Goal: Complete Application Form: Complete application form

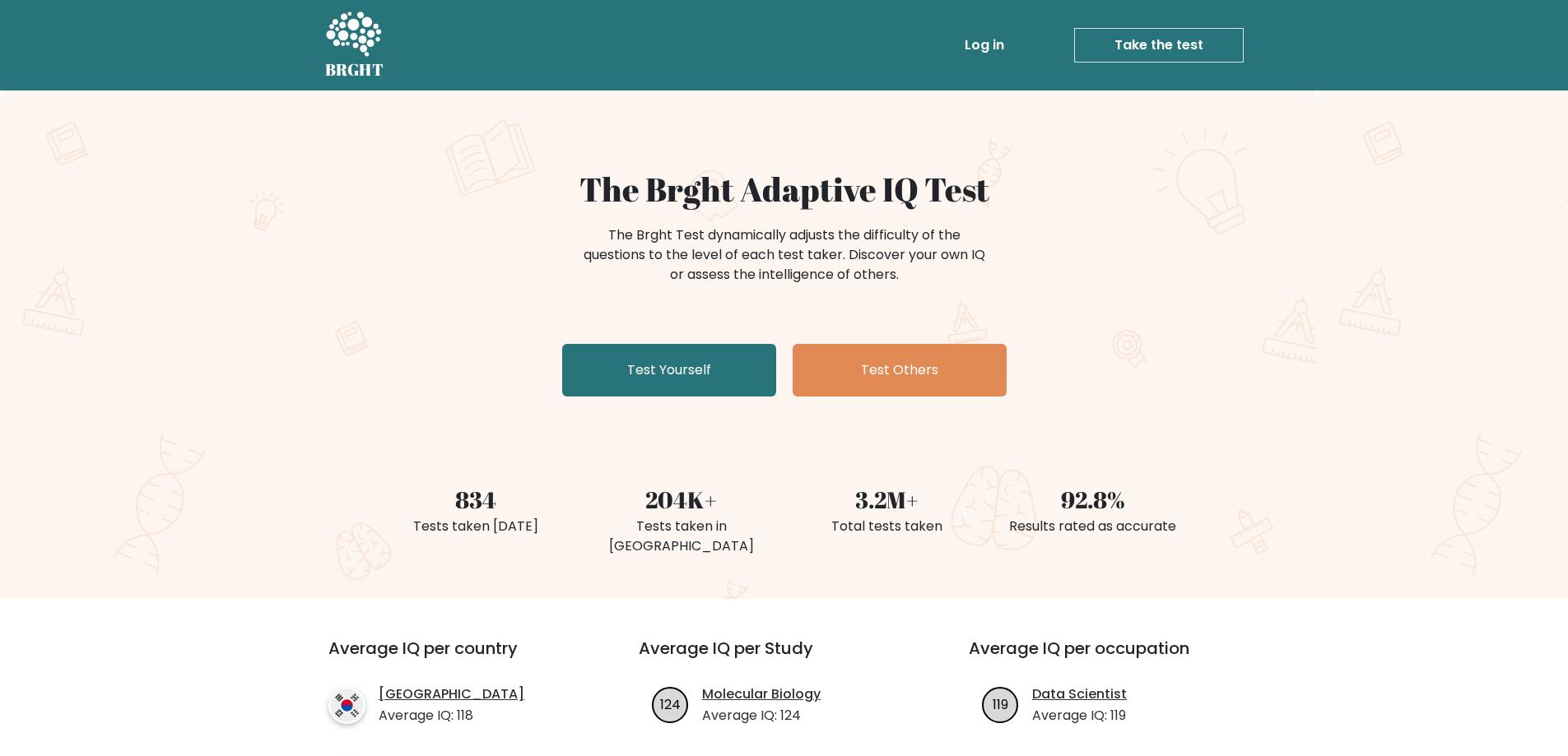
click at [715, 376] on link "Test Yourself" at bounding box center [669, 370] width 214 height 52
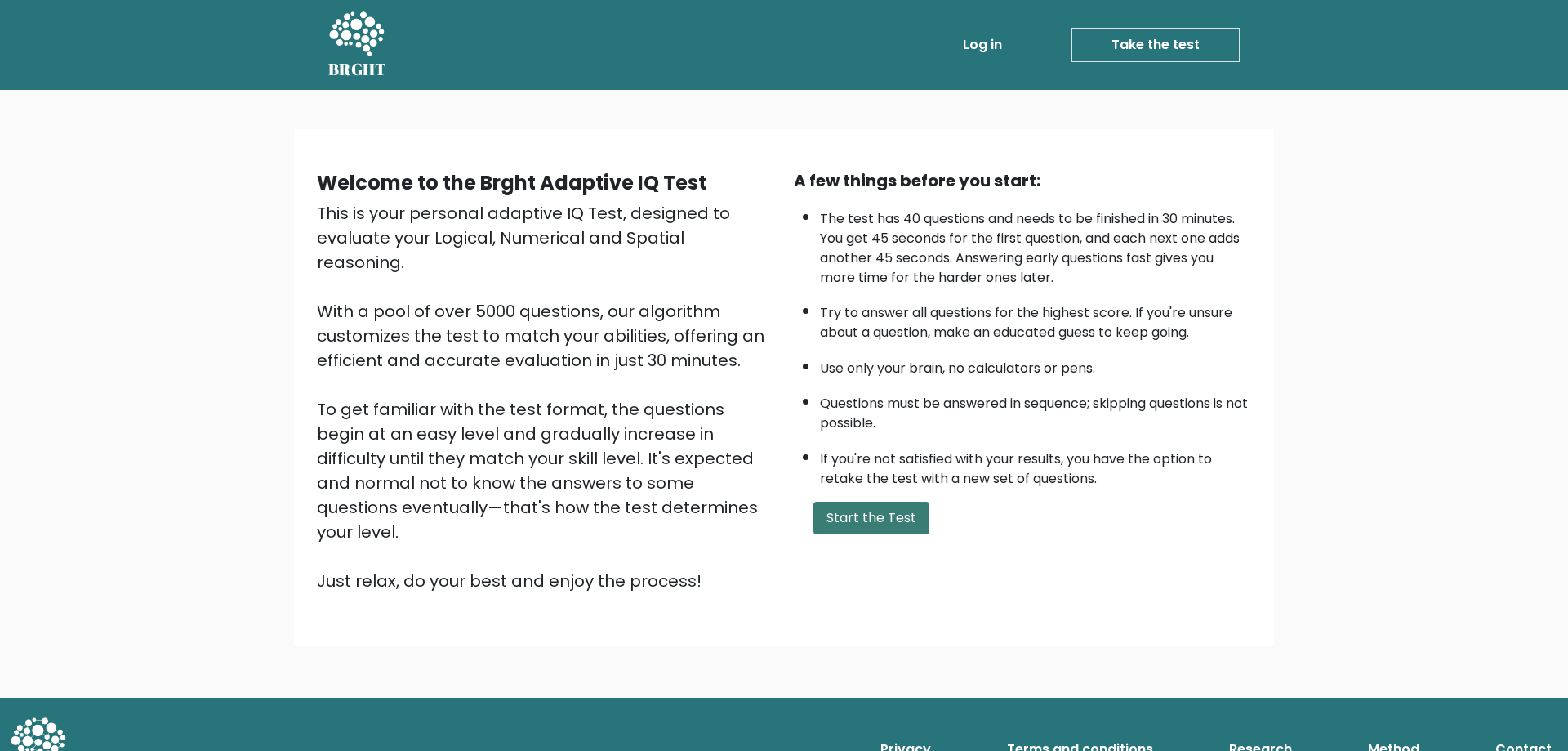
click at [897, 515] on button "Start the Test" at bounding box center [871, 519] width 116 height 33
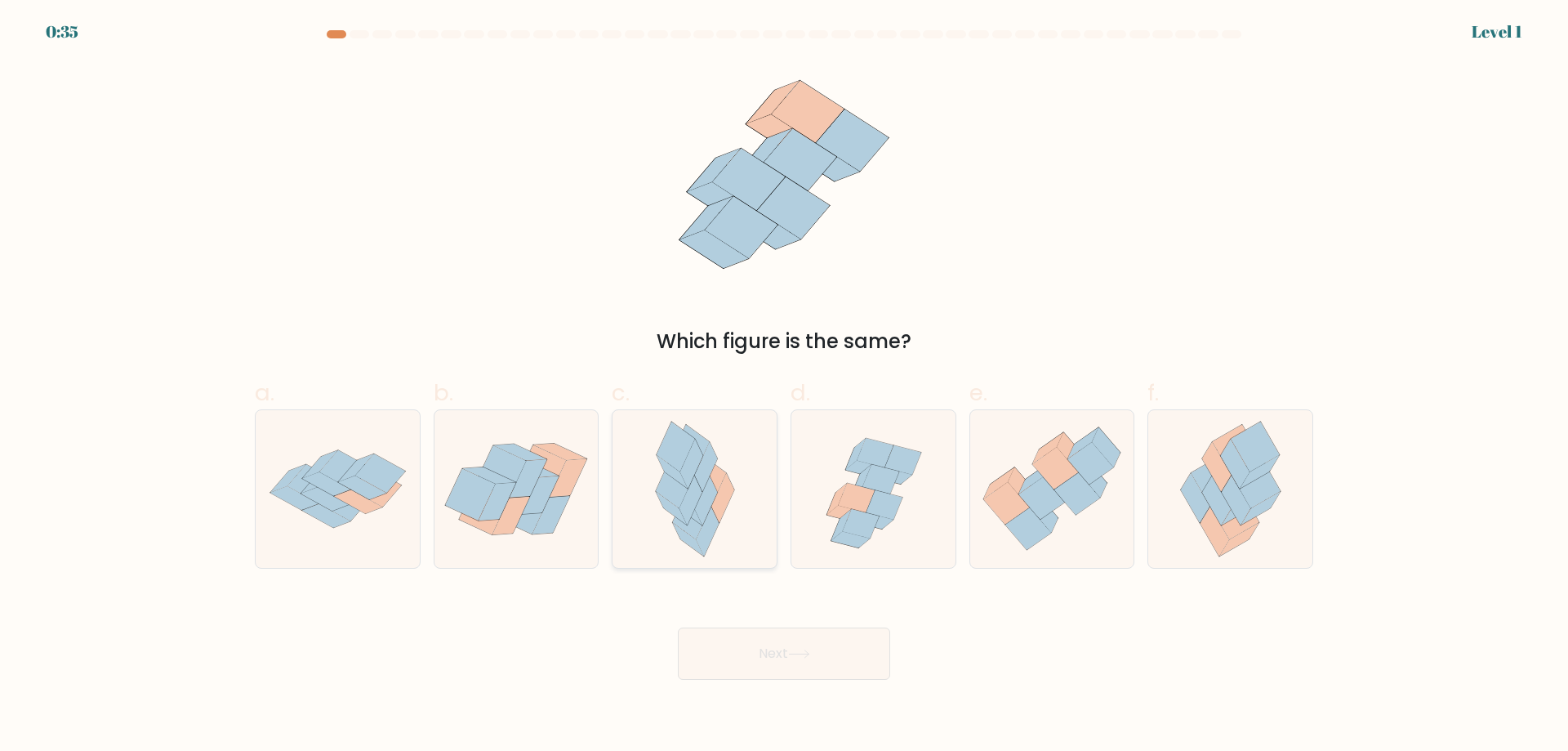
click at [729, 513] on icon at bounding box center [694, 489] width 103 height 158
click at [784, 387] on input "c." at bounding box center [784, 381] width 1 height 10
radio input "true"
click at [823, 649] on button "Next" at bounding box center [784, 654] width 212 height 52
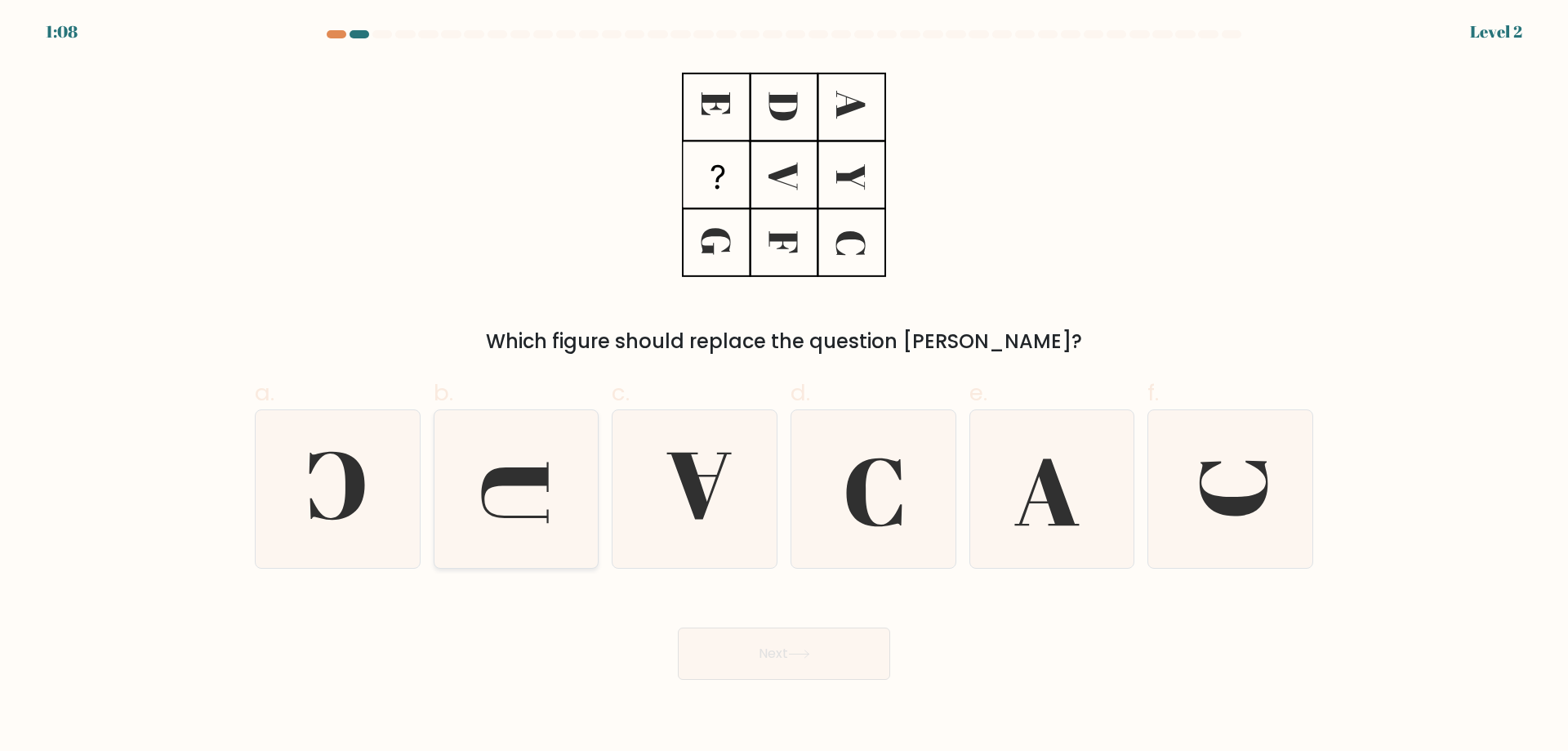
click at [572, 542] on icon at bounding box center [516, 489] width 158 height 158
click at [784, 387] on input "b." at bounding box center [784, 381] width 1 height 10
radio input "true"
click at [775, 651] on button "Next" at bounding box center [784, 654] width 212 height 52
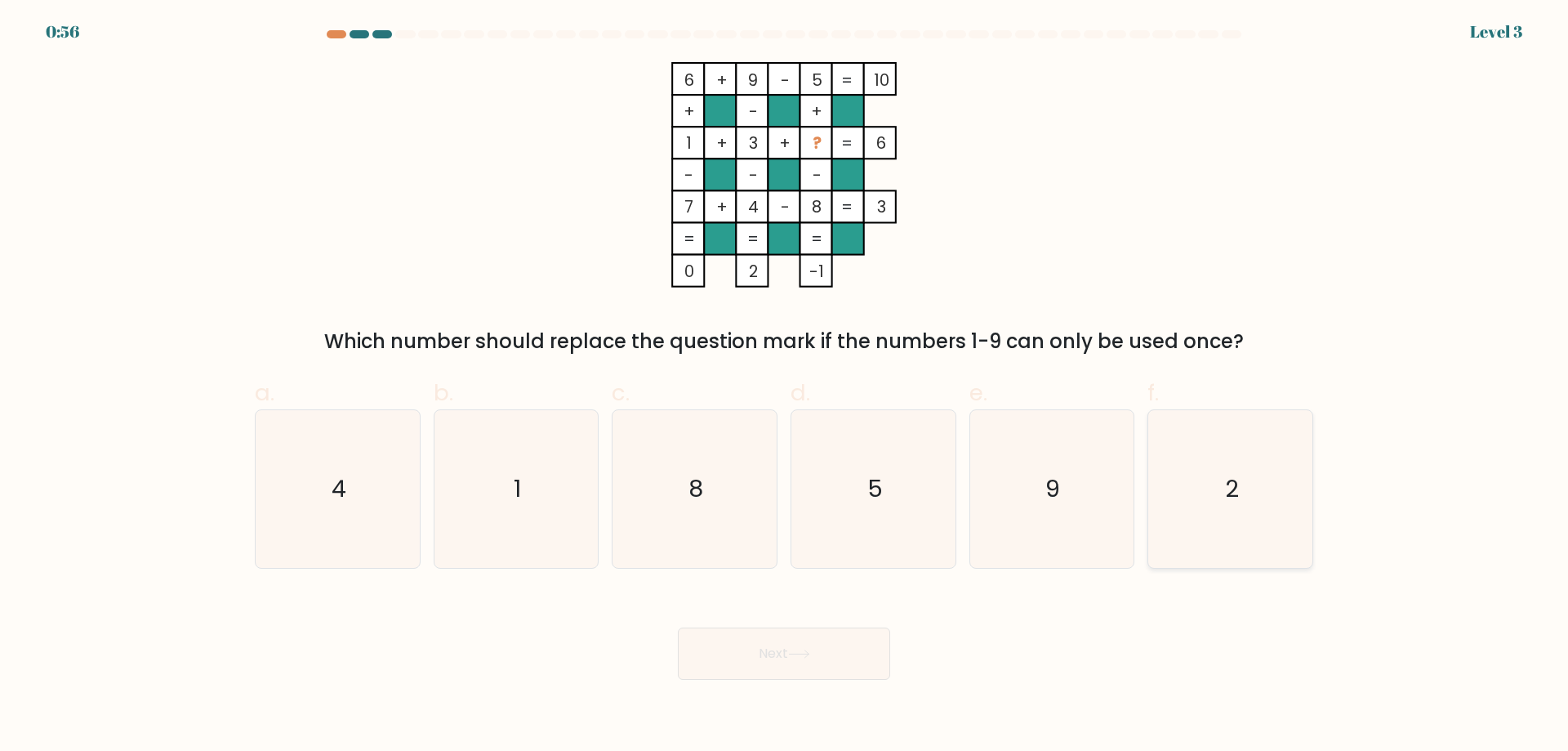
click at [1246, 495] on icon "2" at bounding box center [1231, 489] width 158 height 158
click at [784, 387] on input "f. 2" at bounding box center [784, 381] width 1 height 10
radio input "true"
click at [1246, 495] on icon "2" at bounding box center [1230, 489] width 156 height 156
click at [784, 387] on input "f. 2" at bounding box center [784, 381] width 1 height 10
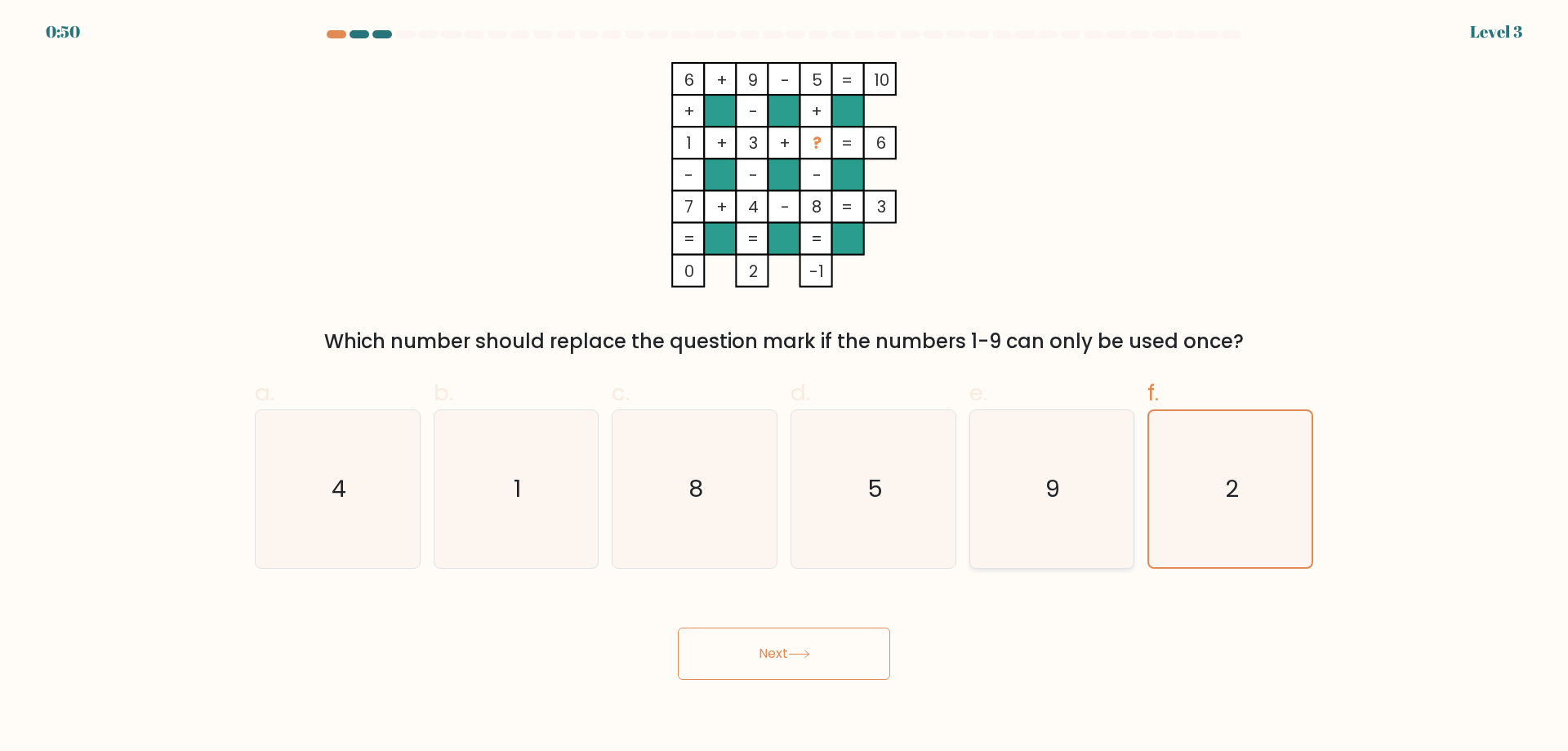
click at [1049, 509] on icon "9" at bounding box center [1051, 489] width 158 height 158
click at [784, 387] on input "e. 9" at bounding box center [784, 381] width 1 height 10
radio input "true"
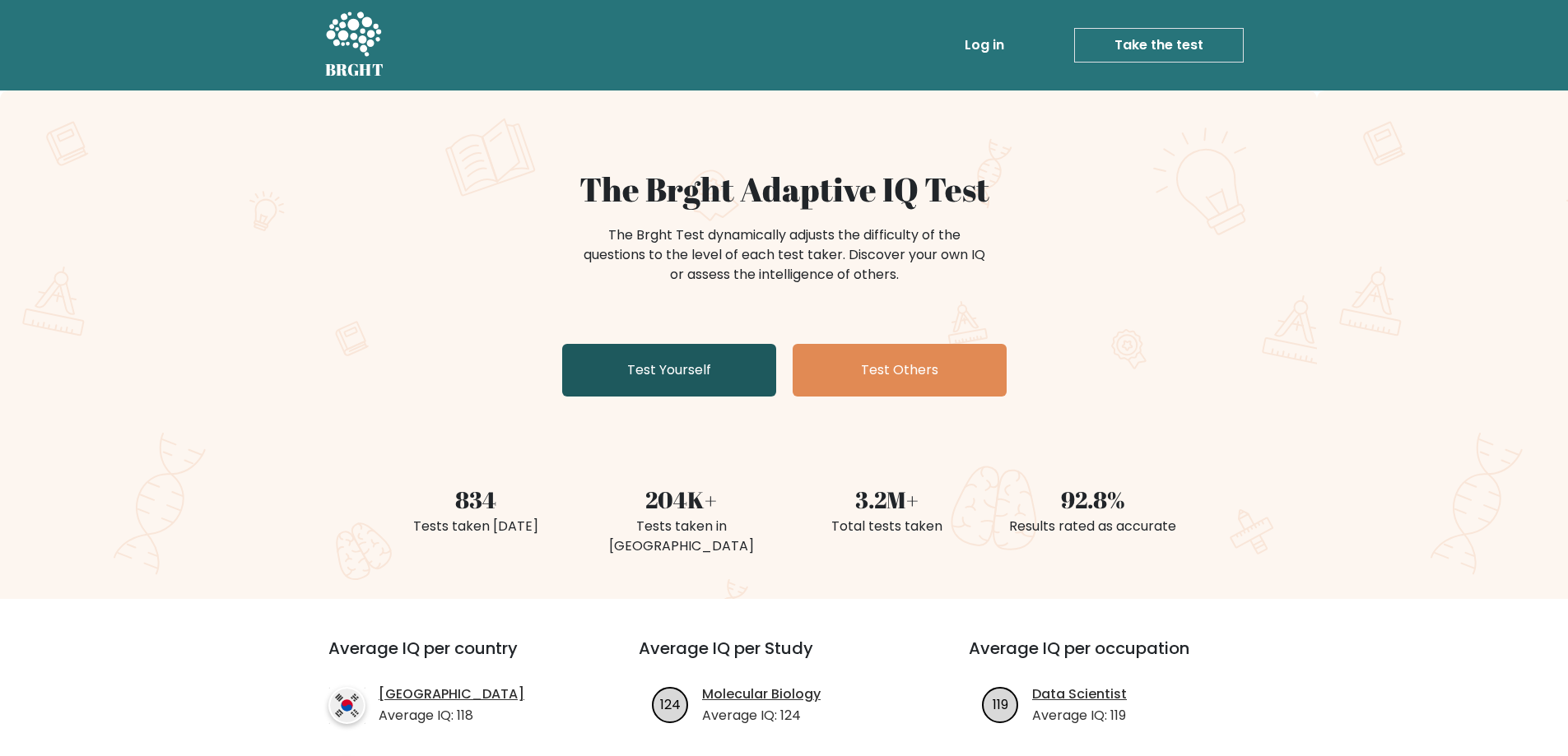
click at [686, 384] on link "Test Yourself" at bounding box center [669, 370] width 214 height 52
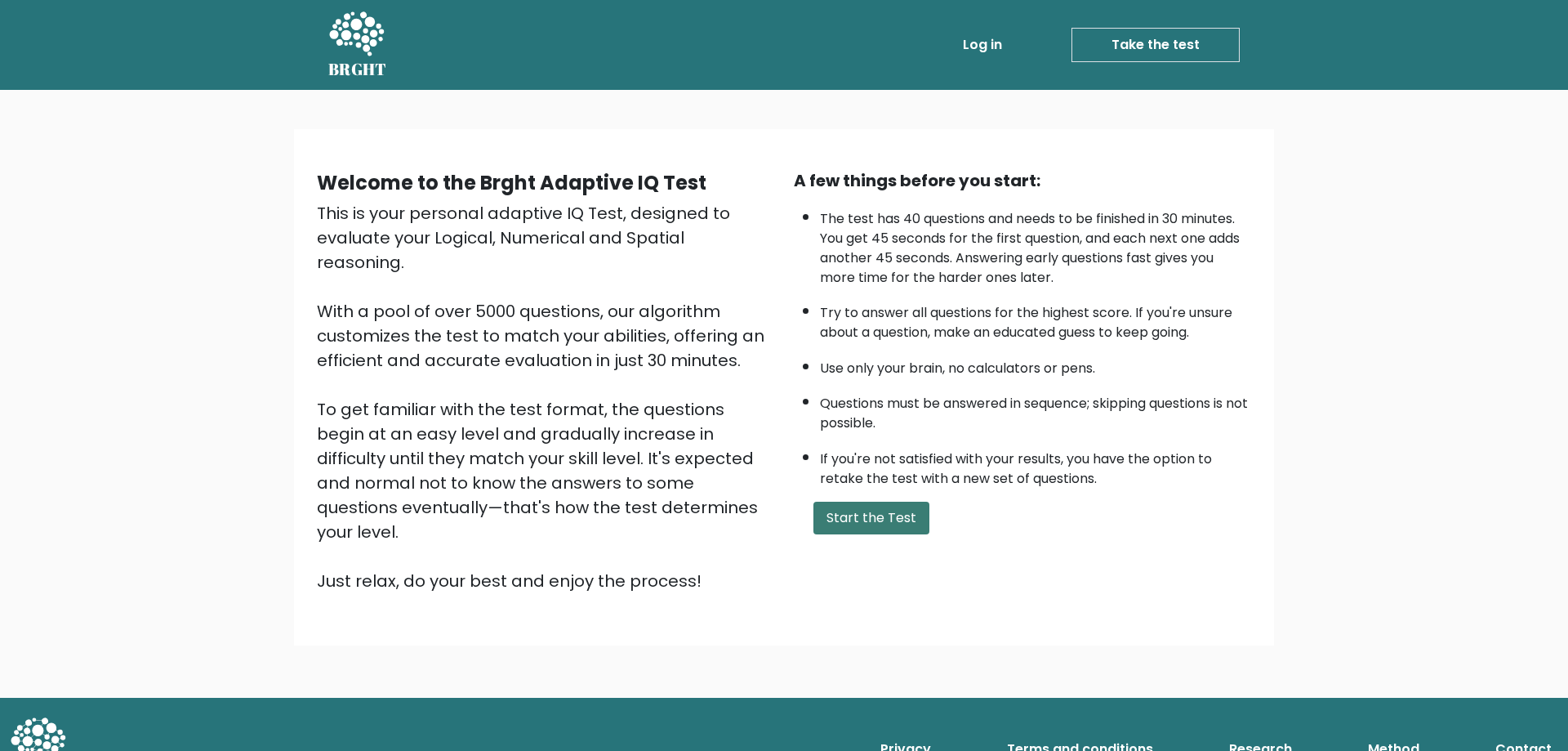
click at [912, 527] on button "Start the Test" at bounding box center [871, 519] width 116 height 33
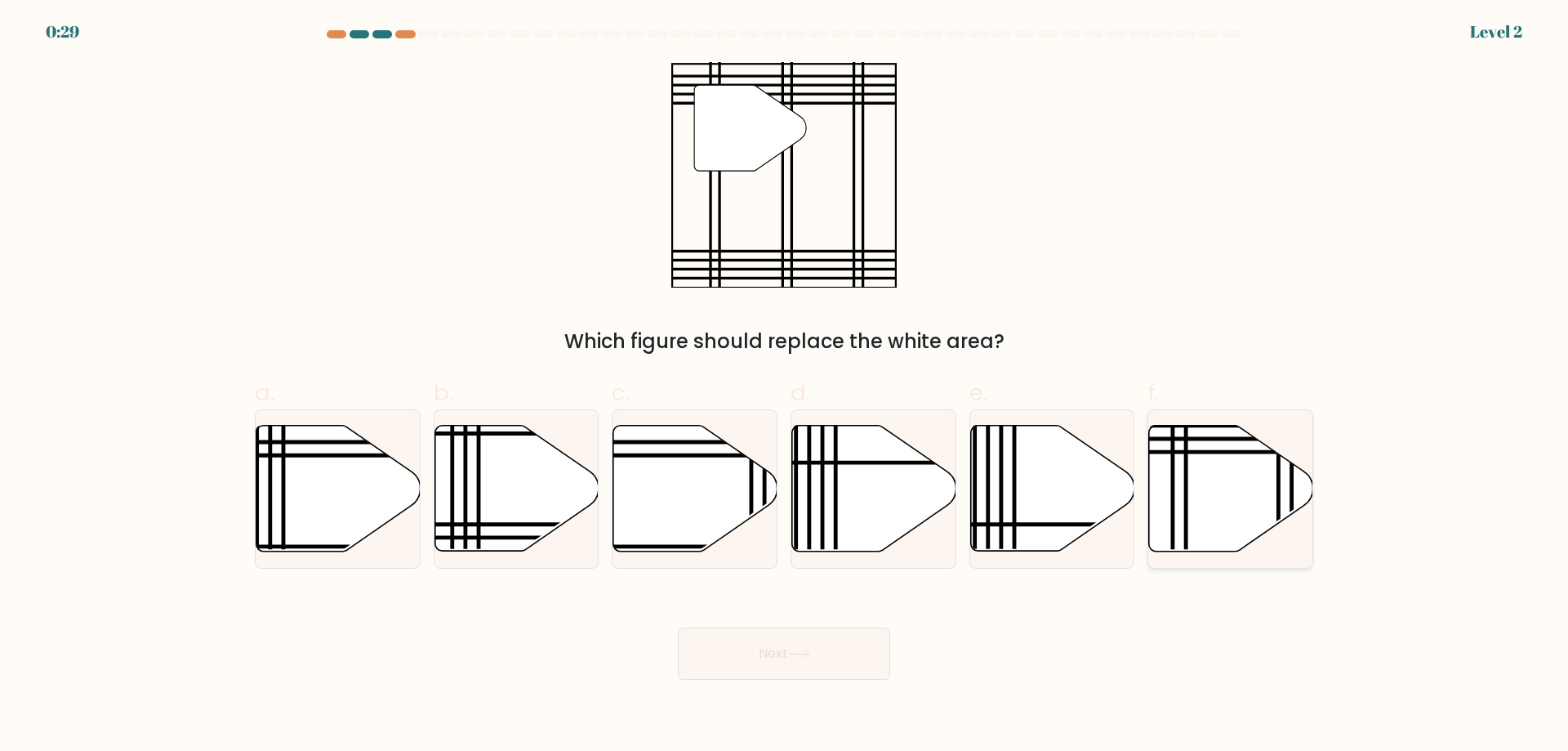
click at [1217, 476] on icon at bounding box center [1231, 488] width 164 height 126
click at [784, 387] on input "f." at bounding box center [784, 381] width 1 height 10
radio input "true"
click at [706, 679] on button "Next" at bounding box center [784, 654] width 212 height 52
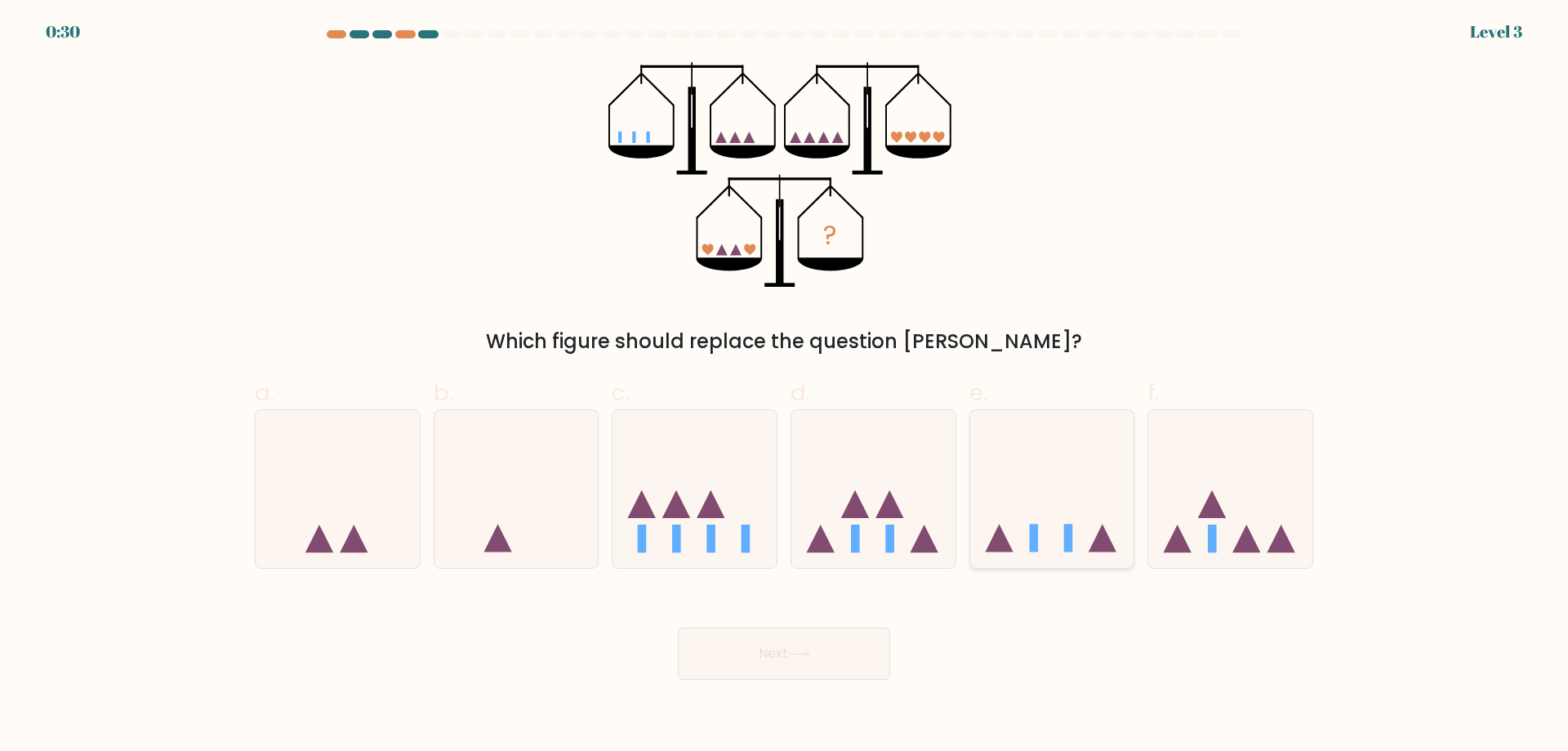
drag, startPoint x: 1073, startPoint y: 533, endPoint x: 1012, endPoint y: 556, distance: 65.2
click at [1072, 533] on icon at bounding box center [1051, 488] width 164 height 135
click at [784, 387] on input "e." at bounding box center [784, 381] width 1 height 10
radio input "true"
click at [740, 663] on button "Next" at bounding box center [784, 654] width 212 height 52
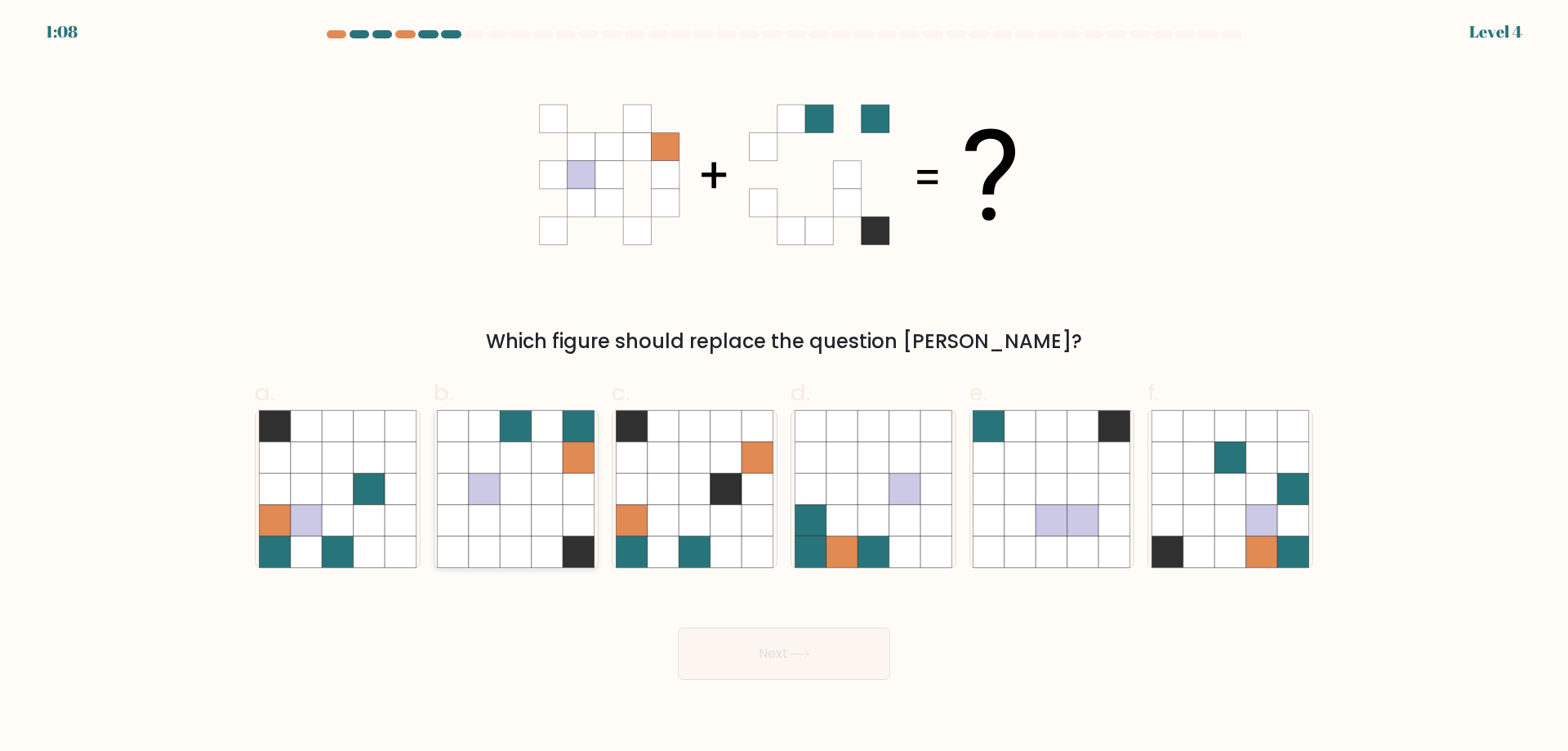
click at [575, 463] on icon at bounding box center [579, 458] width 31 height 31
click at [784, 387] on input "b." at bounding box center [784, 381] width 1 height 10
radio input "true"
click at [768, 657] on button "Next" at bounding box center [784, 654] width 212 height 52
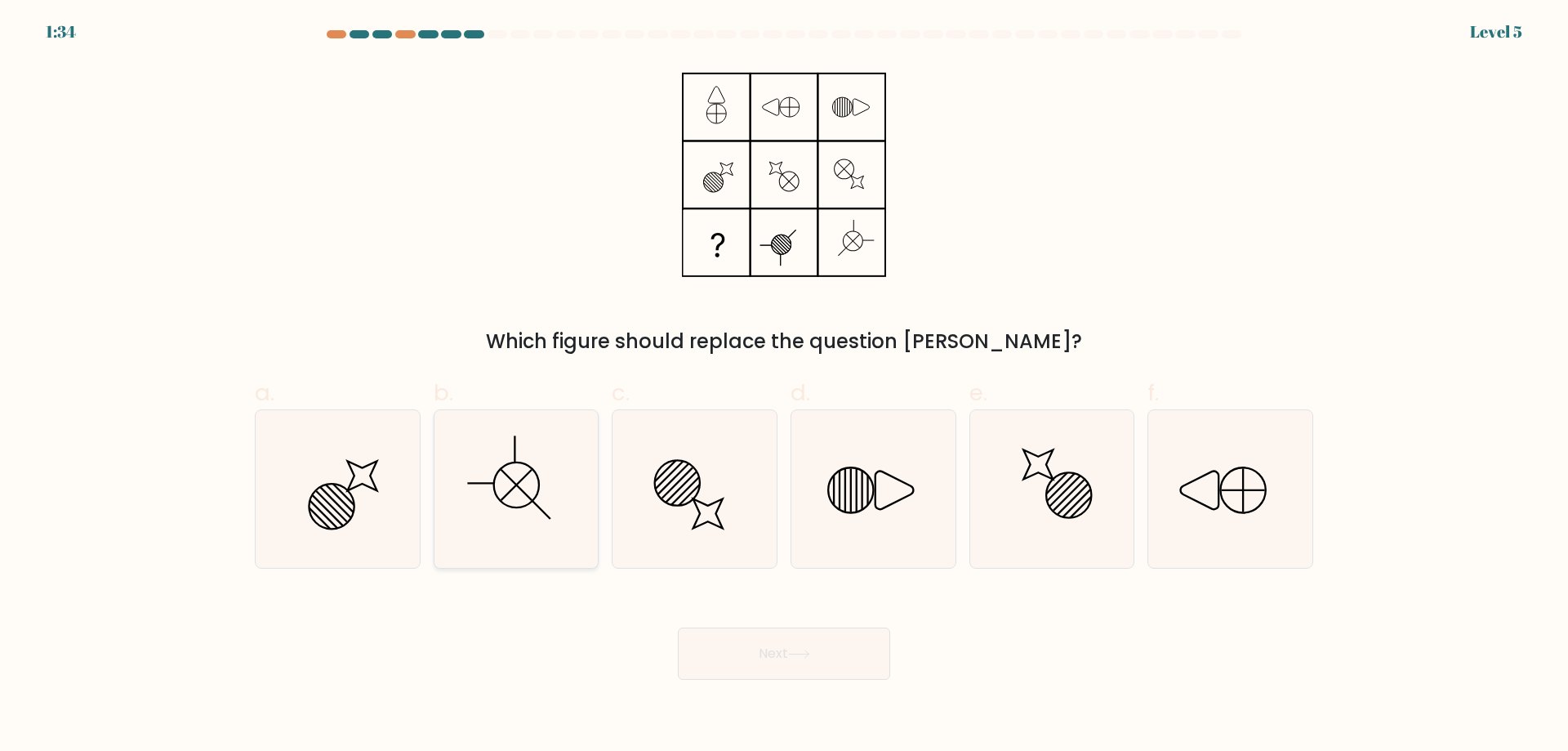
click at [530, 488] on icon at bounding box center [516, 489] width 158 height 158
click at [784, 387] on input "b." at bounding box center [784, 381] width 1 height 10
radio input "true"
click at [813, 663] on button "Next" at bounding box center [784, 654] width 212 height 52
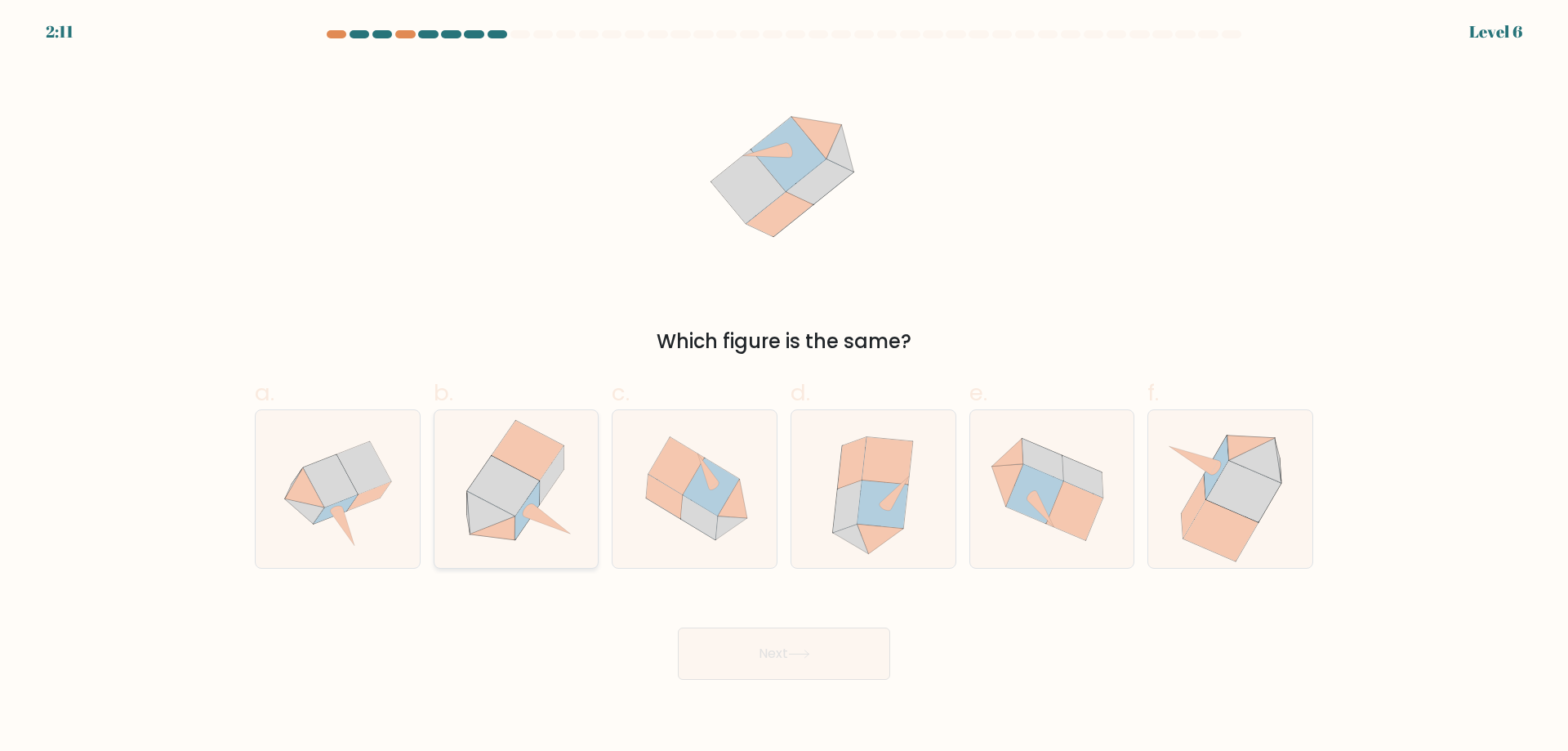
click at [534, 510] on icon at bounding box center [547, 519] width 46 height 29
click at [784, 387] on input "b." at bounding box center [784, 381] width 1 height 10
radio input "true"
click at [828, 674] on button "Next" at bounding box center [784, 654] width 212 height 52
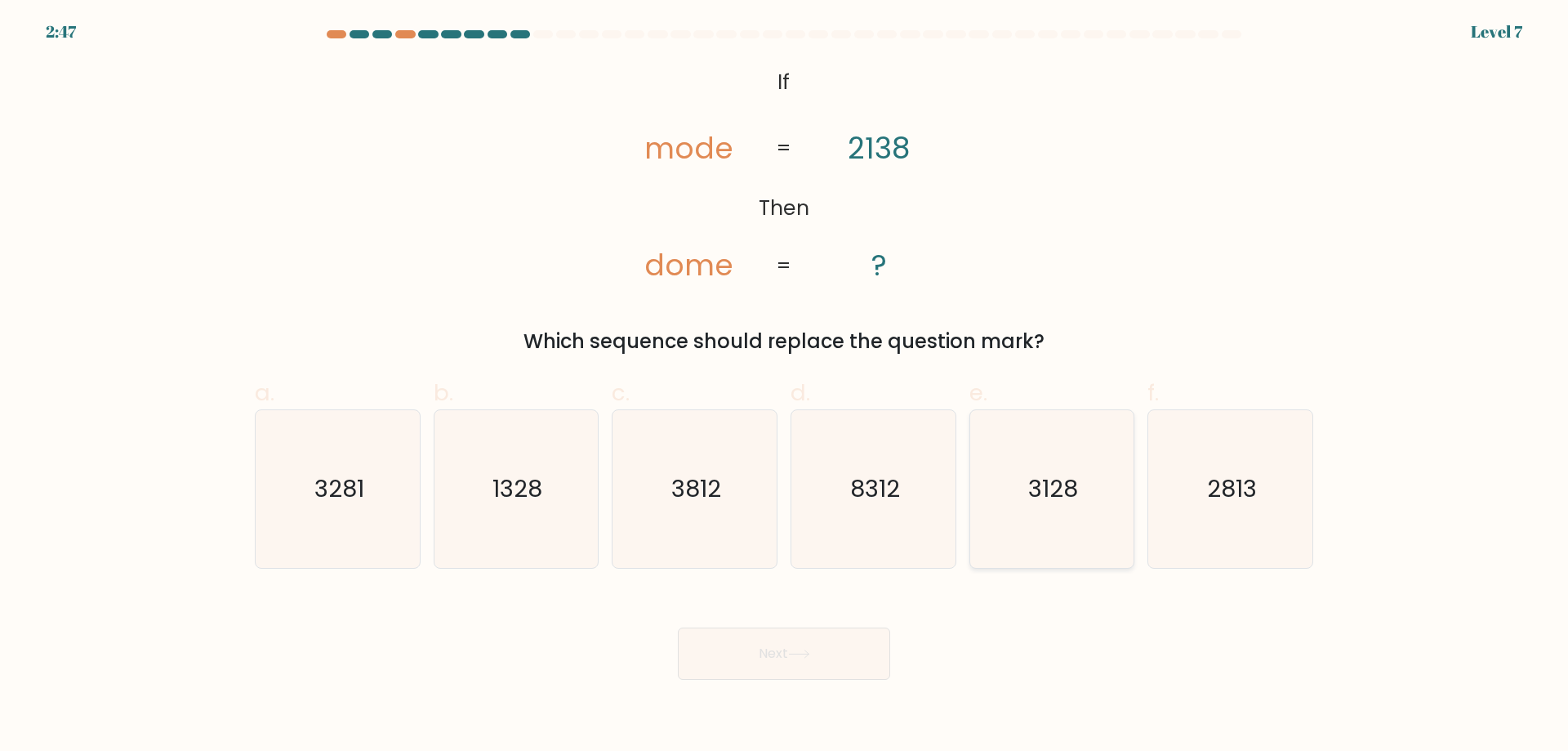
click at [1061, 510] on icon "3128" at bounding box center [1051, 489] width 158 height 158
click at [784, 387] on input "e. 3128" at bounding box center [784, 381] width 1 height 10
radio input "true"
click at [795, 666] on button "Next" at bounding box center [784, 654] width 212 height 52
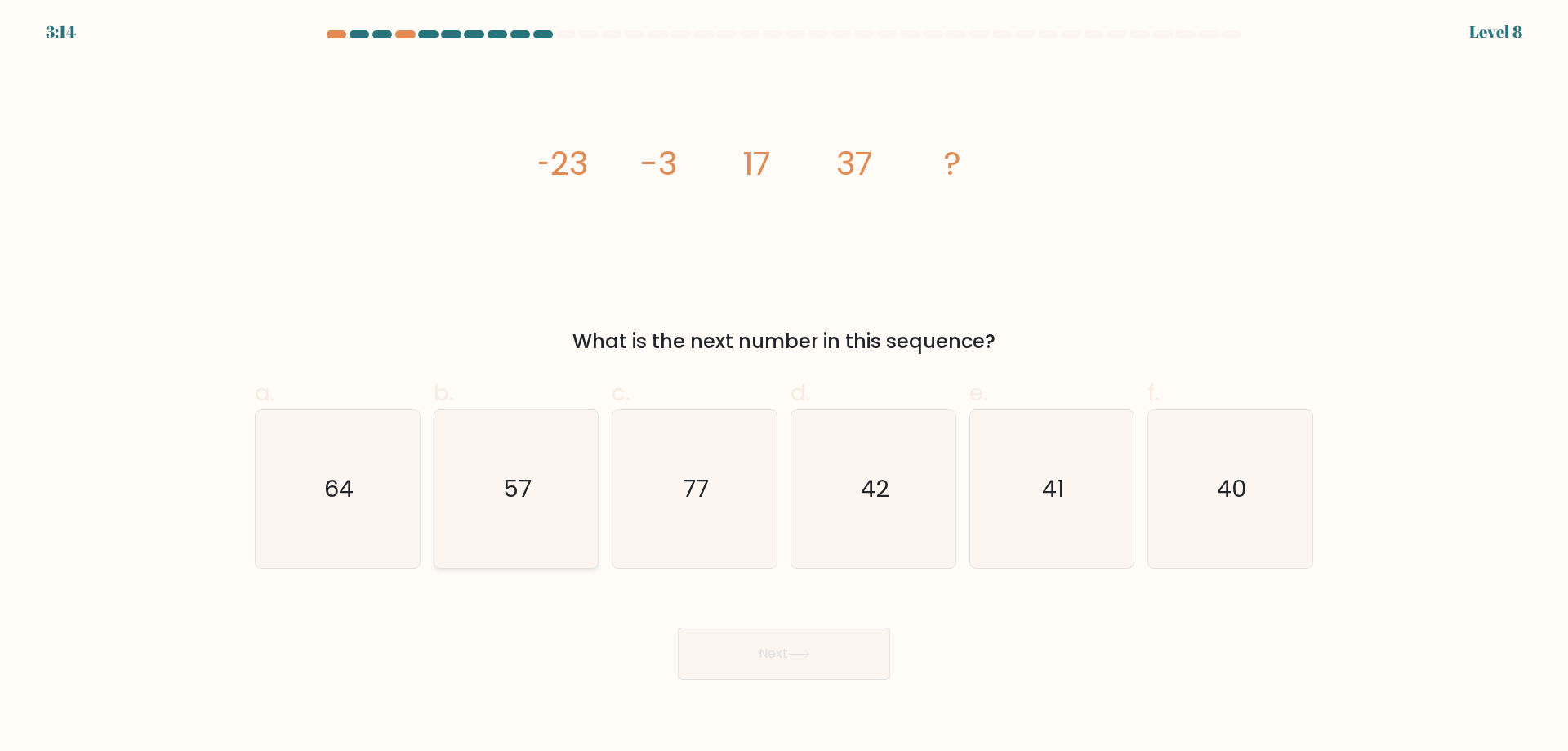
click at [511, 482] on text "57" at bounding box center [517, 489] width 29 height 33
click at [784, 387] on input "b. 57" at bounding box center [784, 381] width 1 height 10
radio input "true"
click at [745, 650] on button "Next" at bounding box center [784, 654] width 212 height 52
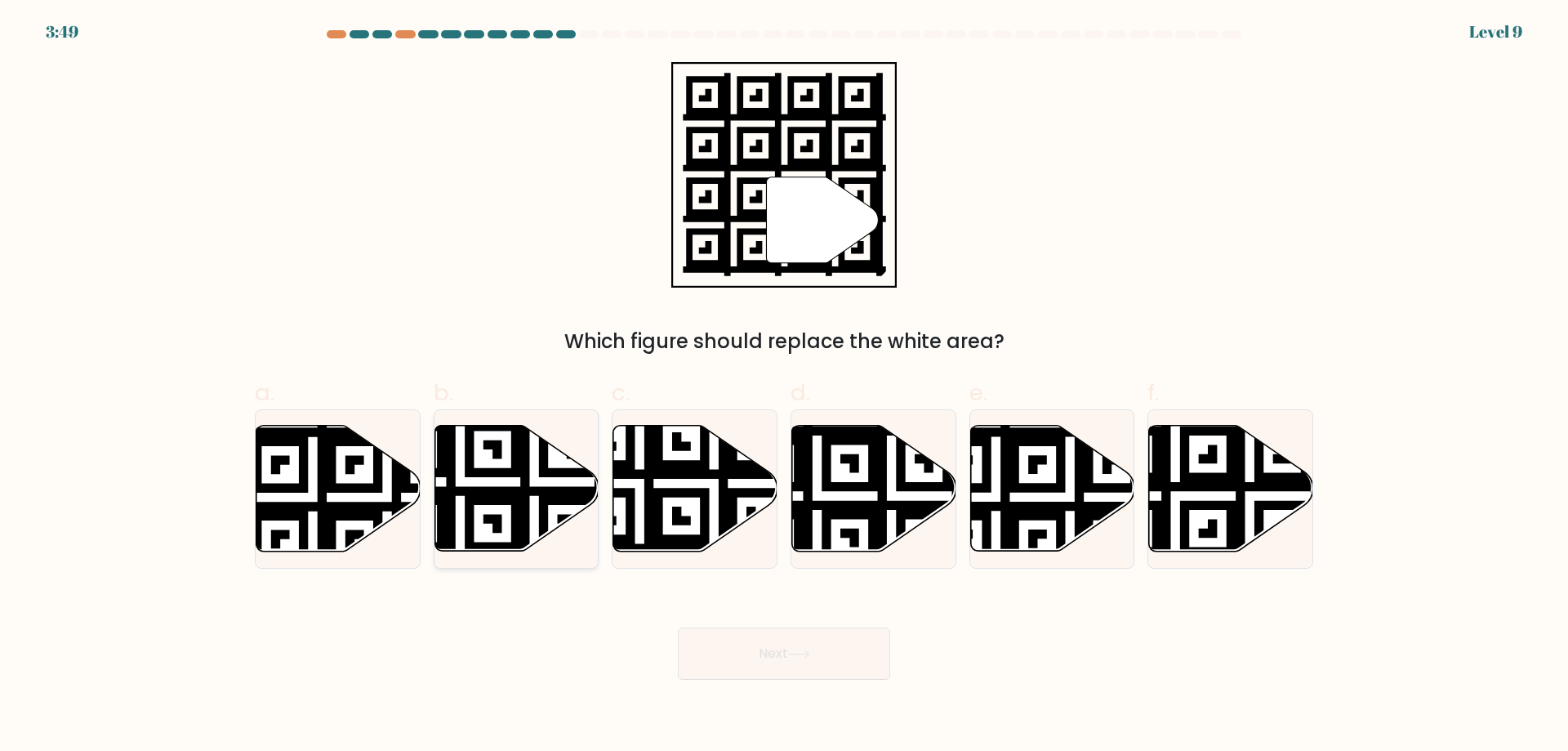
click at [477, 491] on icon at bounding box center [459, 556] width 297 height 297
click at [784, 387] on input "b." at bounding box center [784, 381] width 1 height 10
radio input "true"
click at [786, 660] on button "Next" at bounding box center [784, 654] width 212 height 52
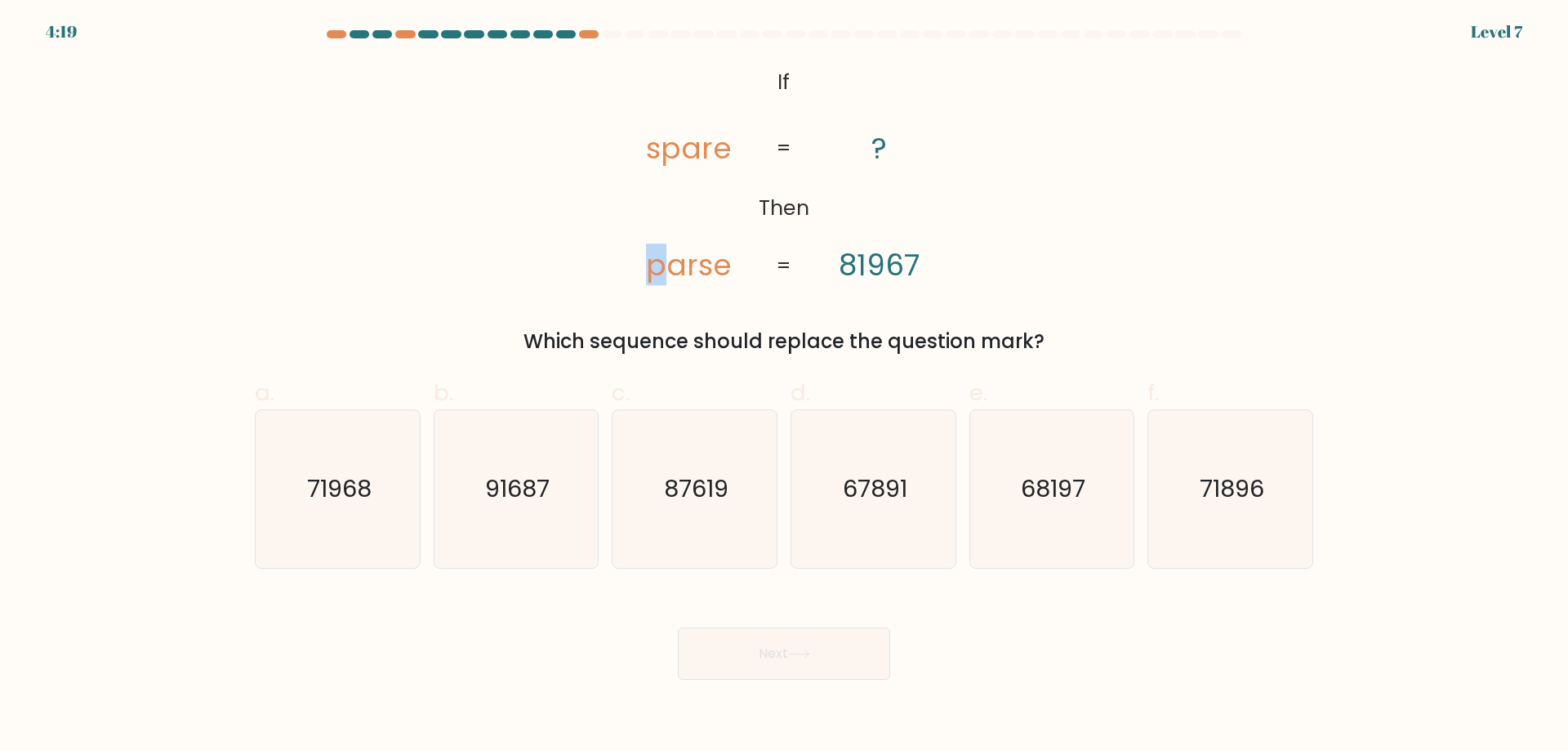
drag, startPoint x: 660, startPoint y: 264, endPoint x: 650, endPoint y: 267, distance: 10.4
click at [650, 267] on tspan "parse" at bounding box center [688, 264] width 86 height 42
click at [854, 270] on tspan "81967" at bounding box center [879, 265] width 81 height 42
click at [704, 265] on tspan "parse" at bounding box center [688, 264] width 86 height 42
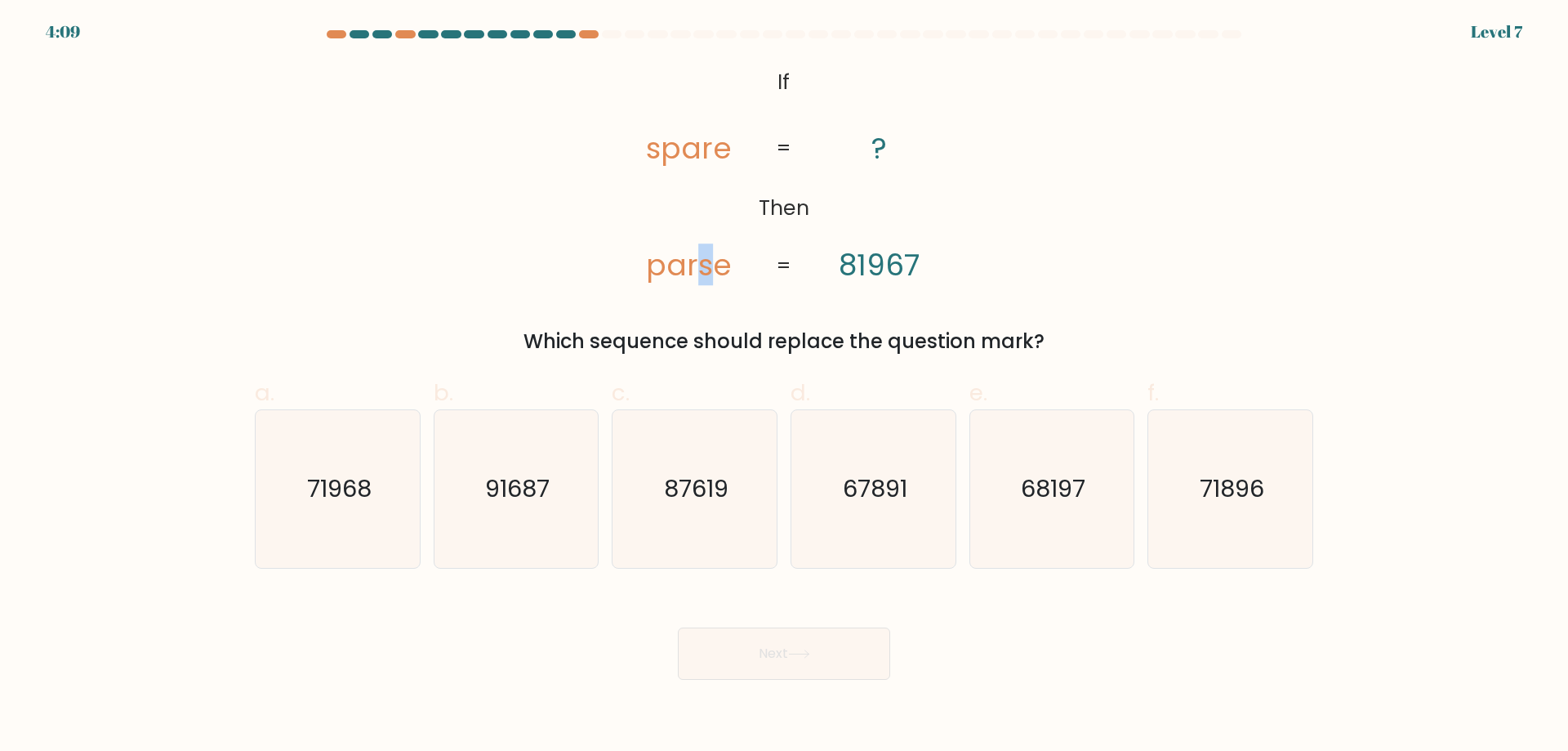
click at [703, 268] on tspan "parse" at bounding box center [688, 264] width 86 height 42
drag, startPoint x: 703, startPoint y: 268, endPoint x: 673, endPoint y: 273, distance: 30.4
click at [703, 268] on tspan "parse" at bounding box center [688, 264] width 86 height 42
drag, startPoint x: 667, startPoint y: 276, endPoint x: 654, endPoint y: 276, distance: 13.0
click at [654, 276] on tspan "parse" at bounding box center [688, 264] width 86 height 42
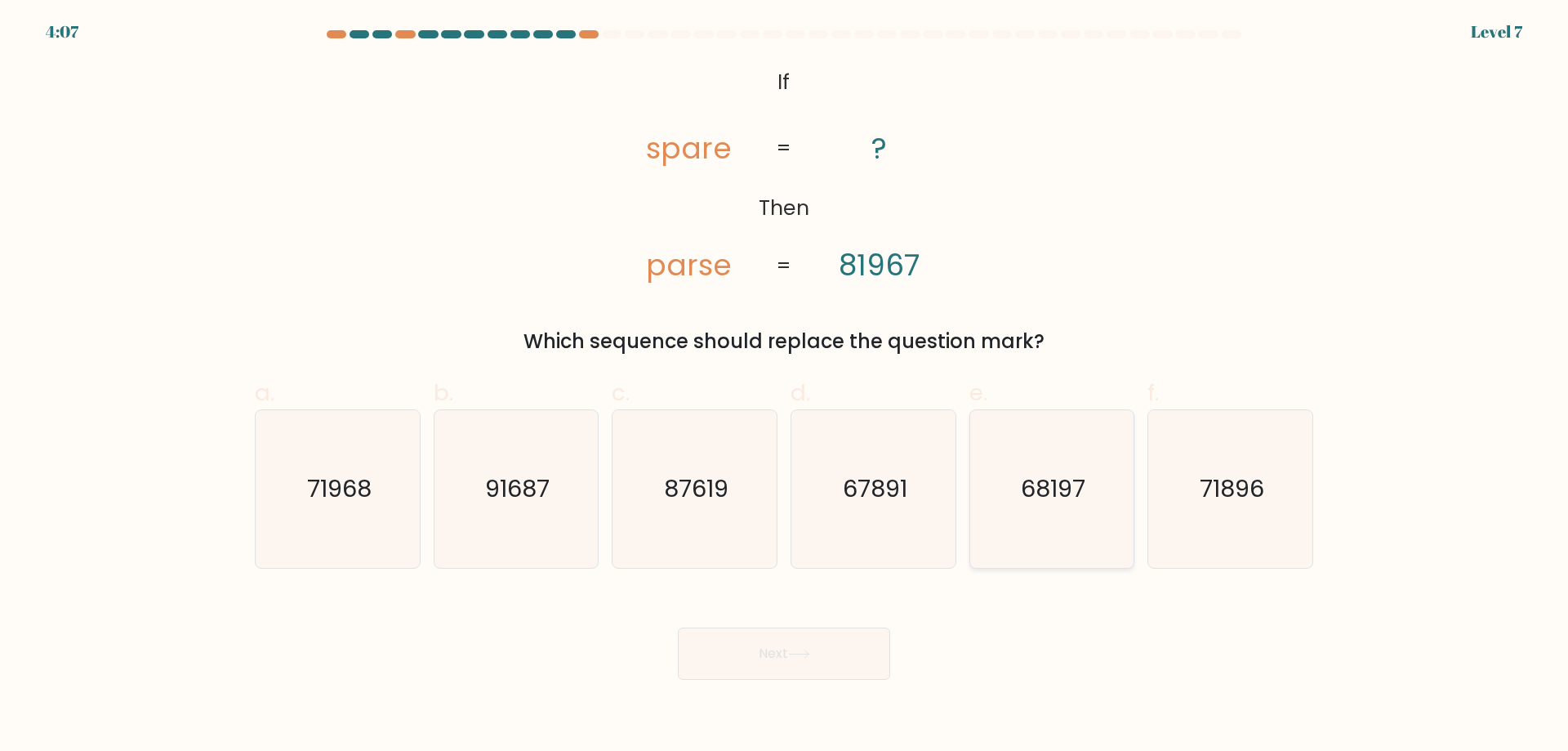
click at [1005, 509] on icon "68197" at bounding box center [1051, 489] width 158 height 158
click at [784, 387] on input "e. 68197" at bounding box center [784, 381] width 1 height 10
radio input "true"
click at [807, 663] on button "Next" at bounding box center [784, 654] width 212 height 52
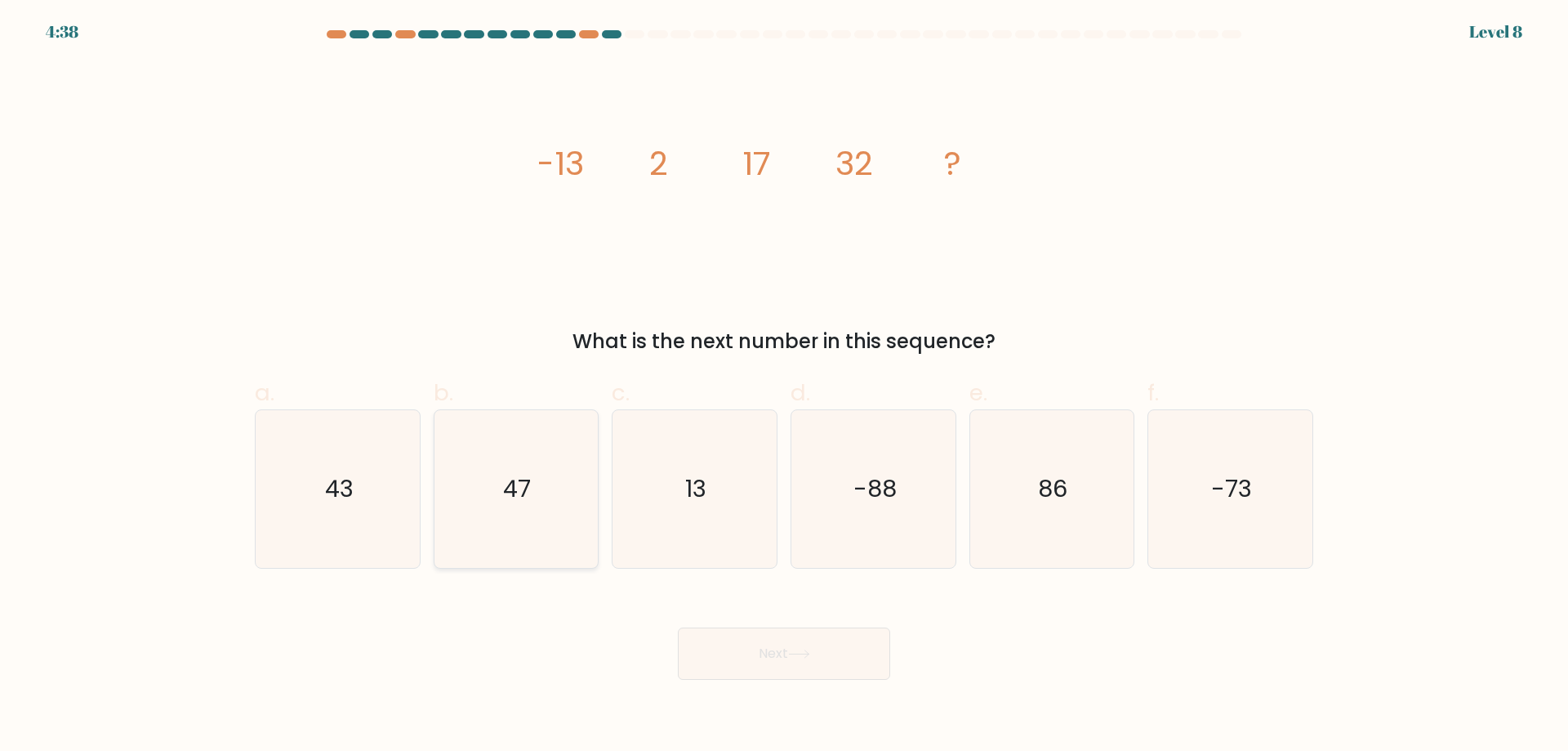
click at [511, 506] on icon "47" at bounding box center [516, 489] width 158 height 158
click at [784, 387] on input "b. 47" at bounding box center [784, 381] width 1 height 10
radio input "true"
click at [771, 650] on button "Next" at bounding box center [784, 654] width 212 height 52
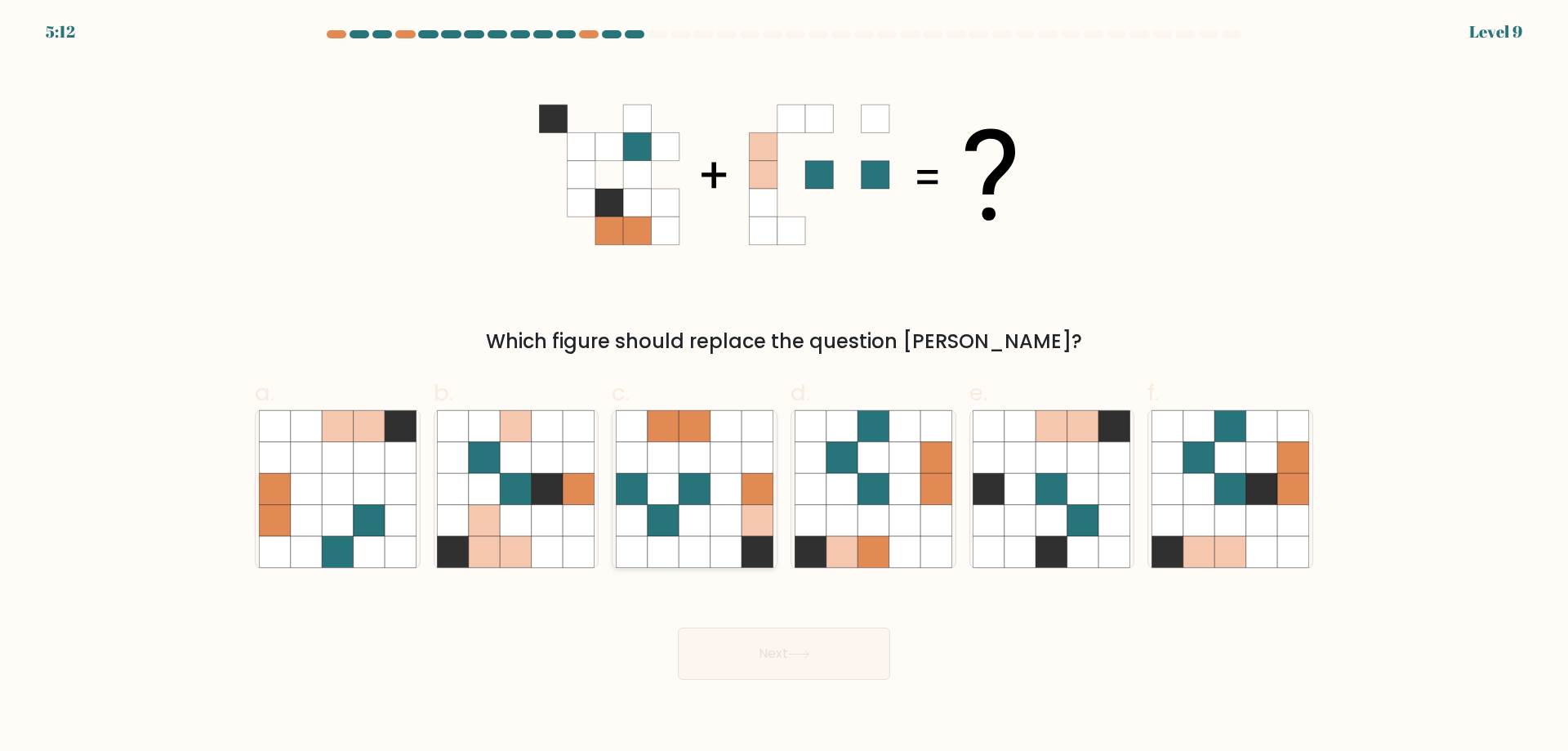
click at [712, 513] on icon at bounding box center [726, 520] width 31 height 31
click at [784, 387] on input "c." at bounding box center [784, 381] width 1 height 10
radio input "true"
click at [765, 648] on button "Next" at bounding box center [784, 654] width 212 height 52
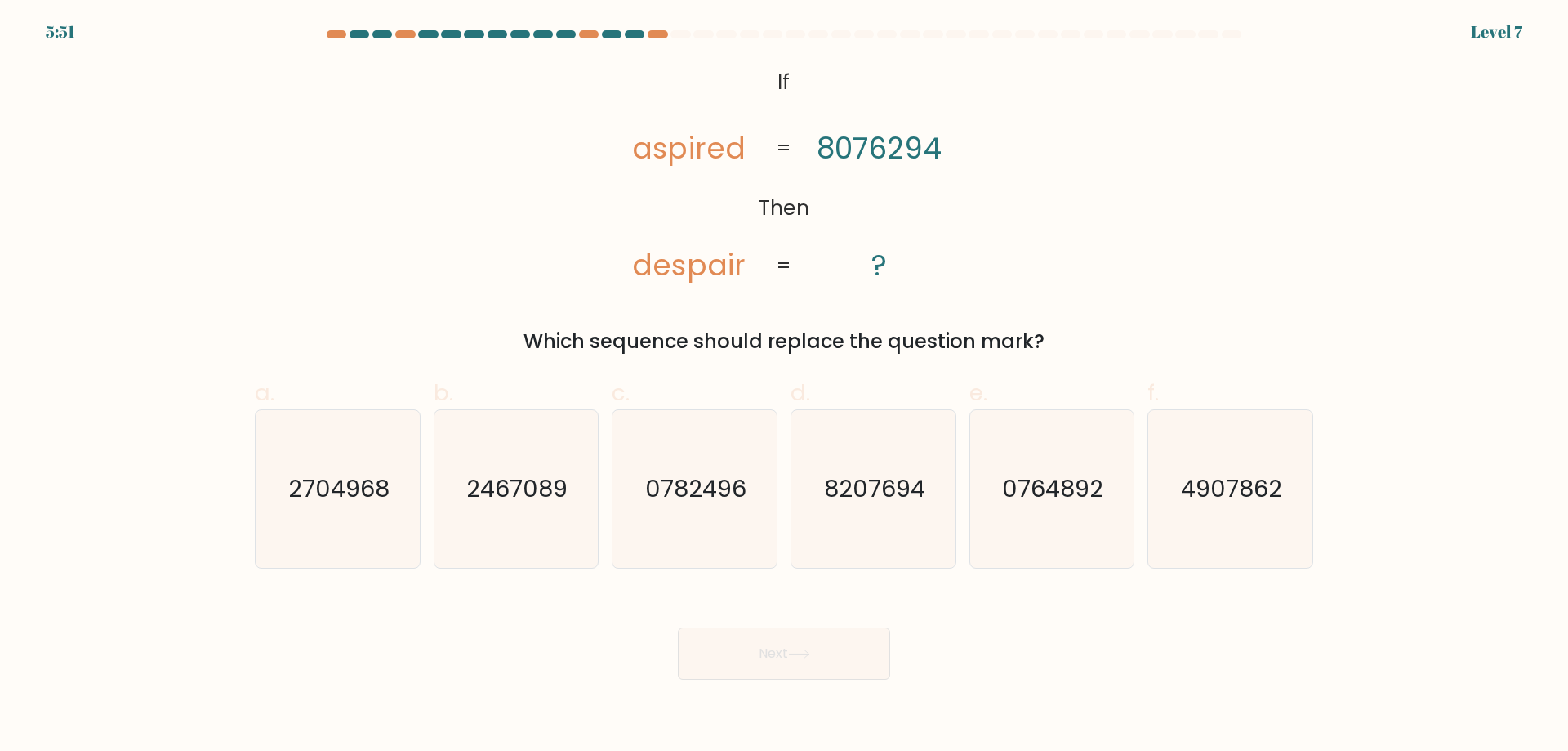
drag, startPoint x: 742, startPoint y: 148, endPoint x: 733, endPoint y: 149, distance: 9.1
click at [738, 149] on tspan "aspired" at bounding box center [689, 148] width 113 height 42
click at [735, 149] on tspan "aspired" at bounding box center [689, 148] width 113 height 42
click at [734, 149] on tspan "aspired" at bounding box center [689, 148] width 113 height 42
click at [732, 149] on tspan "aspired" at bounding box center [689, 148] width 113 height 42
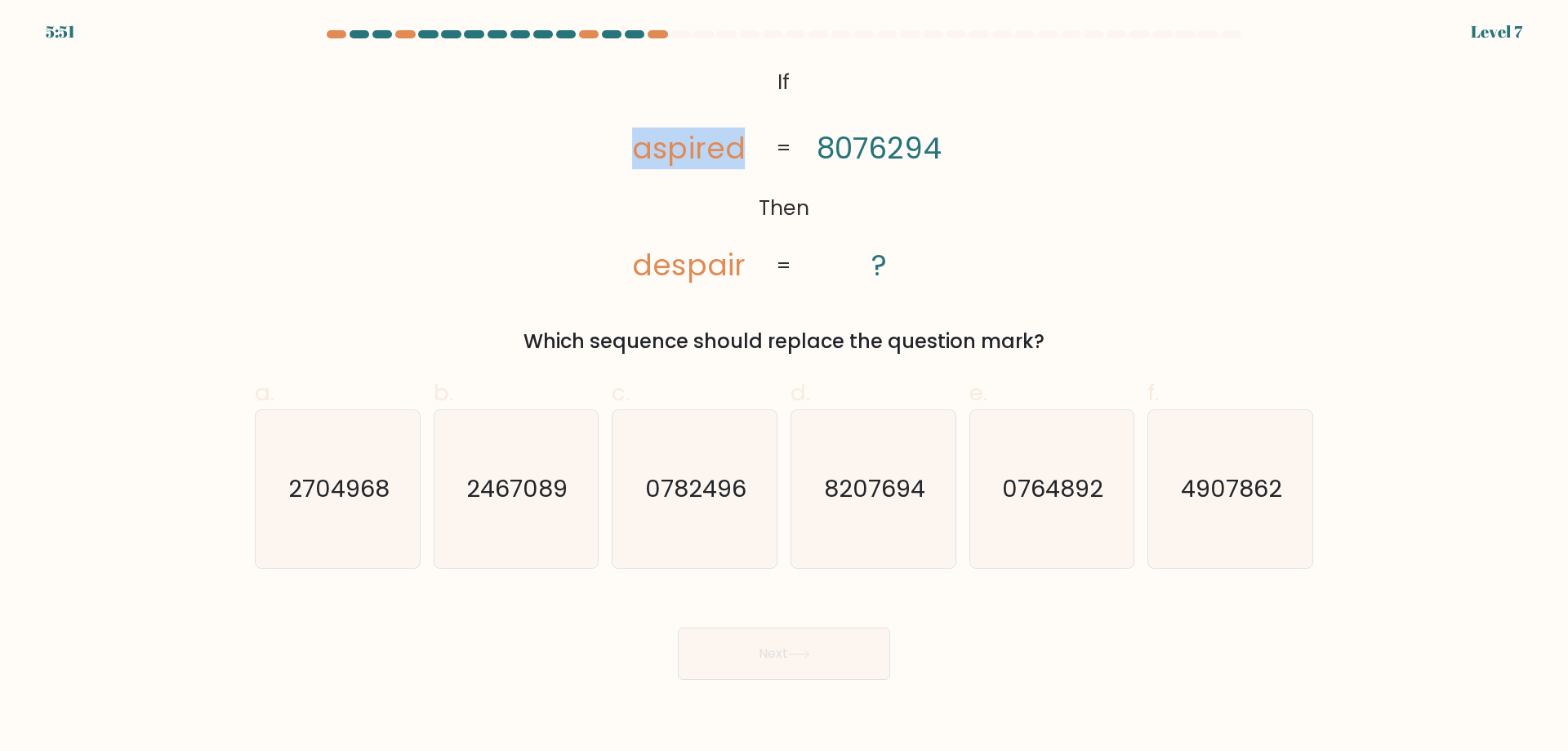
click at [728, 150] on tspan "aspired" at bounding box center [689, 148] width 113 height 42
click at [734, 160] on tspan "aspired" at bounding box center [689, 148] width 113 height 42
click at [1220, 502] on text "4907862" at bounding box center [1232, 489] width 101 height 33
click at [784, 387] on input "f. 4907862" at bounding box center [784, 381] width 1 height 10
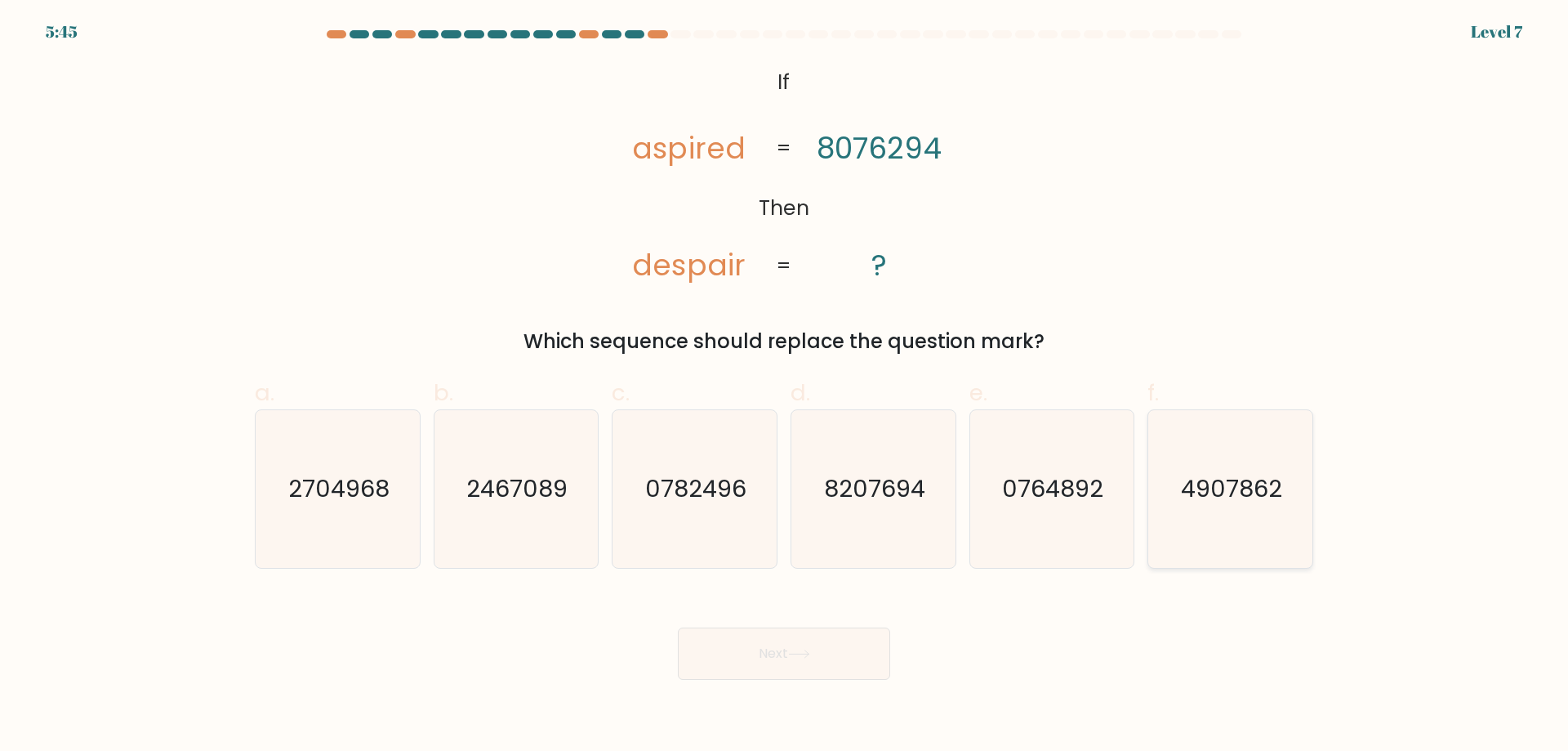
radio input "true"
click at [774, 664] on button "Next" at bounding box center [784, 654] width 212 height 52
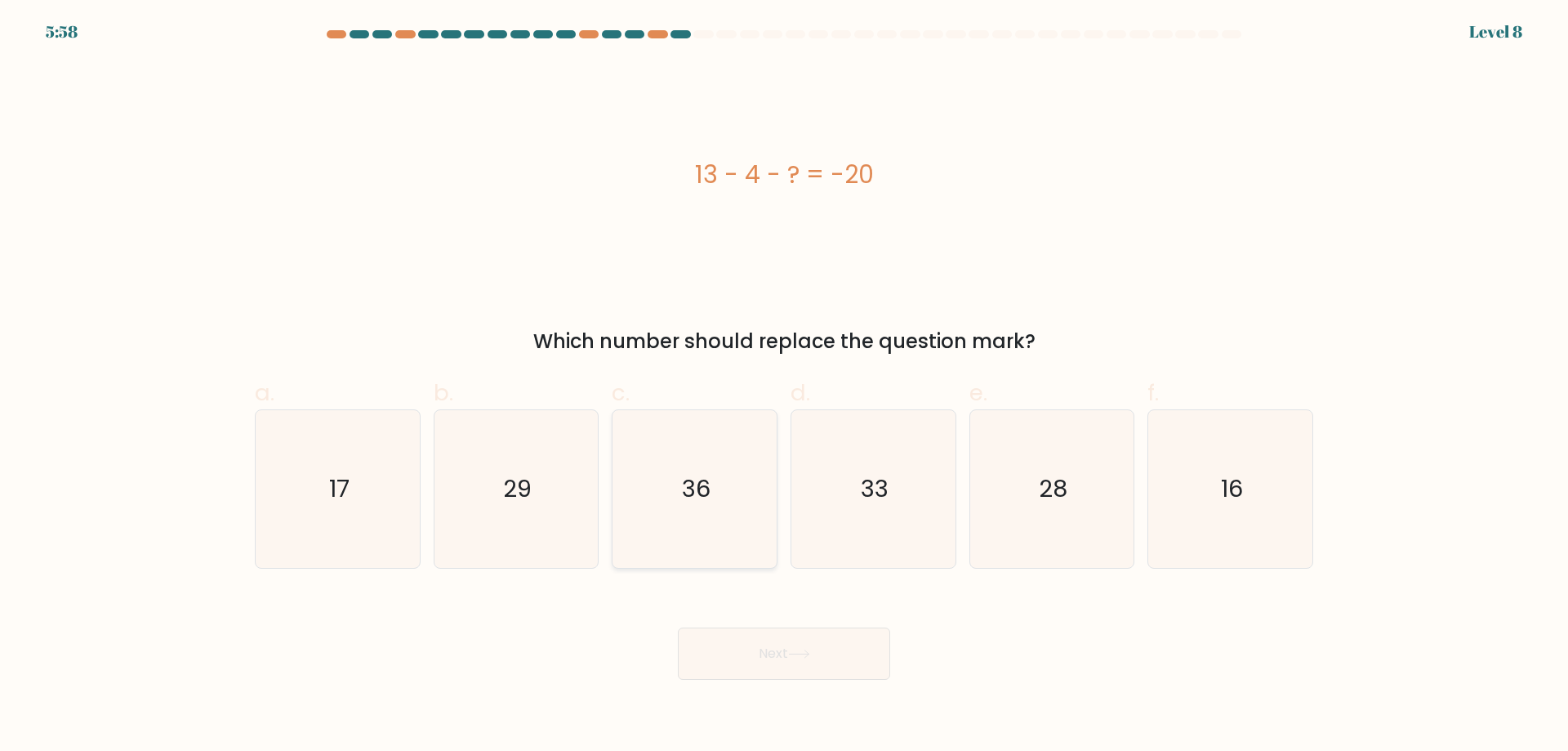
click at [696, 506] on icon "36" at bounding box center [694, 489] width 158 height 158
click at [784, 387] on input "c. 36" at bounding box center [784, 381] width 1 height 10
radio input "true"
click at [781, 644] on button "Next" at bounding box center [784, 654] width 212 height 52
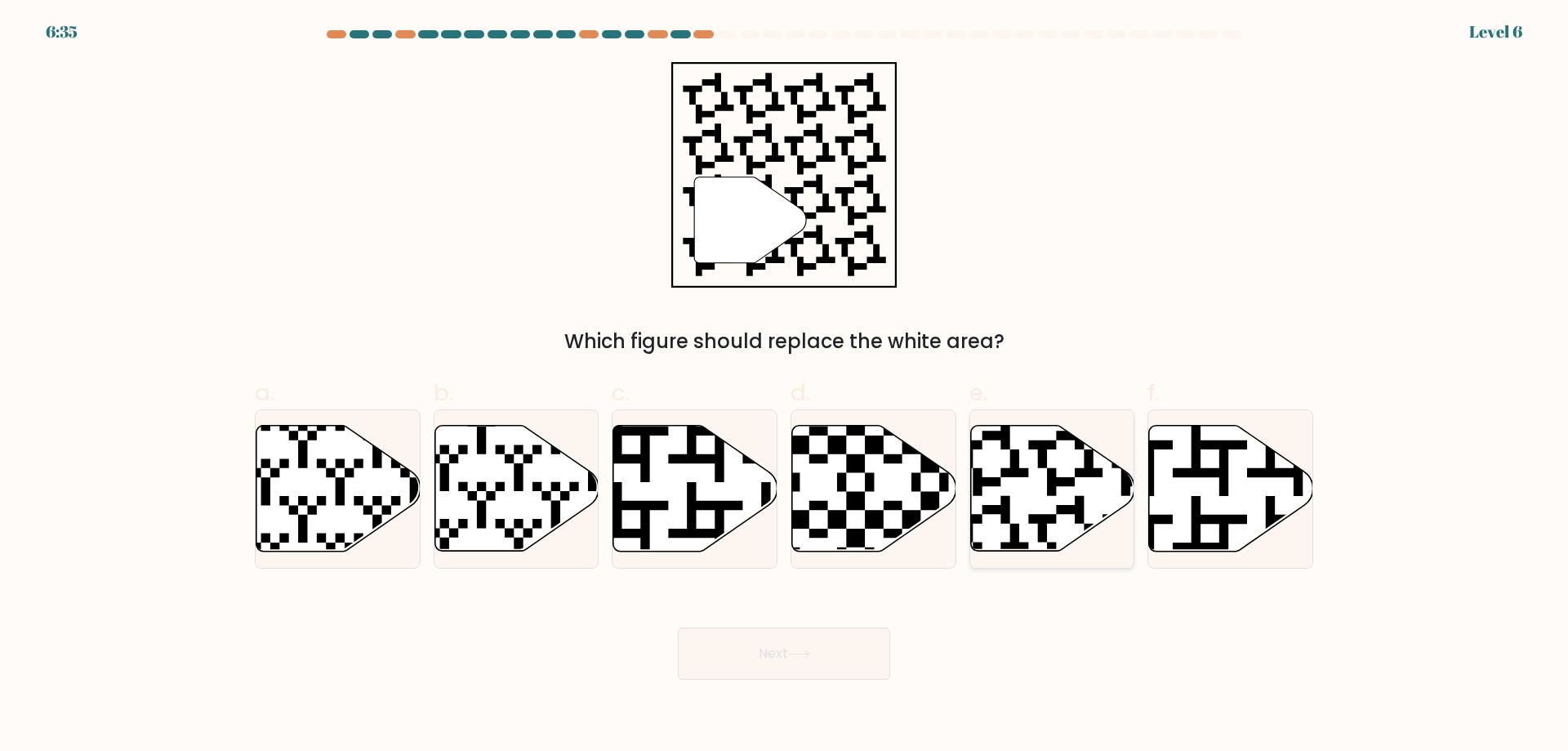
click at [1068, 504] on icon at bounding box center [1051, 488] width 164 height 126
click at [784, 387] on input "e." at bounding box center [784, 381] width 1 height 10
radio input "true"
click at [1068, 504] on icon at bounding box center [1052, 488] width 163 height 124
click at [784, 387] on input "e." at bounding box center [784, 381] width 1 height 10
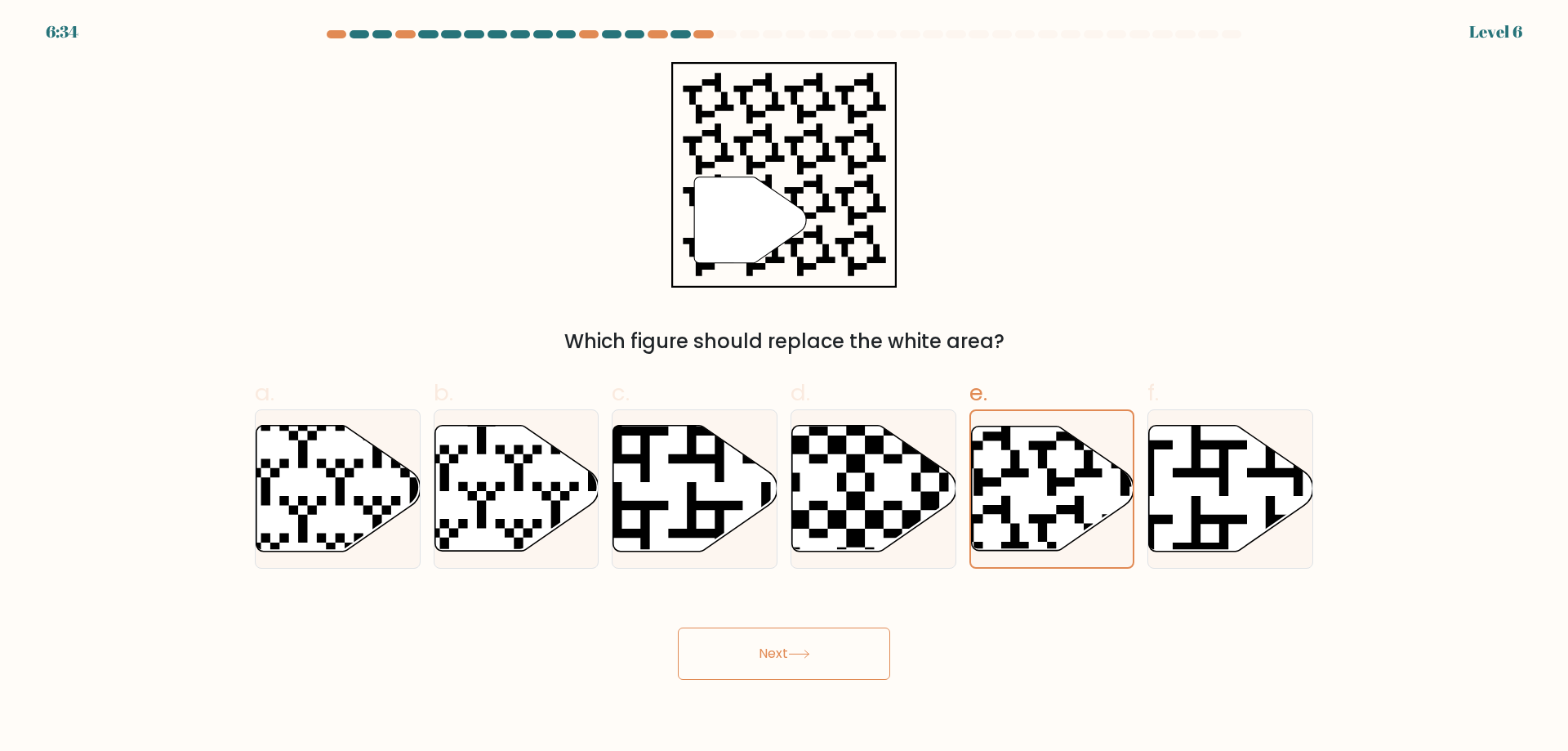
click at [797, 655] on icon at bounding box center [798, 654] width 20 height 7
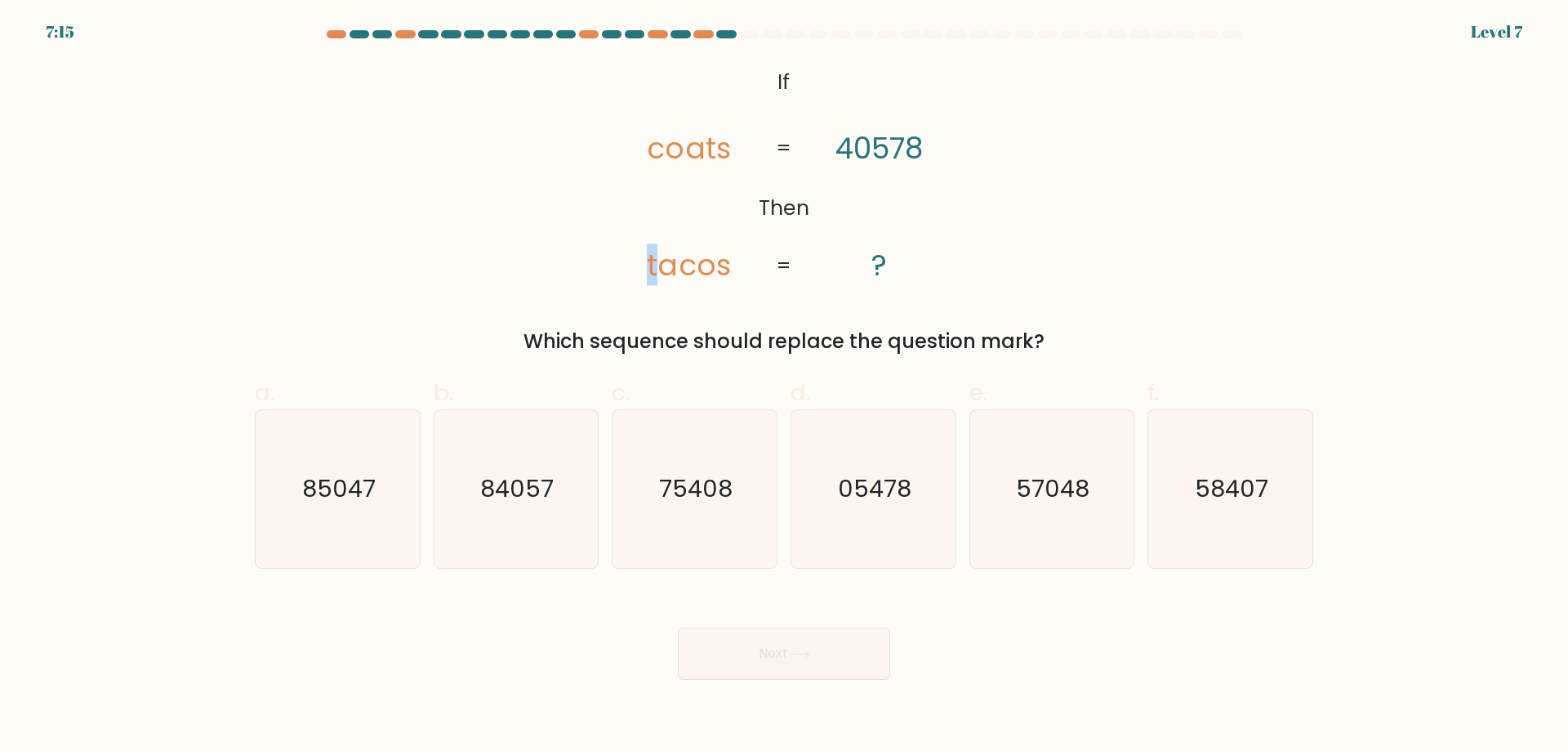
drag, startPoint x: 658, startPoint y: 262, endPoint x: 644, endPoint y: 267, distance: 14.9
click at [644, 267] on icon "@import url('https://fonts.googleapis.com/css?family=Abril+Fatface:400,100,100i…" at bounding box center [784, 175] width 366 height 225
drag, startPoint x: 672, startPoint y: 269, endPoint x: 661, endPoint y: 269, distance: 11.0
click at [661, 269] on tspan "tacos" at bounding box center [689, 264] width 83 height 42
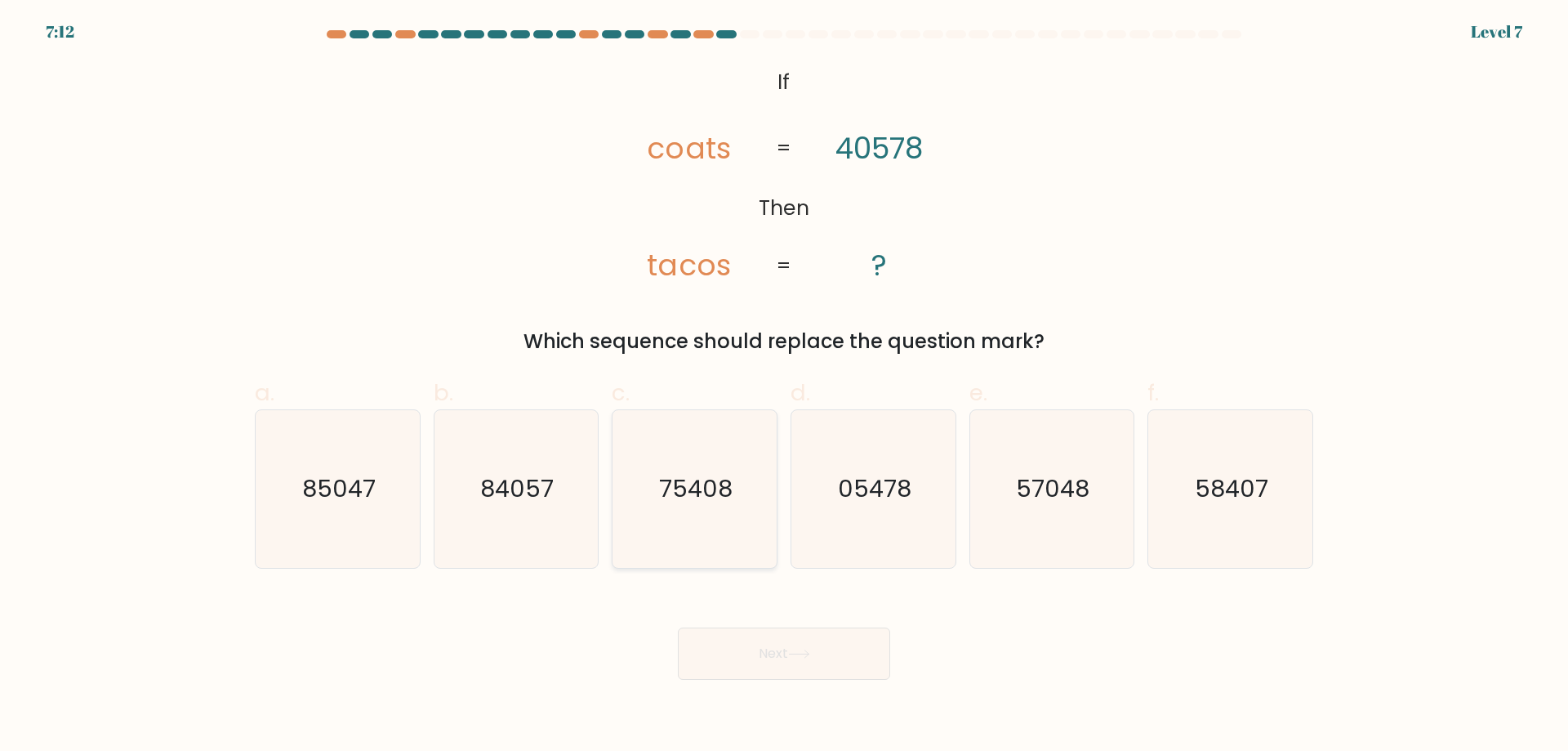
click at [681, 473] on text "75408" at bounding box center [696, 489] width 74 height 33
click at [784, 387] on input "c. 75408" at bounding box center [784, 381] width 1 height 10
radio input "true"
click at [812, 659] on button "Next" at bounding box center [784, 654] width 212 height 52
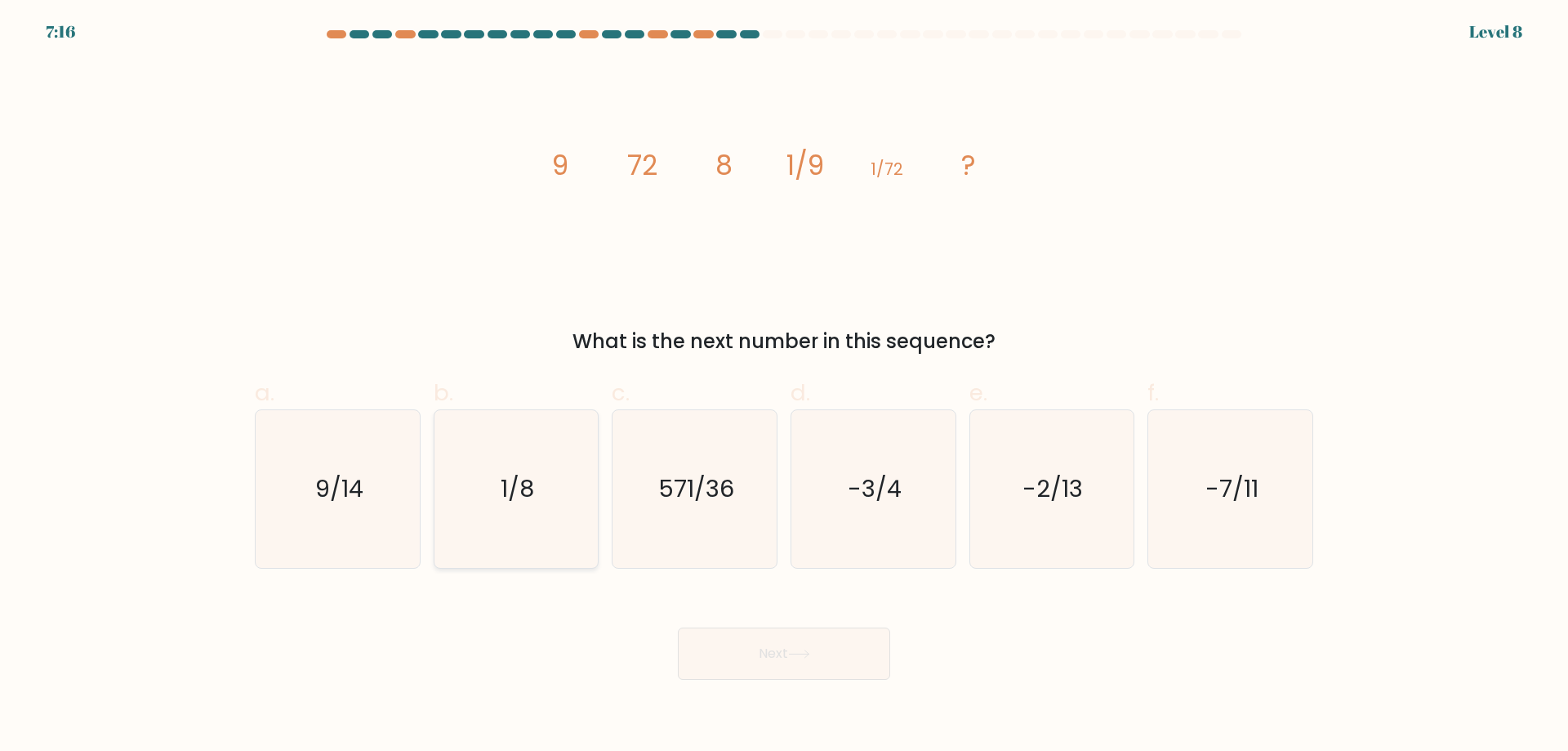
click at [516, 500] on text "1/8" at bounding box center [517, 489] width 34 height 33
click at [784, 387] on input "b. 1/8" at bounding box center [784, 381] width 1 height 10
radio input "true"
click at [810, 669] on button "Next" at bounding box center [784, 654] width 212 height 52
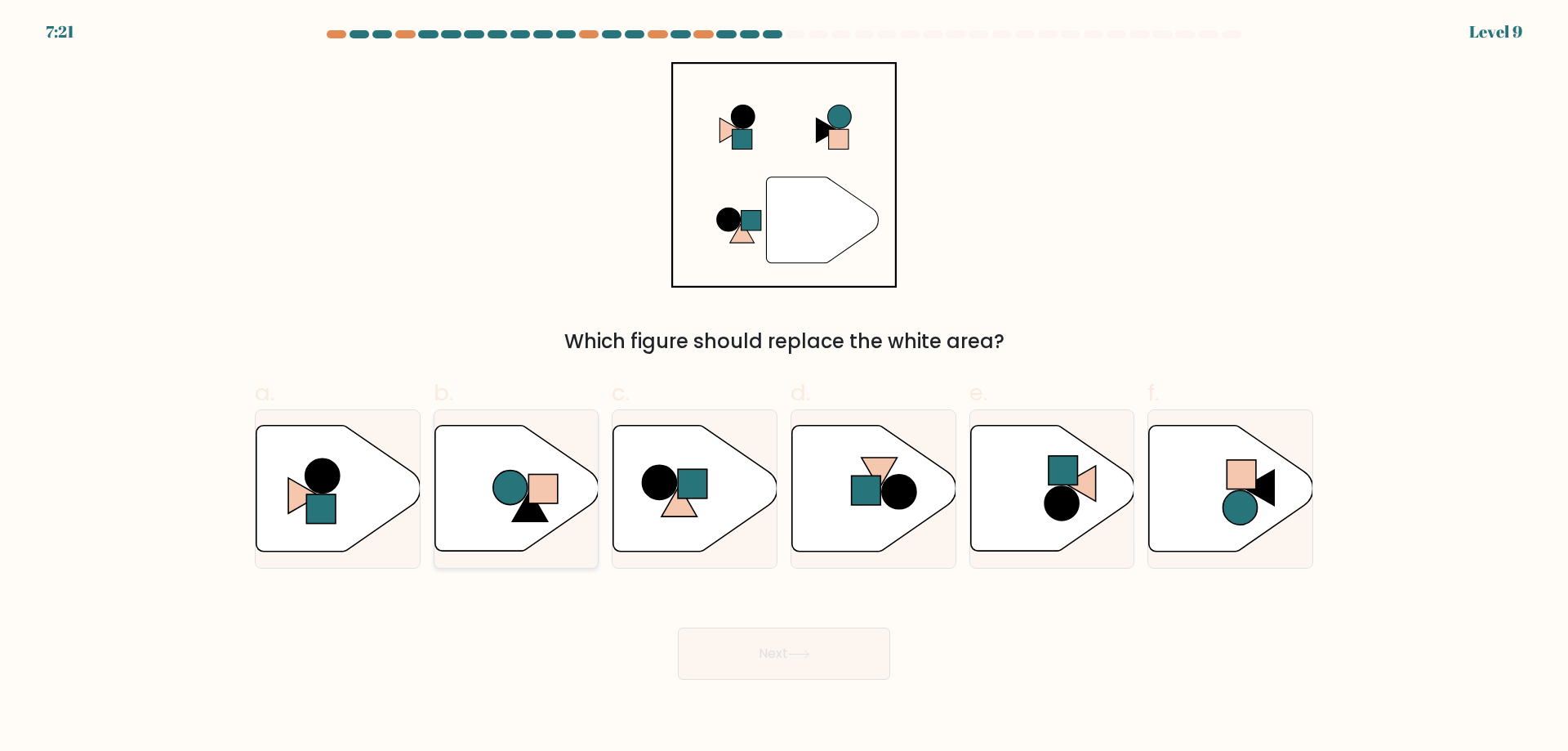
click at [516, 501] on circle at bounding box center [511, 488] width 35 height 35
click at [784, 387] on input "b." at bounding box center [784, 381] width 1 height 10
radio input "true"
click at [813, 646] on button "Next" at bounding box center [784, 654] width 212 height 52
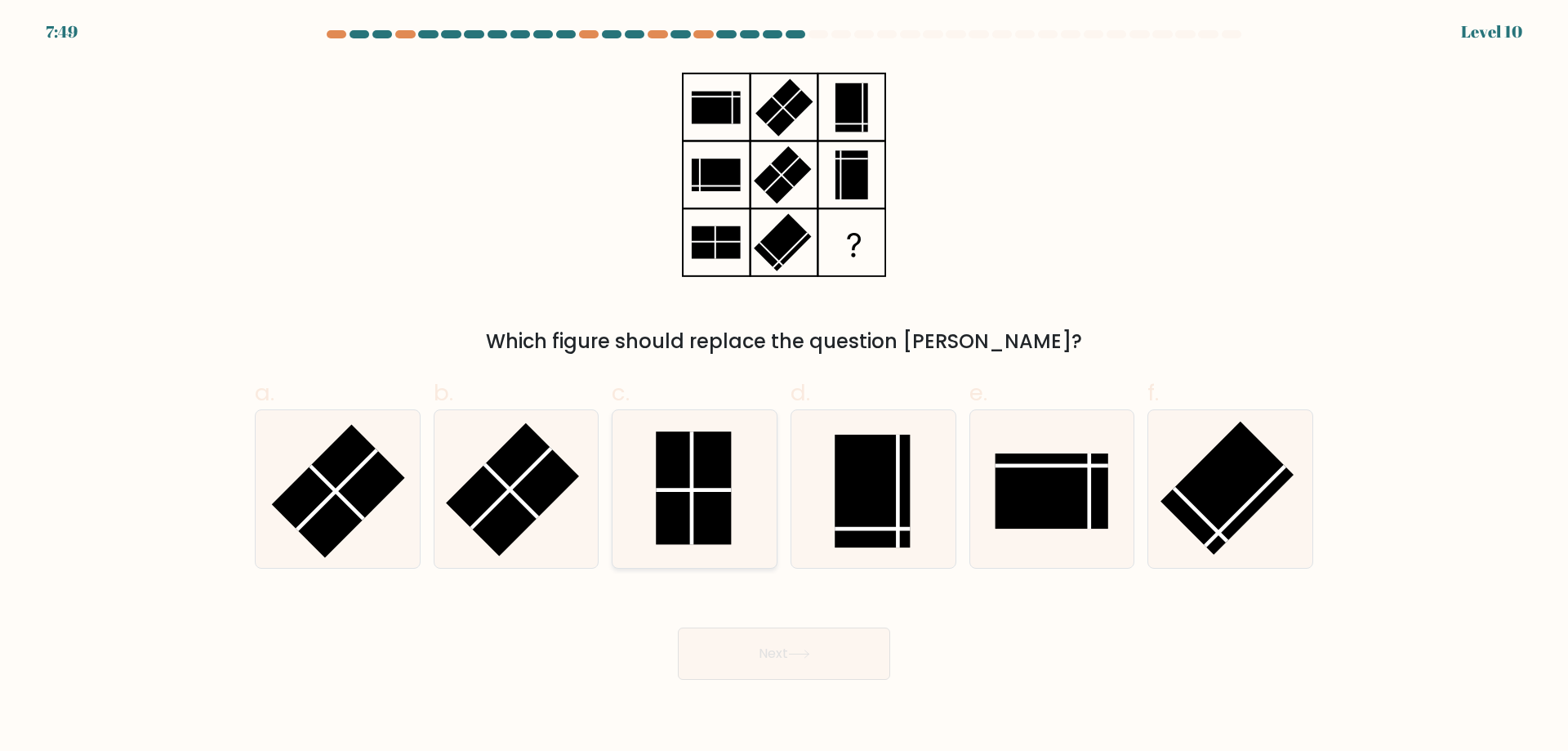
click at [694, 471] on rect at bounding box center [693, 487] width 75 height 113
click at [784, 387] on input "c." at bounding box center [784, 381] width 1 height 10
radio input "true"
click at [840, 644] on button "Next" at bounding box center [784, 654] width 212 height 52
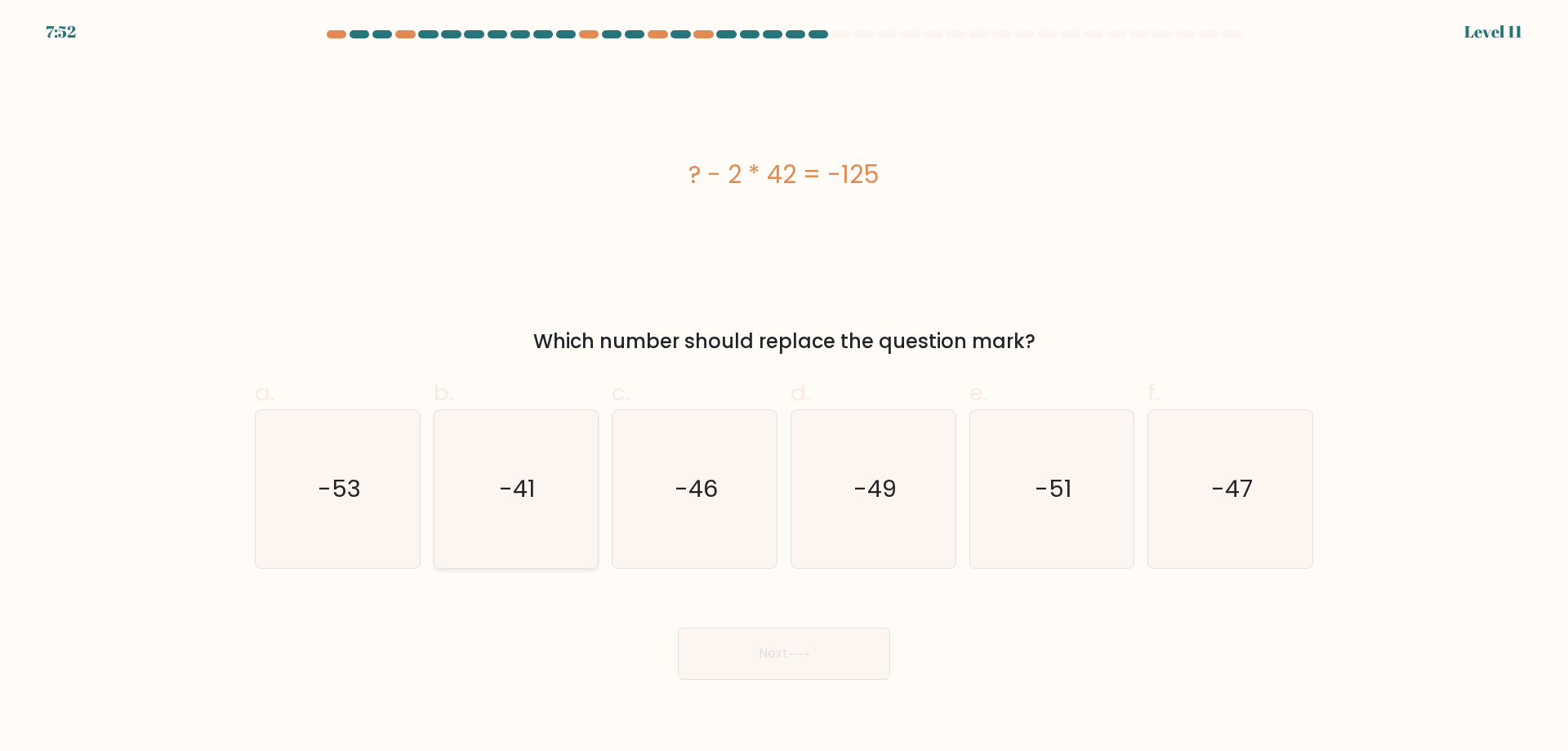
click at [541, 496] on icon "-41" at bounding box center [516, 489] width 158 height 158
click at [784, 387] on input "b. -41" at bounding box center [784, 381] width 1 height 10
radio input "true"
click at [832, 650] on button "Next" at bounding box center [784, 654] width 212 height 52
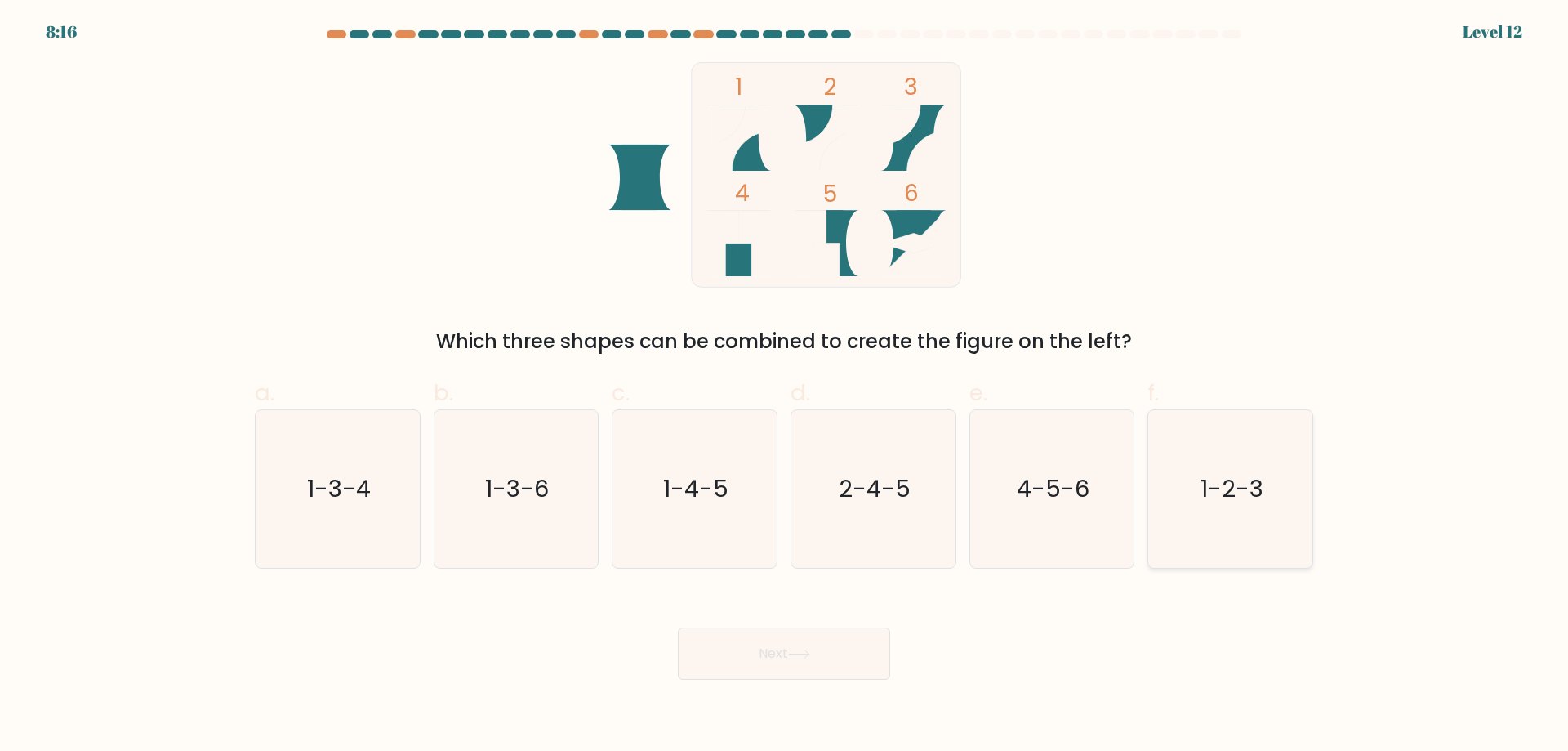
click at [1225, 484] on text "1-2-3" at bounding box center [1232, 489] width 63 height 33
click at [784, 387] on input "f. 1-2-3" at bounding box center [784, 381] width 1 height 10
radio input "true"
click at [847, 646] on button "Next" at bounding box center [784, 654] width 212 height 52
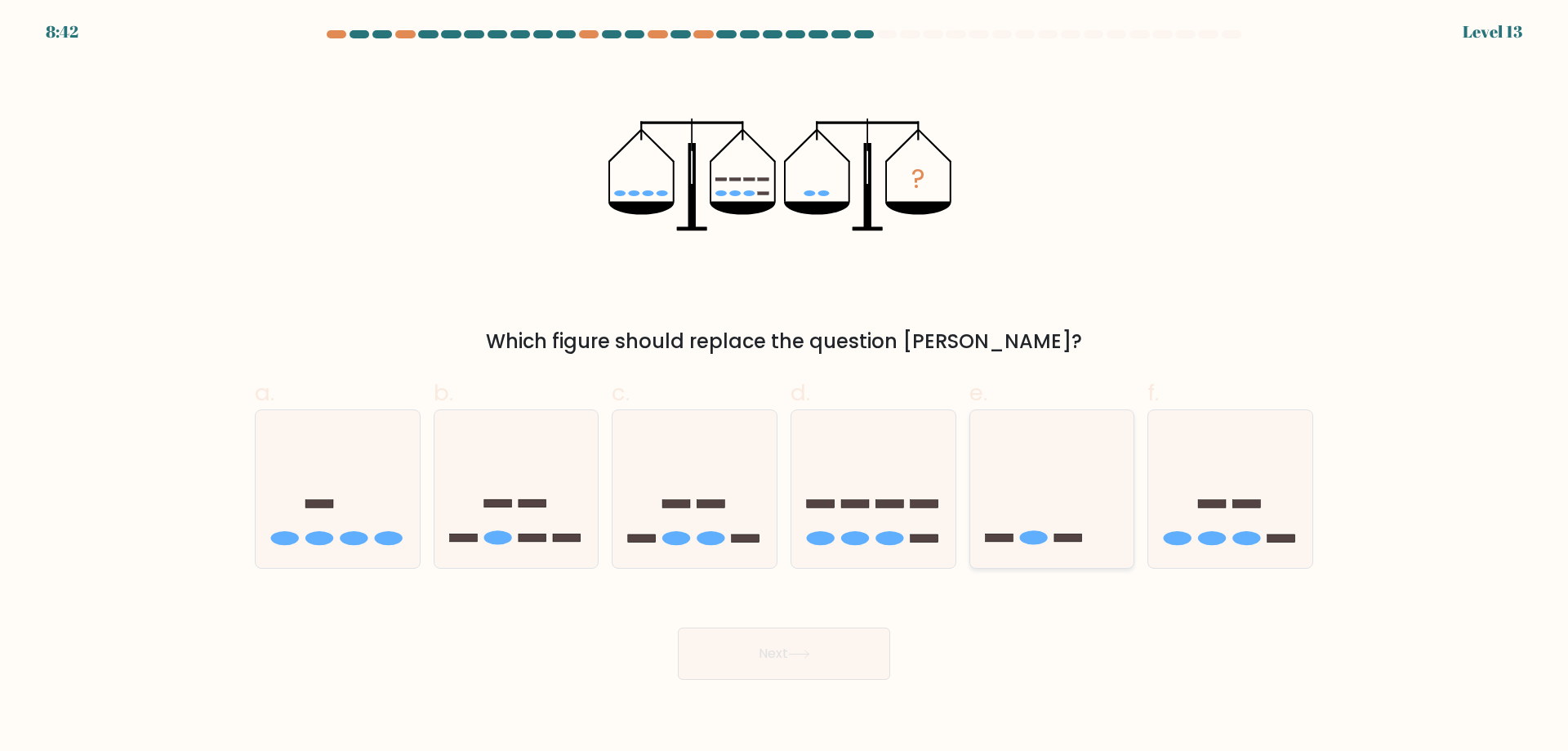
click at [1009, 499] on icon at bounding box center [1051, 488] width 164 height 135
click at [784, 387] on input "e." at bounding box center [784, 381] width 1 height 10
radio input "true"
click at [741, 659] on button "Next" at bounding box center [784, 654] width 212 height 52
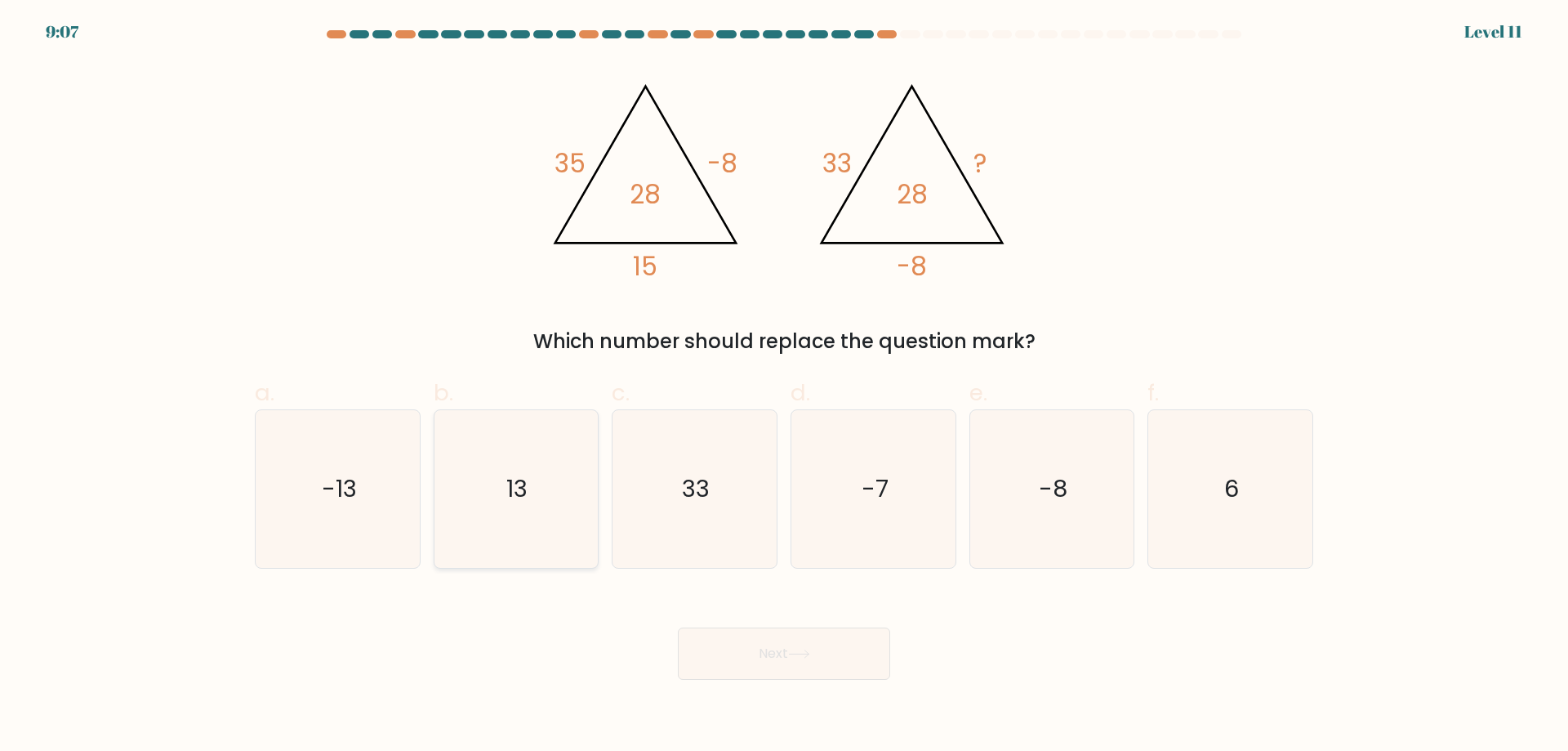
click at [523, 473] on text "13" at bounding box center [517, 489] width 21 height 33
click at [784, 387] on input "b. 13" at bounding box center [784, 381] width 1 height 10
radio input "true"
click at [814, 647] on button "Next" at bounding box center [784, 654] width 212 height 52
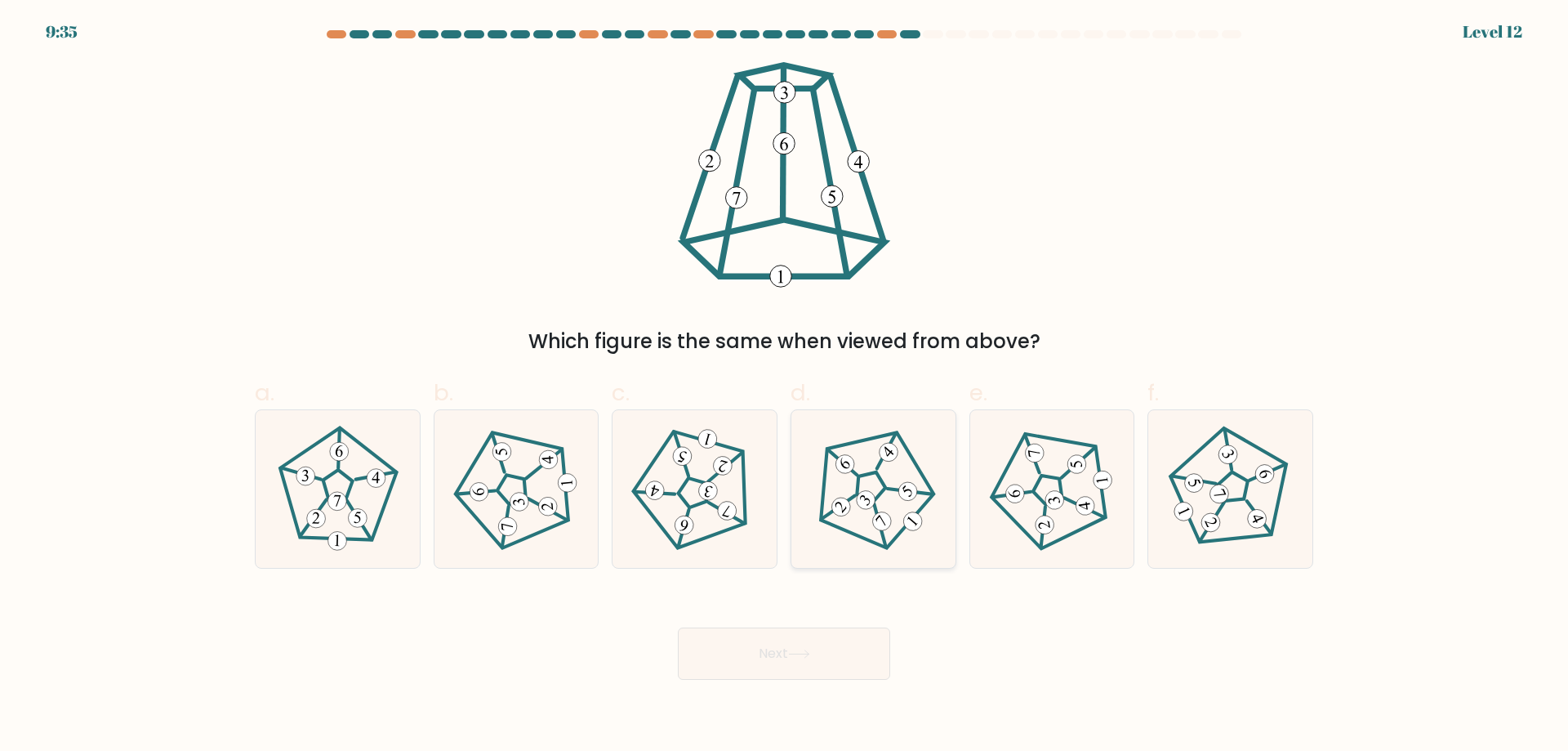
click at [893, 528] on icon at bounding box center [873, 488] width 126 height 126
click at [784, 387] on input "d." at bounding box center [784, 381] width 1 height 10
radio input "true"
click at [812, 632] on button "Next" at bounding box center [784, 654] width 212 height 52
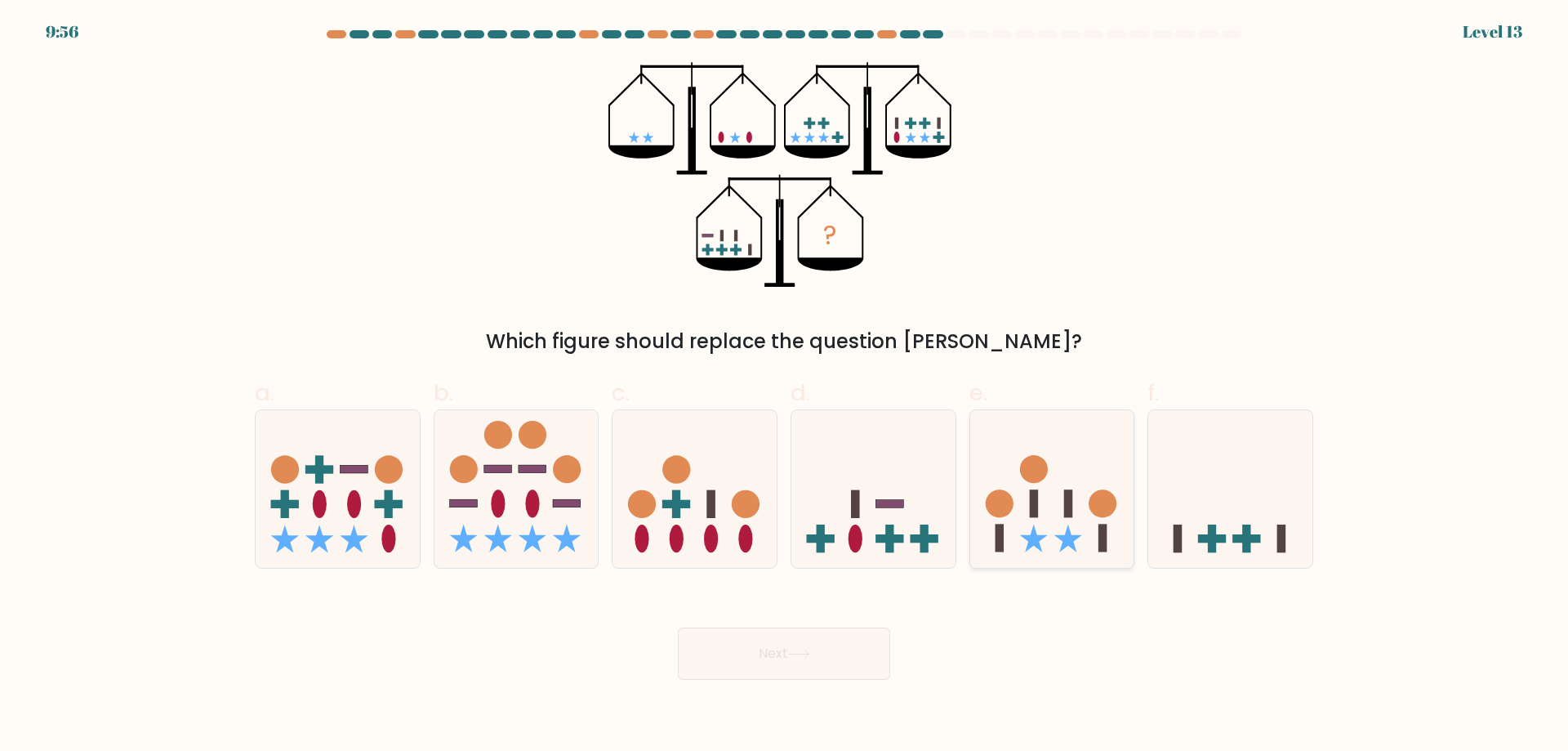
click at [1103, 510] on circle at bounding box center [1103, 504] width 28 height 28
click at [784, 387] on input "e." at bounding box center [784, 381] width 1 height 10
radio input "true"
click at [823, 657] on button "Next" at bounding box center [784, 654] width 212 height 52
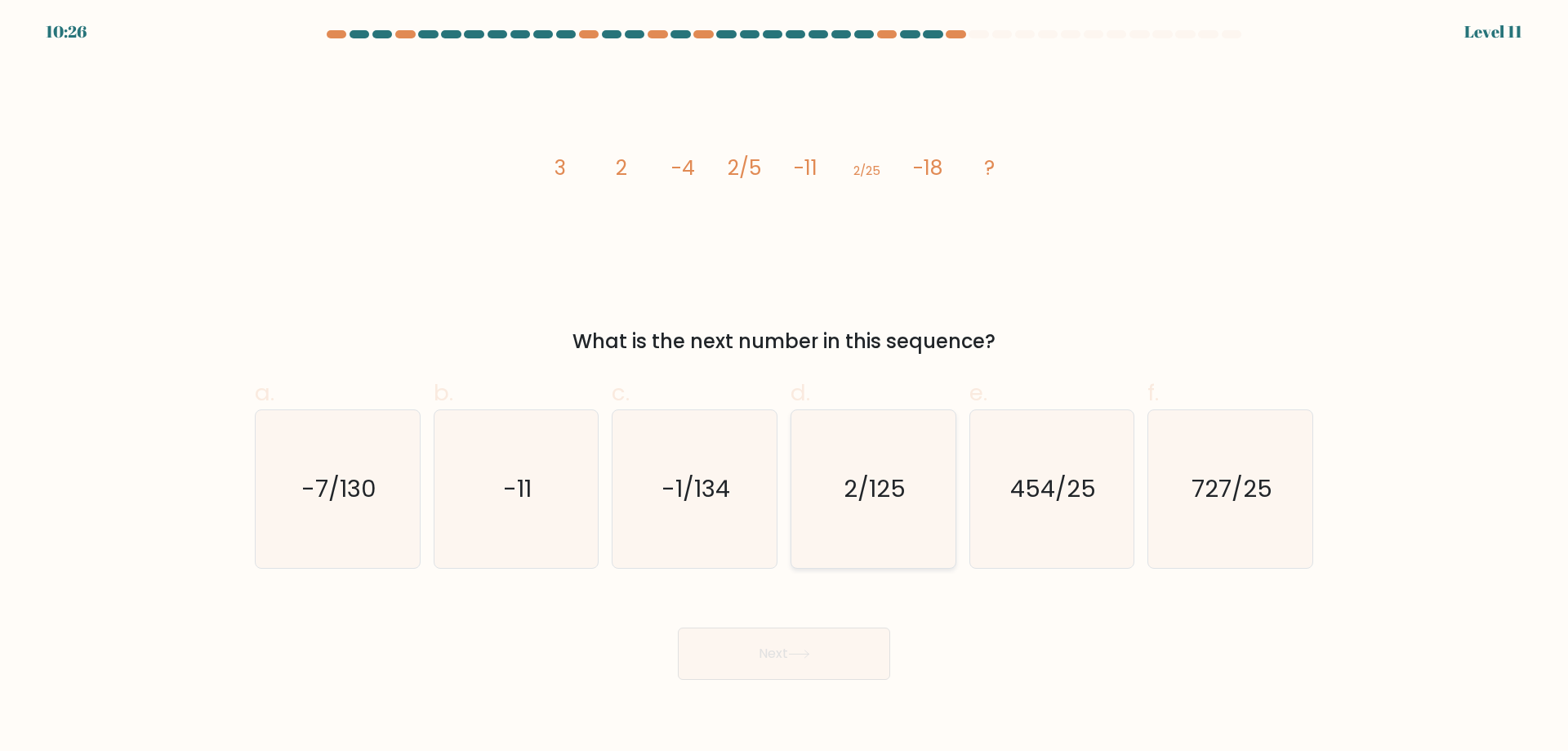
click at [856, 491] on text "2/125" at bounding box center [875, 489] width 62 height 33
click at [784, 387] on input "d. 2/125" at bounding box center [784, 381] width 1 height 10
radio input "true"
click at [826, 638] on button "Next" at bounding box center [784, 654] width 212 height 52
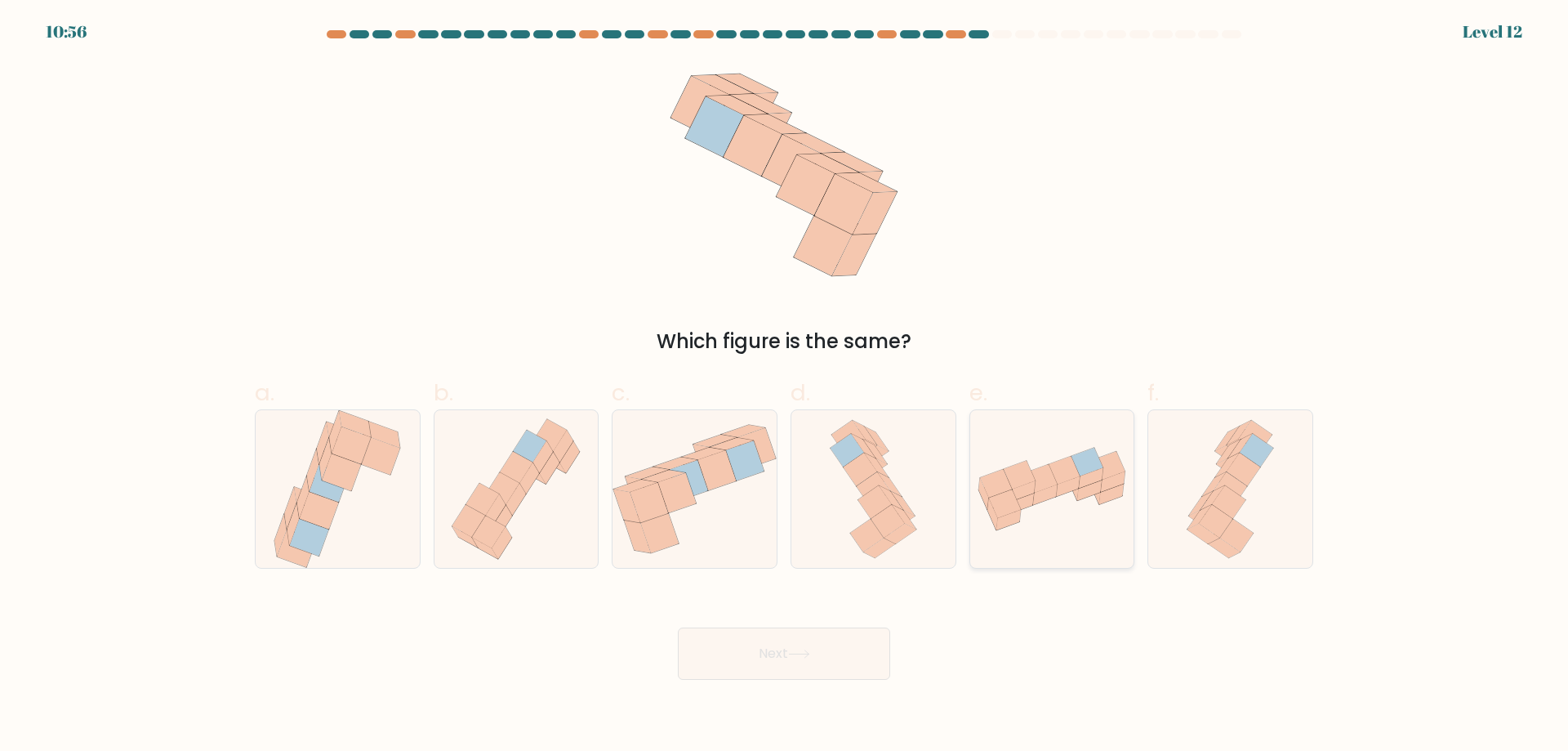
click at [1085, 520] on icon at bounding box center [1051, 489] width 164 height 91
click at [784, 387] on input "e." at bounding box center [784, 381] width 1 height 10
radio input "true"
click at [797, 663] on button "Next" at bounding box center [784, 654] width 212 height 52
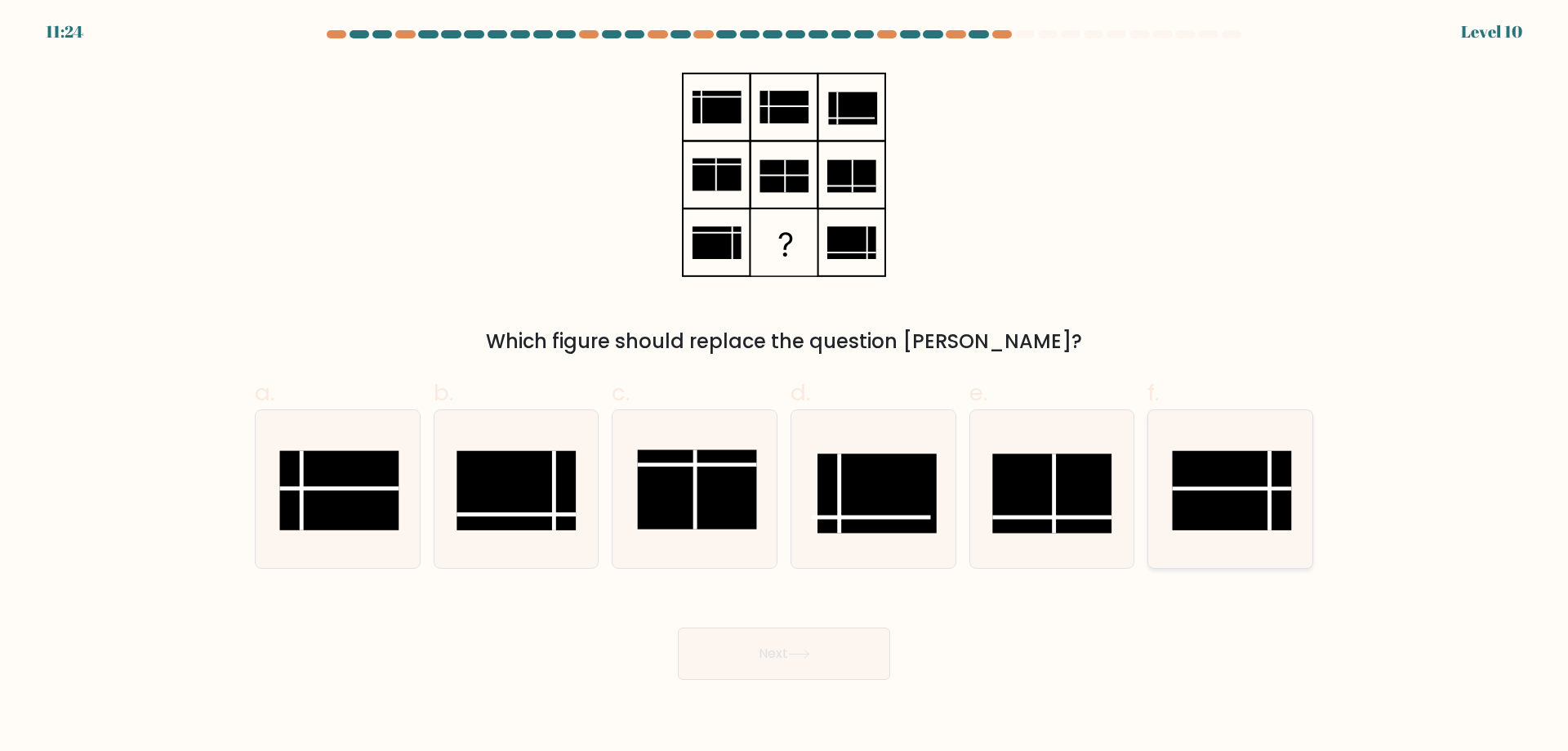
click at [1224, 486] on rect at bounding box center [1233, 490] width 120 height 79
click at [784, 387] on input "f." at bounding box center [784, 381] width 1 height 10
radio input "true"
click at [866, 643] on button "Next" at bounding box center [784, 654] width 212 height 52
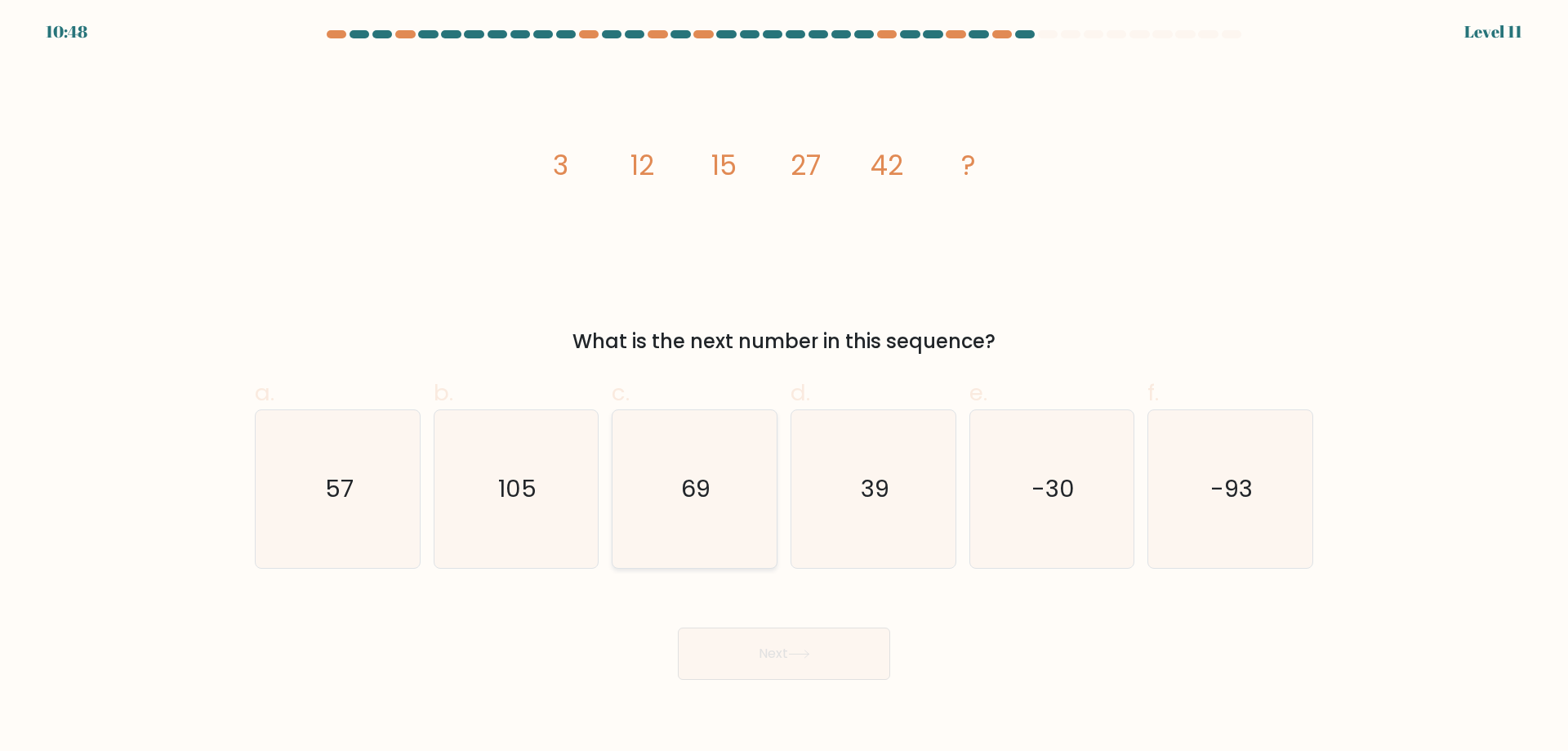
click at [699, 518] on icon "69" at bounding box center [694, 489] width 158 height 158
click at [784, 387] on input "c. 69" at bounding box center [784, 381] width 1 height 10
radio input "true"
click at [812, 669] on button "Next" at bounding box center [784, 654] width 212 height 52
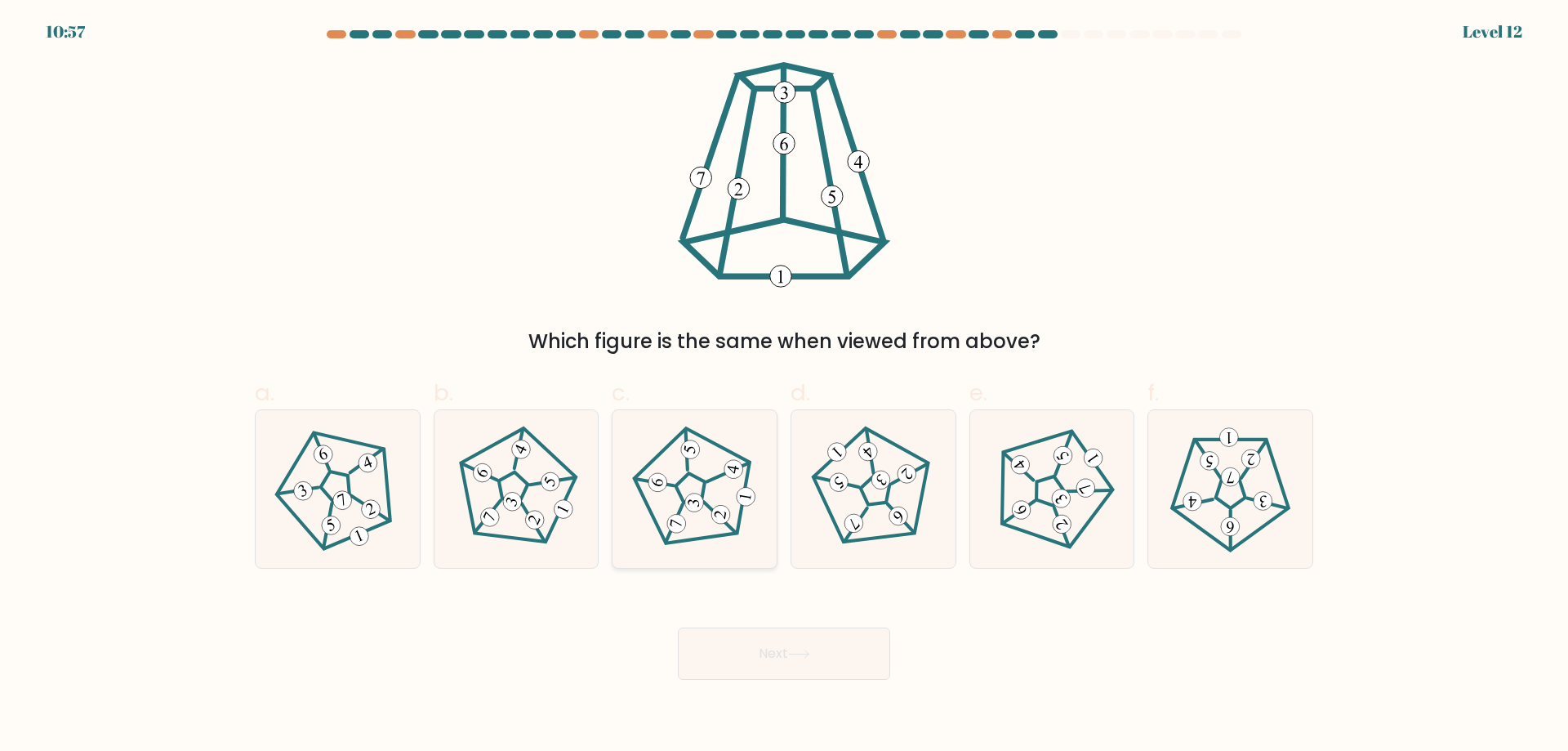
click at [647, 487] on icon at bounding box center [693, 488] width 126 height 126
click at [784, 387] on input "c." at bounding box center [784, 381] width 1 height 10
radio input "true"
click at [810, 656] on icon at bounding box center [798, 654] width 22 height 9
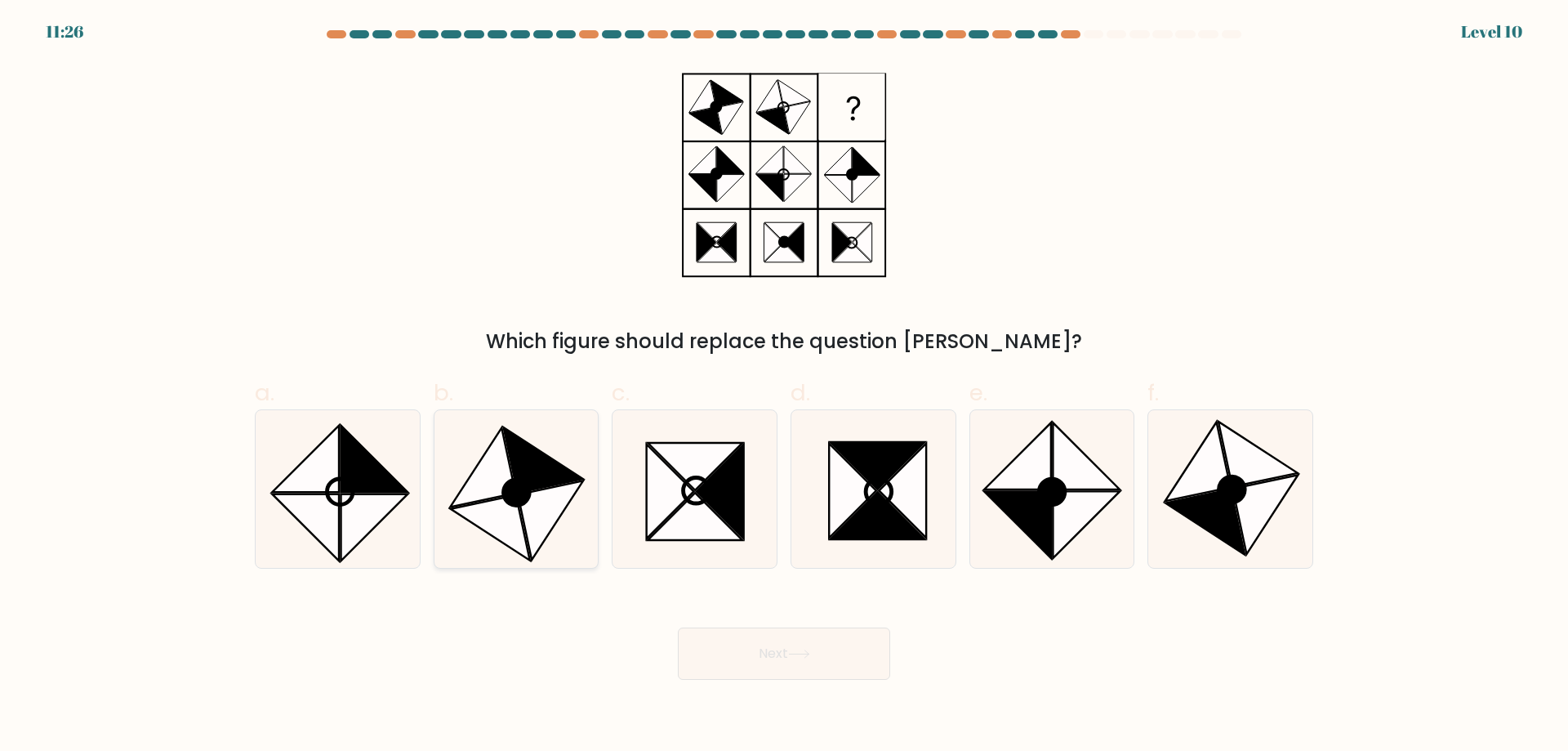
click at [526, 485] on icon at bounding box center [517, 493] width 26 height 26
click at [784, 387] on input "b." at bounding box center [784, 381] width 1 height 10
radio input "true"
click at [827, 657] on button "Next" at bounding box center [784, 654] width 212 height 52
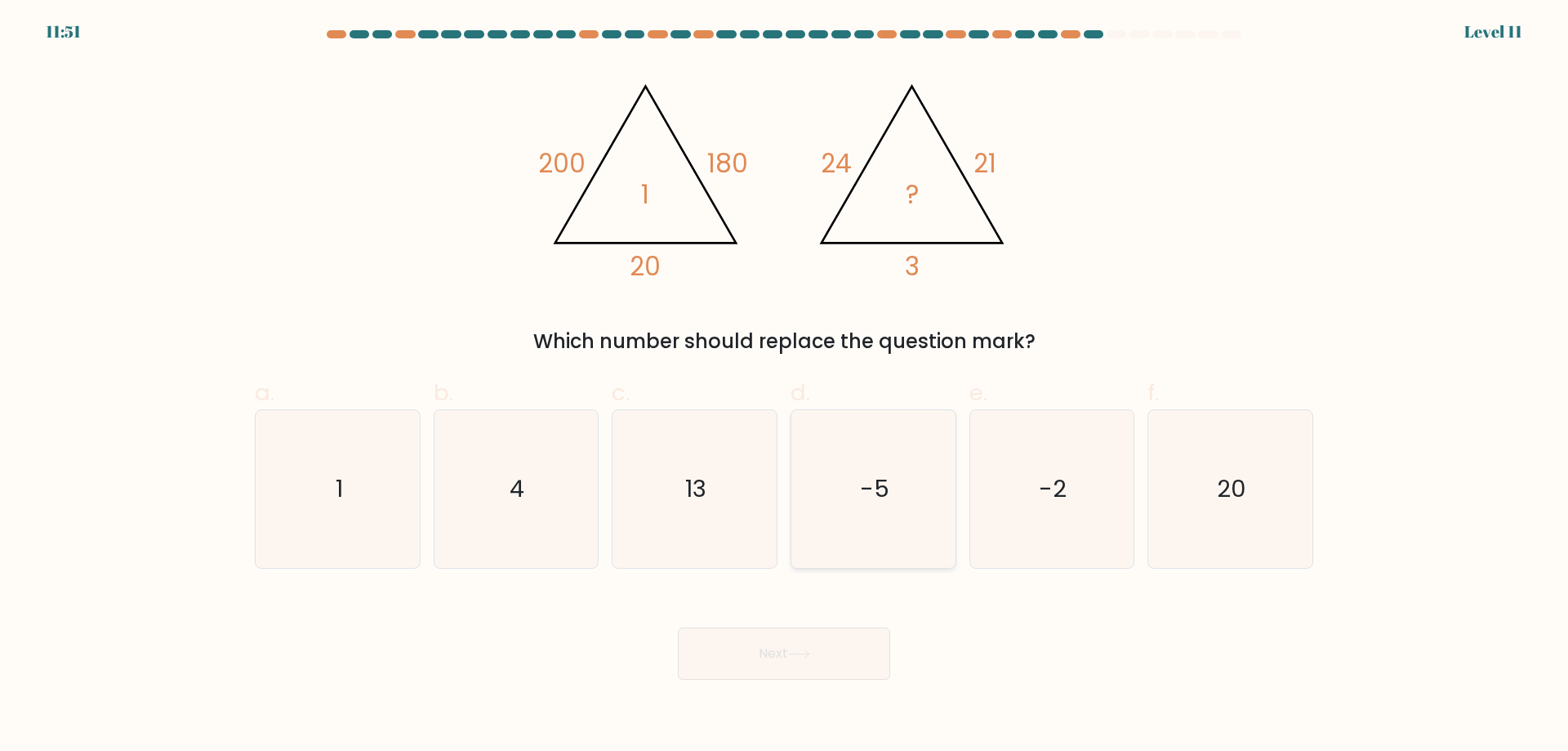
click at [897, 502] on icon "-5" at bounding box center [874, 489] width 158 height 158
click at [784, 387] on input "d. -5" at bounding box center [784, 381] width 1 height 10
radio input "true"
click at [814, 660] on button "Next" at bounding box center [784, 654] width 212 height 52
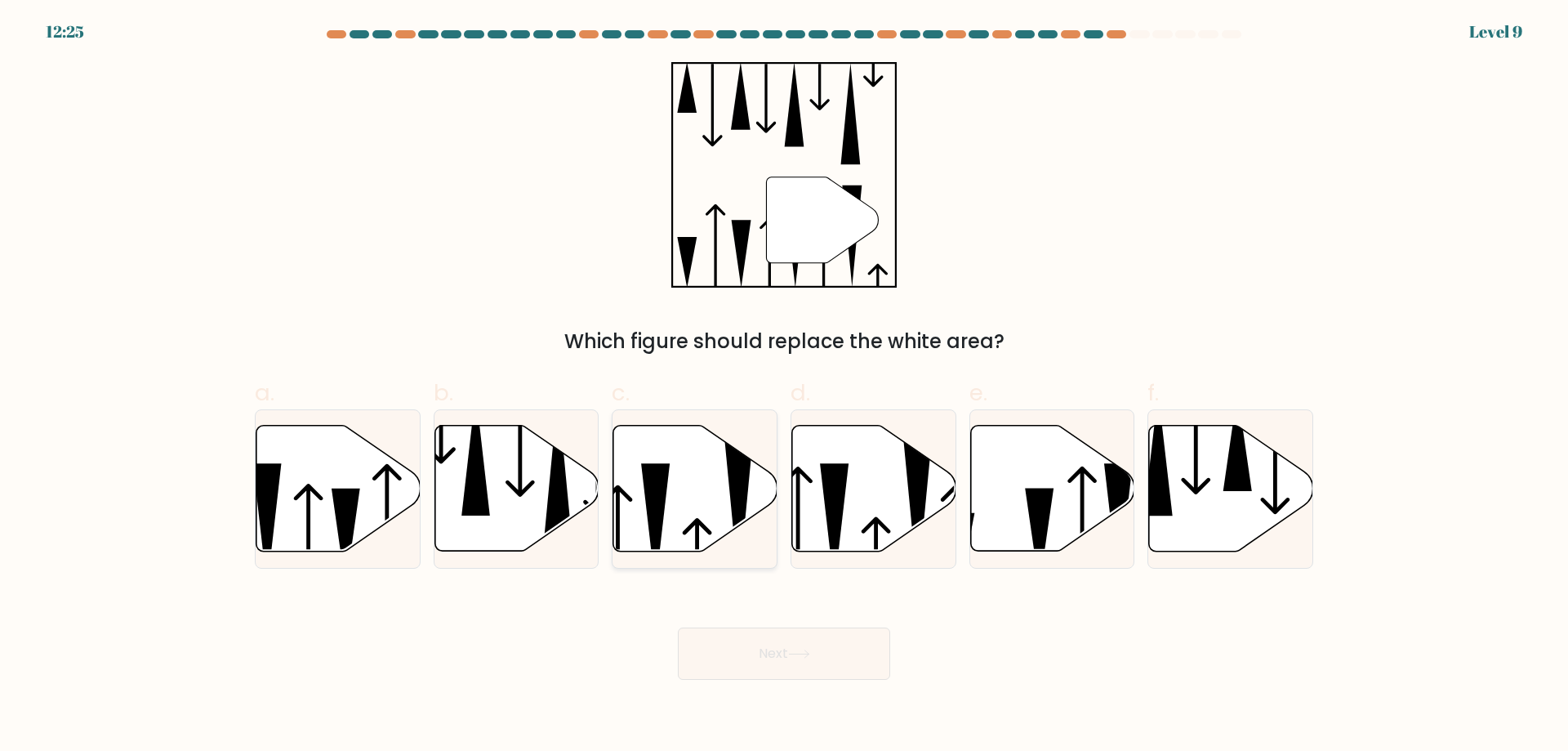
click at [687, 504] on icon at bounding box center [695, 488] width 164 height 126
click at [784, 387] on input "c." at bounding box center [784, 381] width 1 height 10
radio input "true"
click at [800, 643] on button "Next" at bounding box center [784, 654] width 212 height 52
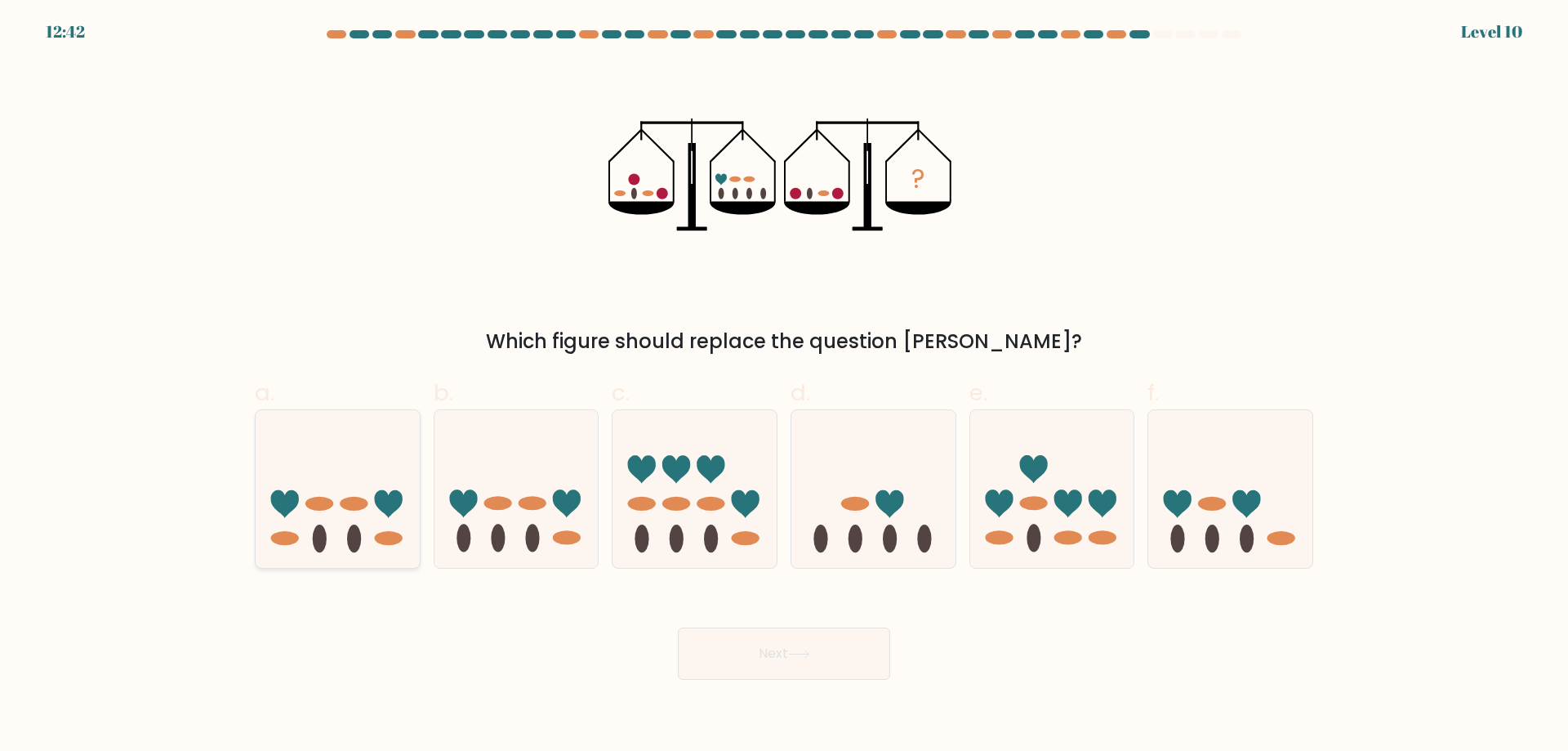
click at [379, 526] on icon at bounding box center [337, 488] width 164 height 135
click at [784, 387] on input "a." at bounding box center [784, 381] width 1 height 10
radio input "true"
click at [834, 651] on button "Next" at bounding box center [784, 654] width 212 height 52
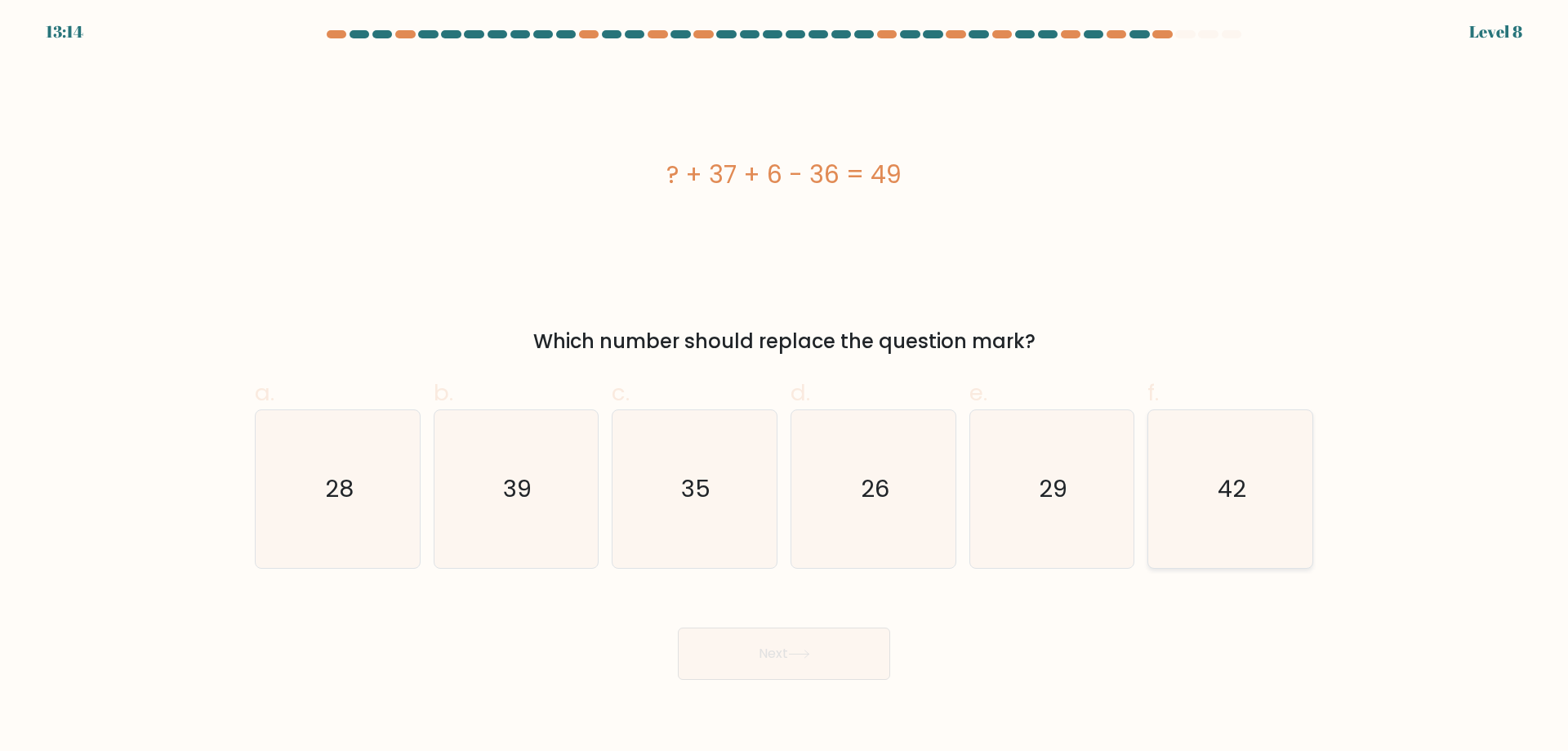
click at [1268, 502] on icon "42" at bounding box center [1231, 489] width 158 height 158
click at [784, 387] on input "f. 42" at bounding box center [784, 381] width 1 height 10
radio input "true"
click at [729, 647] on button "Next" at bounding box center [784, 654] width 212 height 52
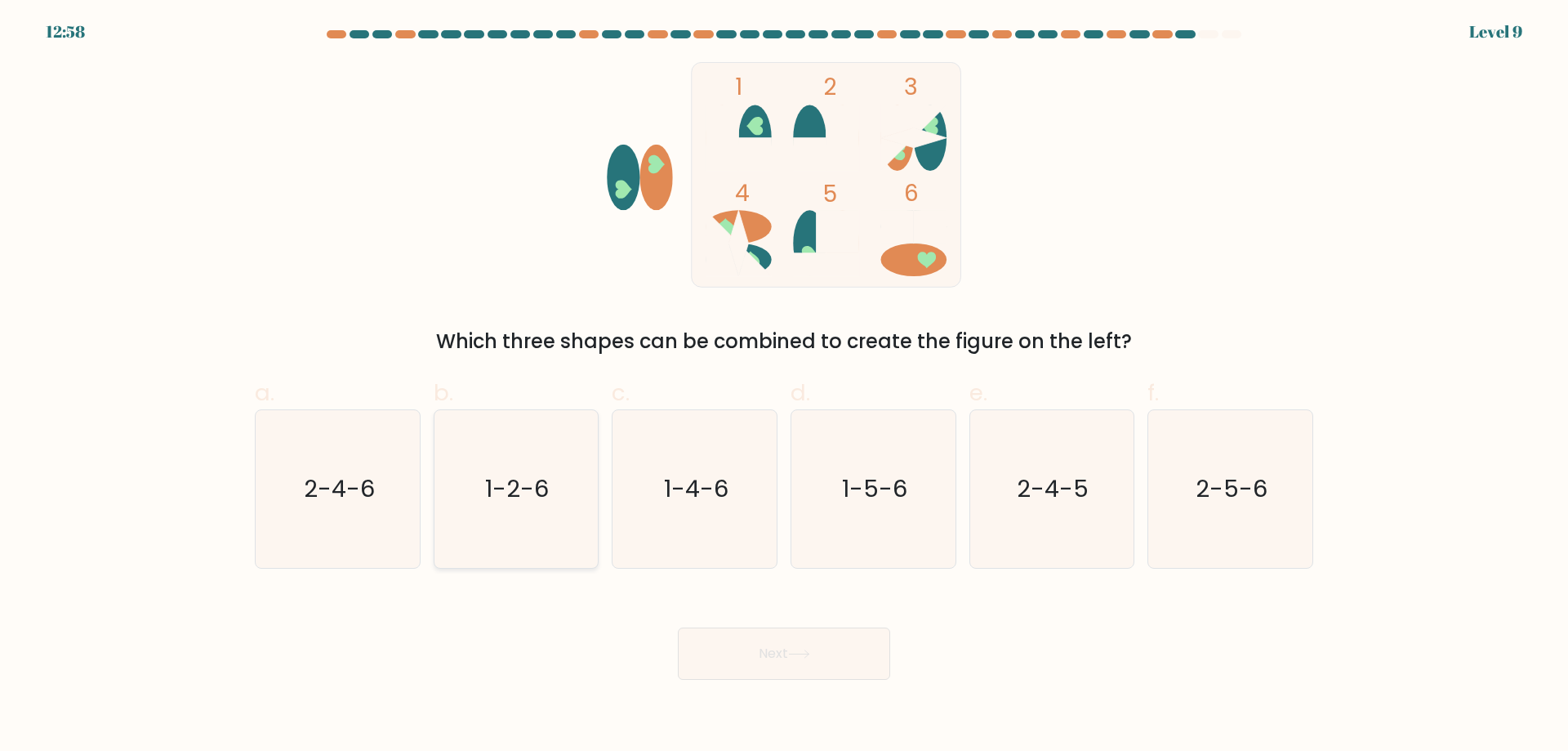
click at [528, 547] on icon "1-2-6" at bounding box center [516, 489] width 158 height 158
click at [784, 387] on input "b. 1-2-6" at bounding box center [784, 381] width 1 height 10
radio input "true"
click at [810, 657] on icon at bounding box center [798, 654] width 22 height 9
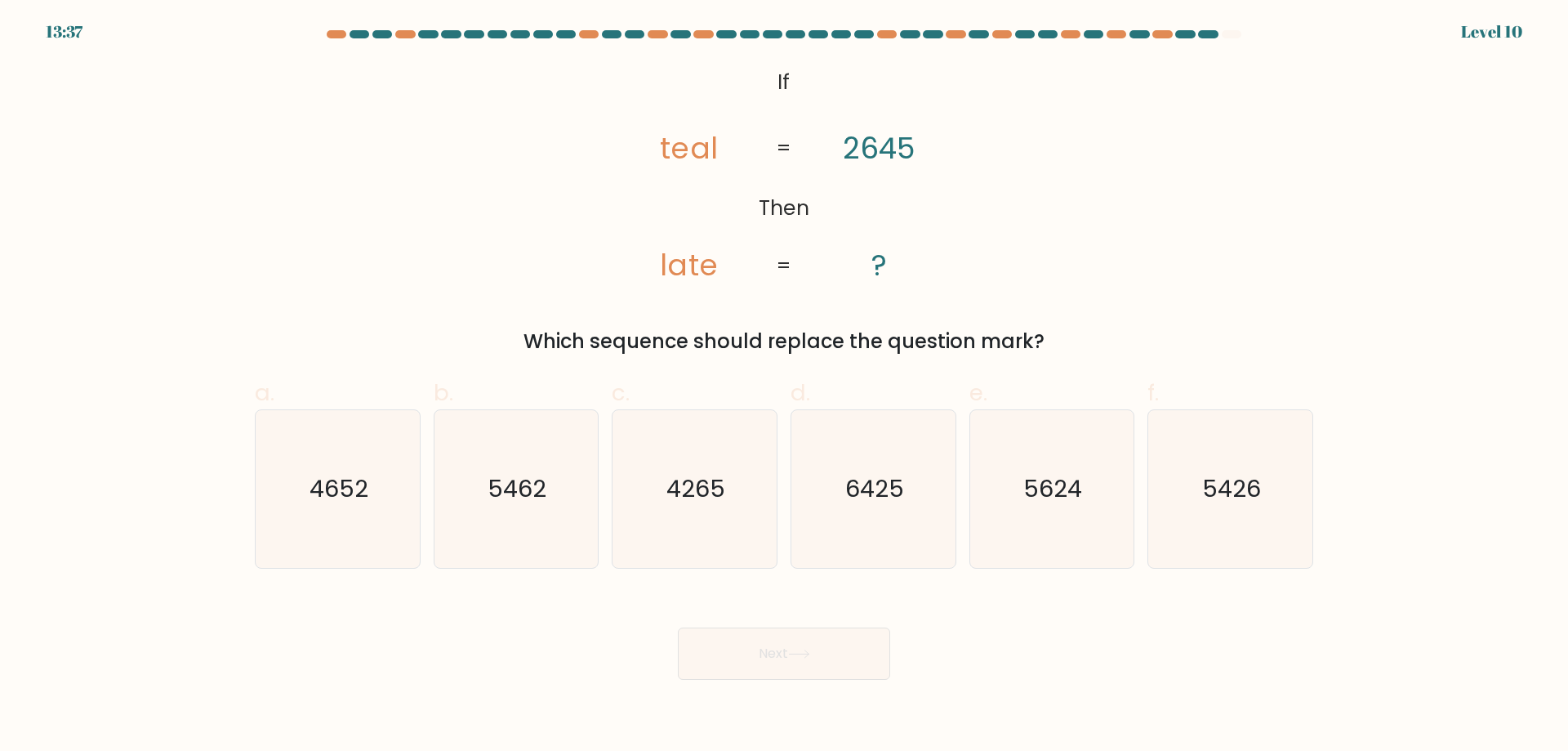
drag, startPoint x: 663, startPoint y: 264, endPoint x: 652, endPoint y: 266, distance: 11.2
click at [652, 266] on icon "@import url('https://fonts.googleapis.com/css?family=Abril+Fatface:400,100,100i…" at bounding box center [784, 175] width 366 height 225
drag, startPoint x: 693, startPoint y: 269, endPoint x: 677, endPoint y: 276, distance: 17.5
click at [677, 276] on tspan "late" at bounding box center [689, 264] width 57 height 42
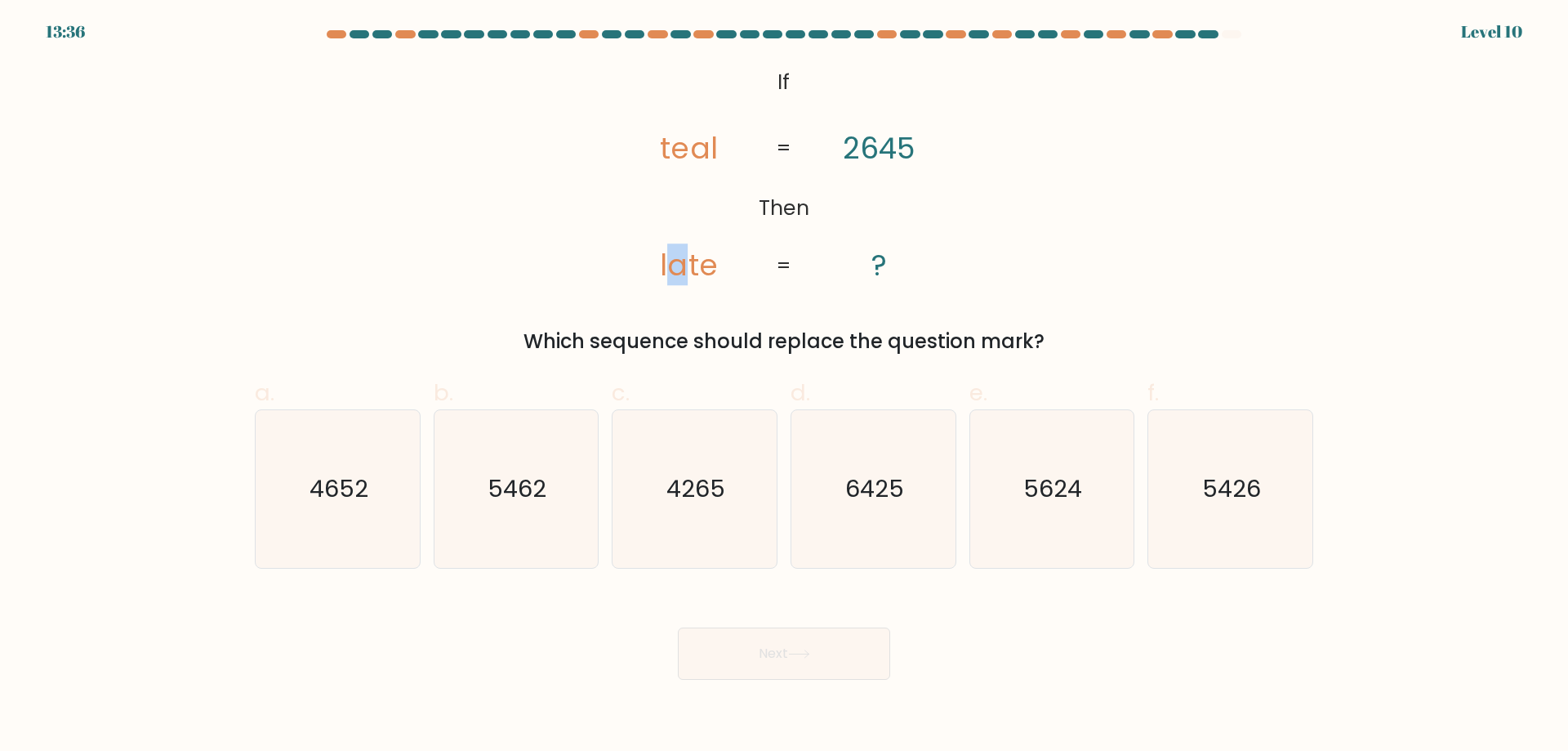
click at [677, 276] on tspan "late" at bounding box center [689, 264] width 57 height 42
click at [490, 513] on icon "5462" at bounding box center [516, 489] width 158 height 158
click at [784, 387] on input "b. 5462" at bounding box center [784, 381] width 1 height 10
radio input "true"
drag, startPoint x: 699, startPoint y: 267, endPoint x: 684, endPoint y: 268, distance: 15.0
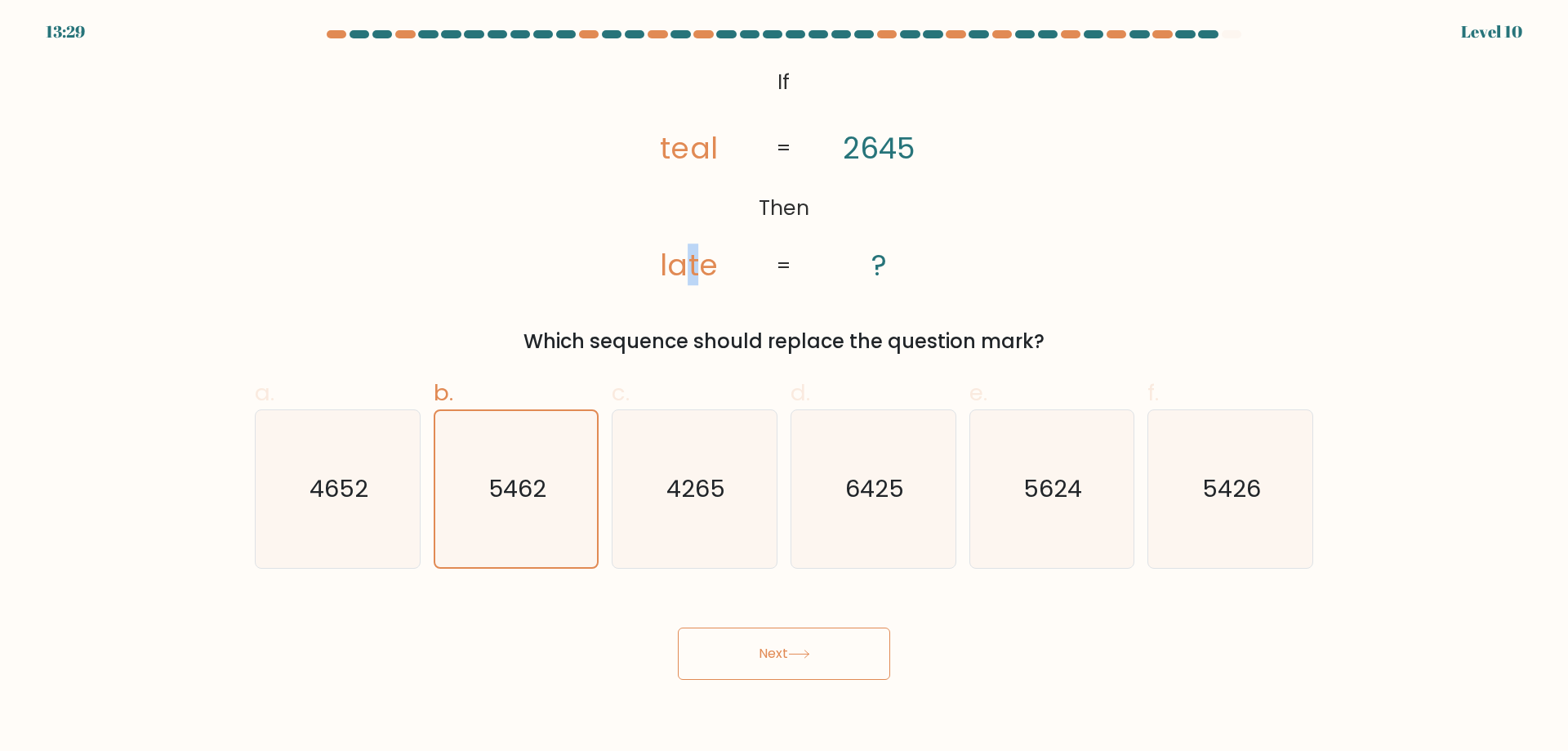
click at [684, 268] on tspan "late" at bounding box center [689, 264] width 57 height 42
click at [1207, 528] on icon "5426" at bounding box center [1231, 489] width 158 height 158
click at [784, 387] on input "f. 5426" at bounding box center [784, 381] width 1 height 10
radio input "true"
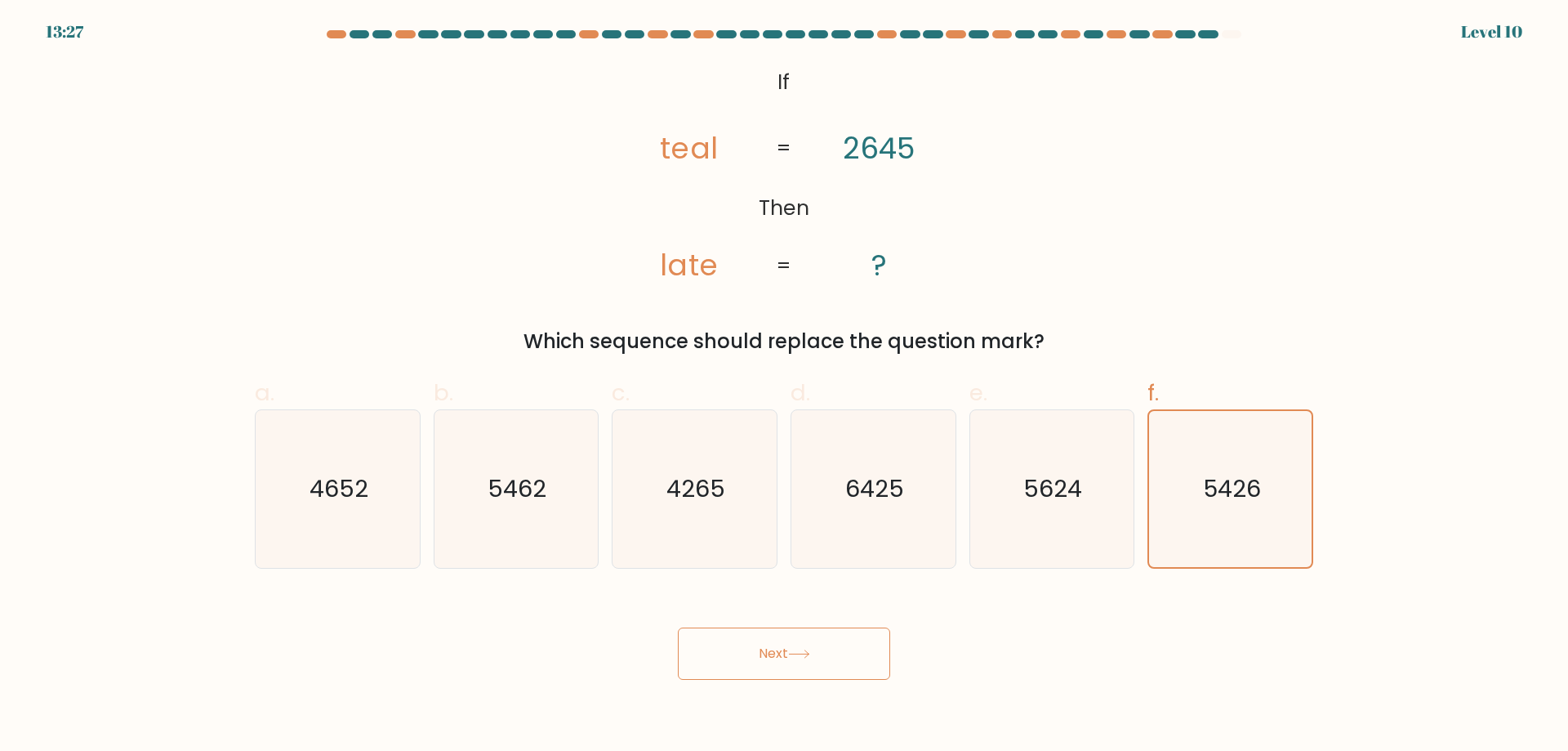
click at [810, 681] on body "13:27 Level 10" at bounding box center [784, 376] width 1568 height 751
click at [810, 660] on button "Next" at bounding box center [784, 654] width 212 height 52
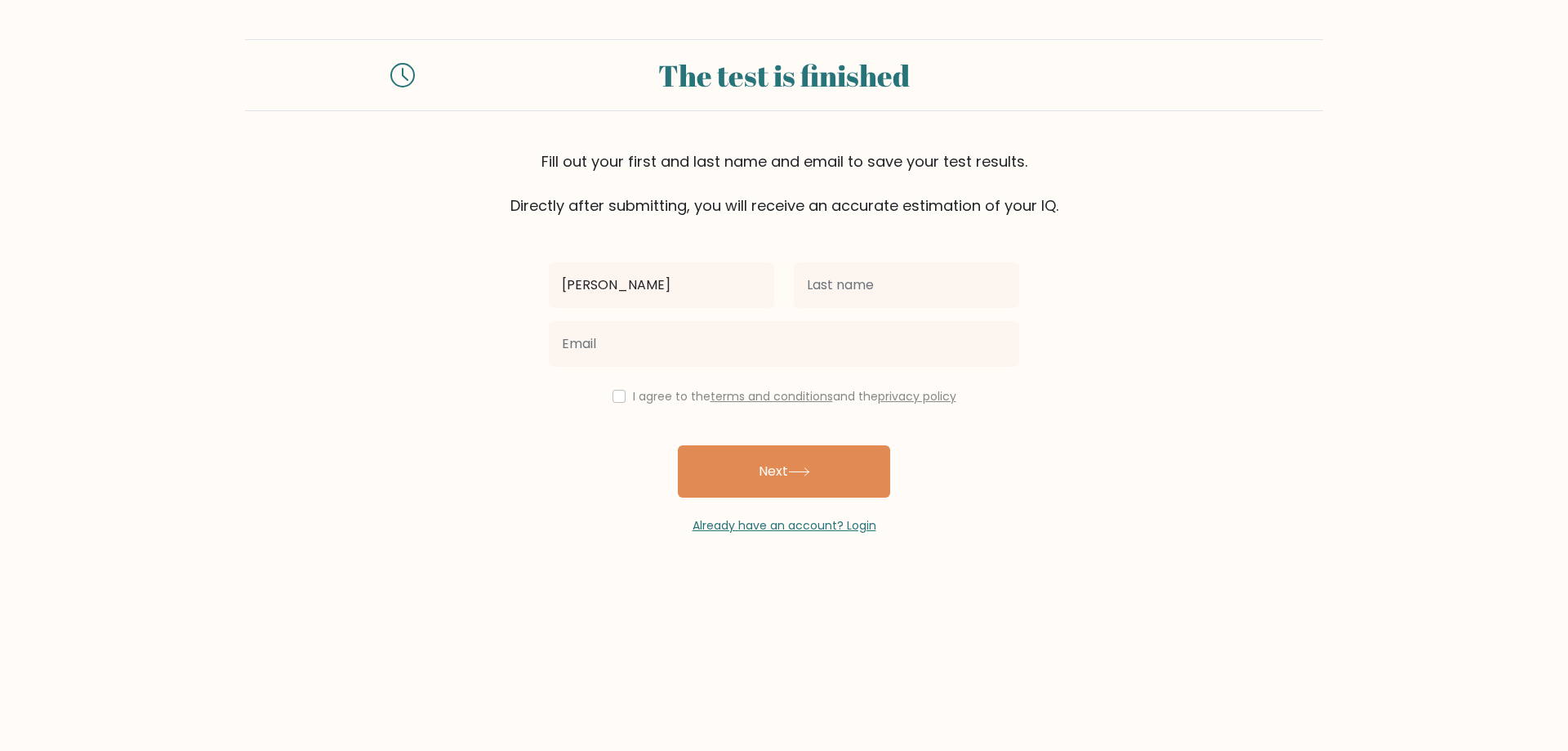
type input "[PERSON_NAME]"
click at [856, 291] on input "text" at bounding box center [907, 284] width 225 height 46
type input "Palomaria"
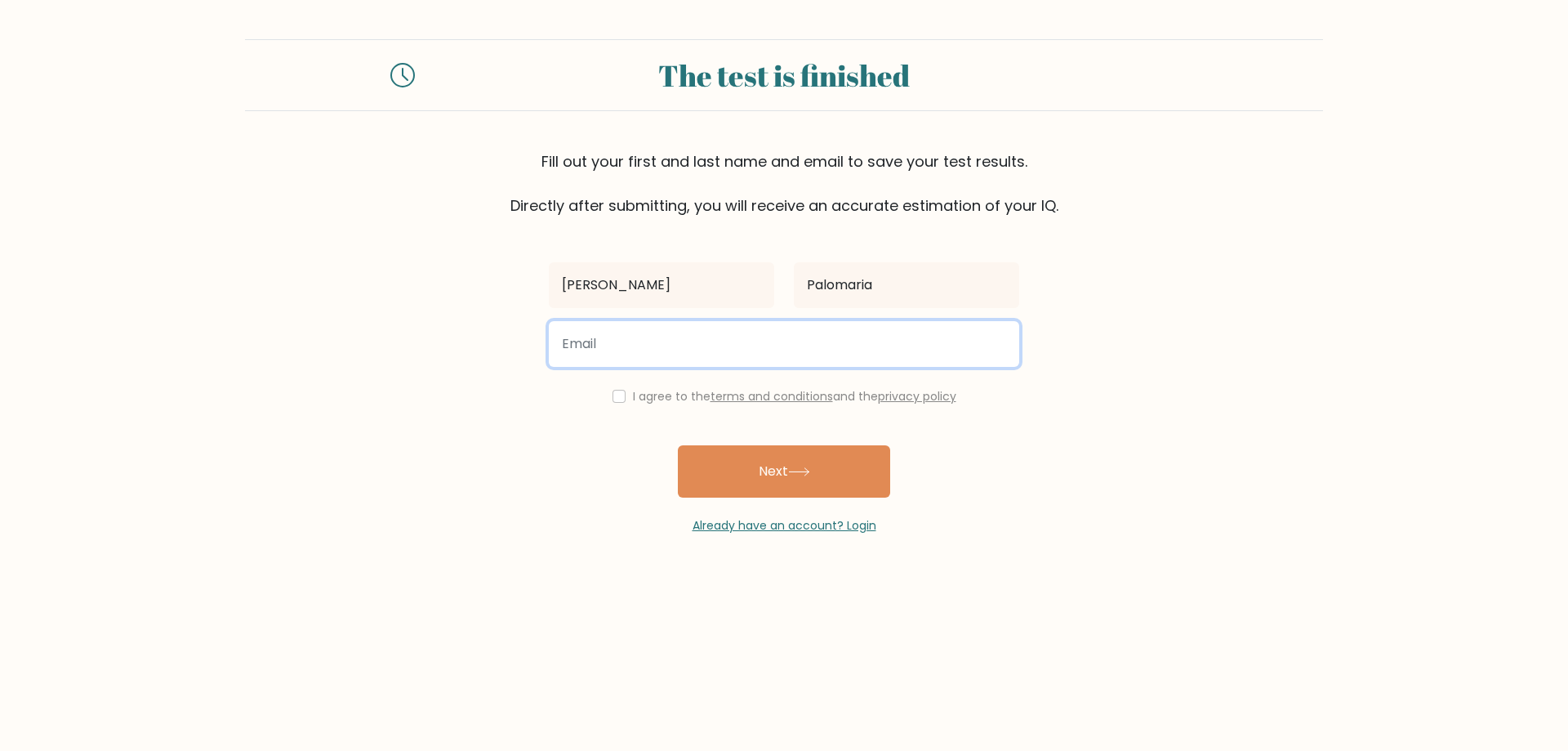
click at [831, 338] on input "email" at bounding box center [784, 343] width 471 height 46
type input "[EMAIL_ADDRESS][DOMAIN_NAME]"
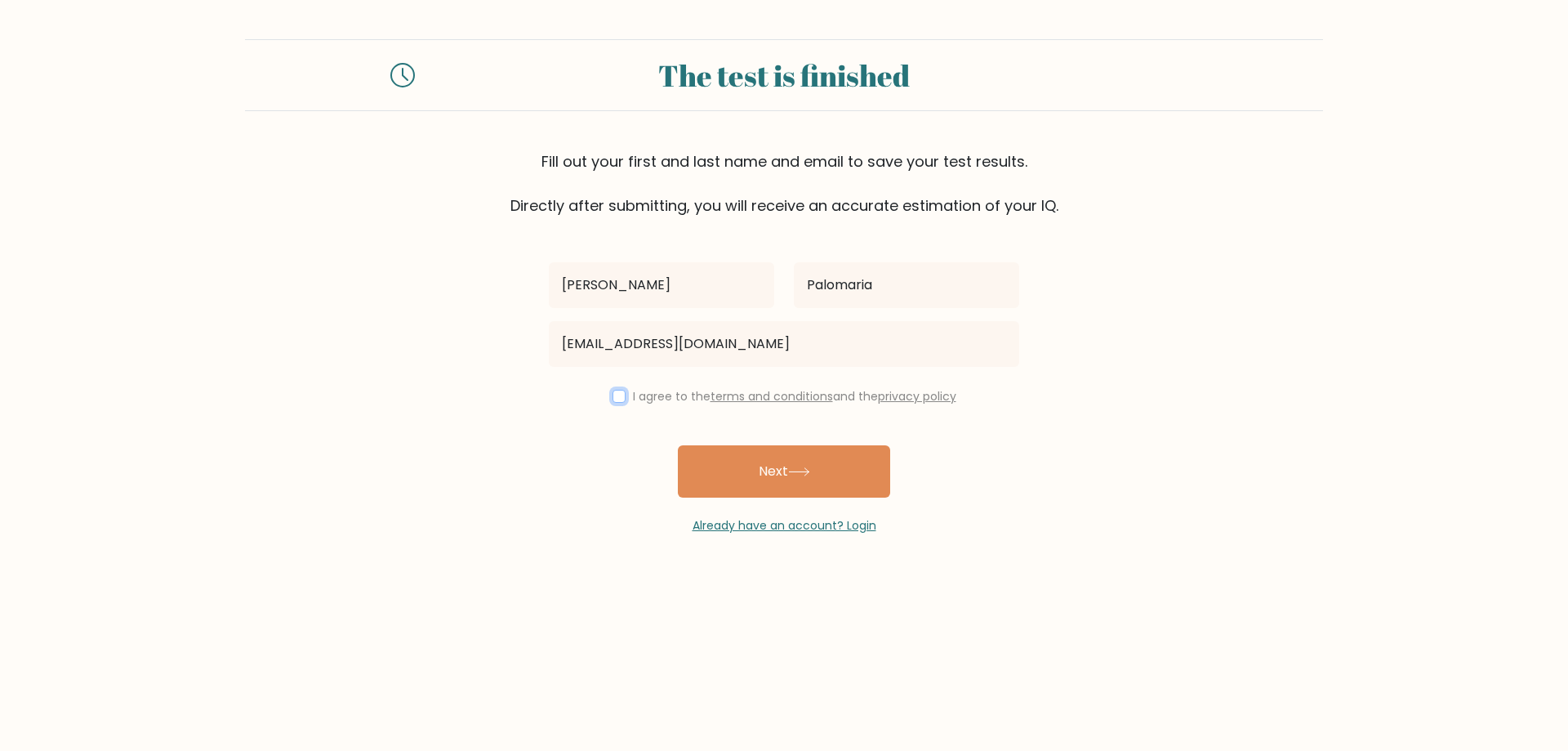
click at [615, 399] on input "checkbox" at bounding box center [619, 395] width 13 height 13
checkbox input "true"
click at [746, 488] on button "Next" at bounding box center [784, 472] width 212 height 52
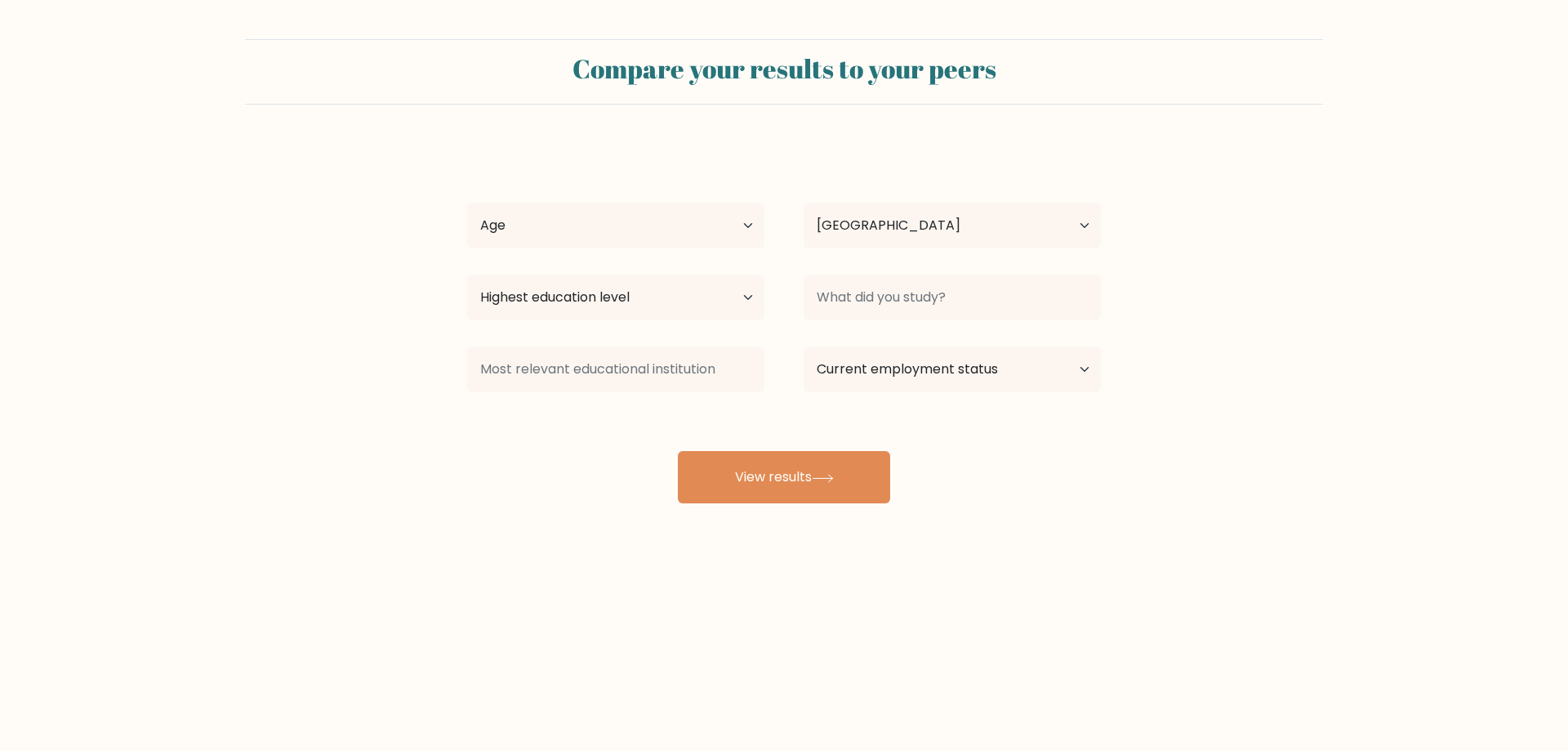
select select "PH"
click at [604, 223] on select "Age Under [DEMOGRAPHIC_DATA] [DEMOGRAPHIC_DATA] [DEMOGRAPHIC_DATA] [DEMOGRAPHIC…" at bounding box center [615, 225] width 297 height 46
select select "25_34"
click at [467, 203] on select "Age Under [DEMOGRAPHIC_DATA] [DEMOGRAPHIC_DATA] [DEMOGRAPHIC_DATA] [DEMOGRAPHIC…" at bounding box center [615, 225] width 297 height 46
drag, startPoint x: 599, startPoint y: 245, endPoint x: 562, endPoint y: 317, distance: 81.0
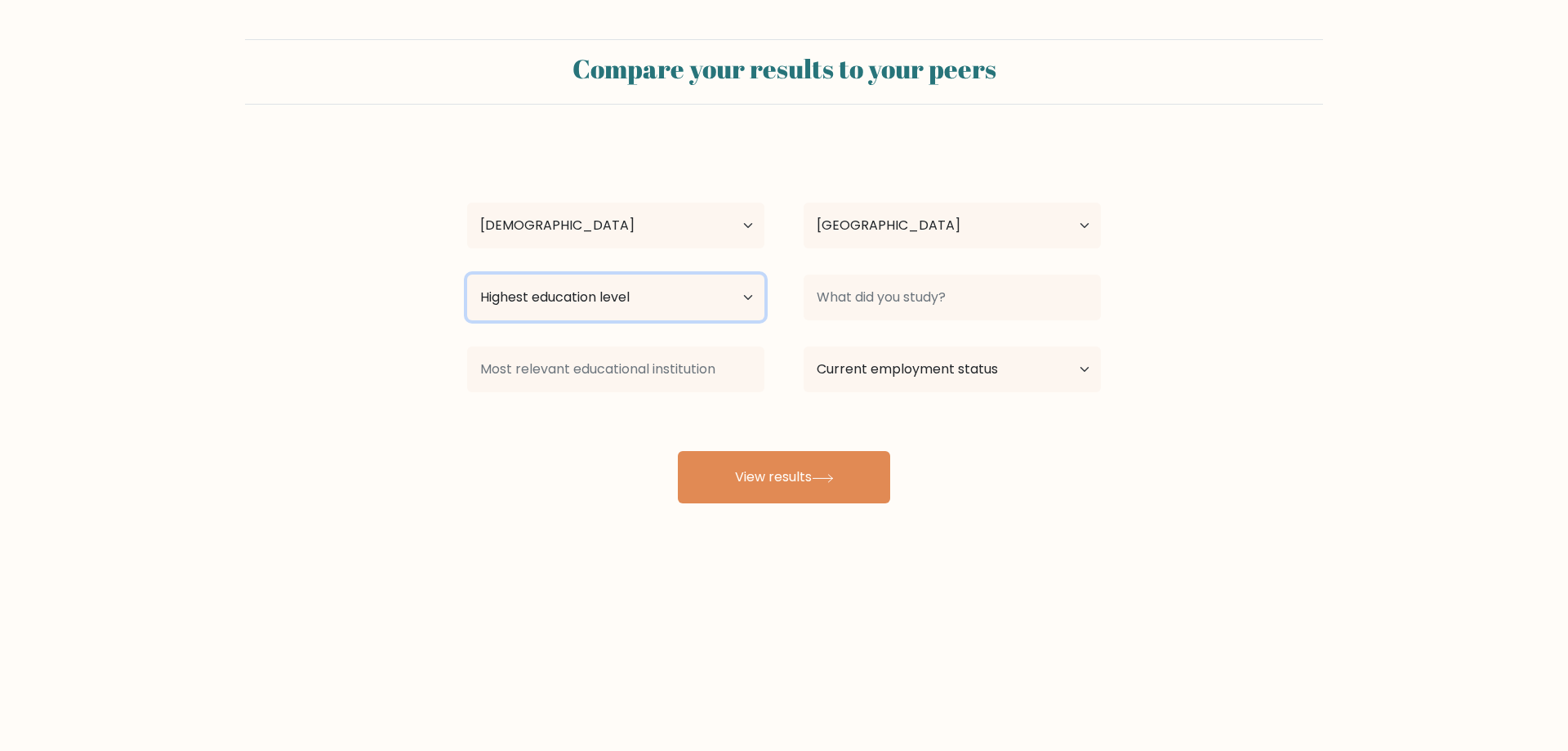
click at [562, 317] on select "Highest education level No schooling Primary Lower Secondary Upper Secondary Oc…" at bounding box center [615, 297] width 297 height 46
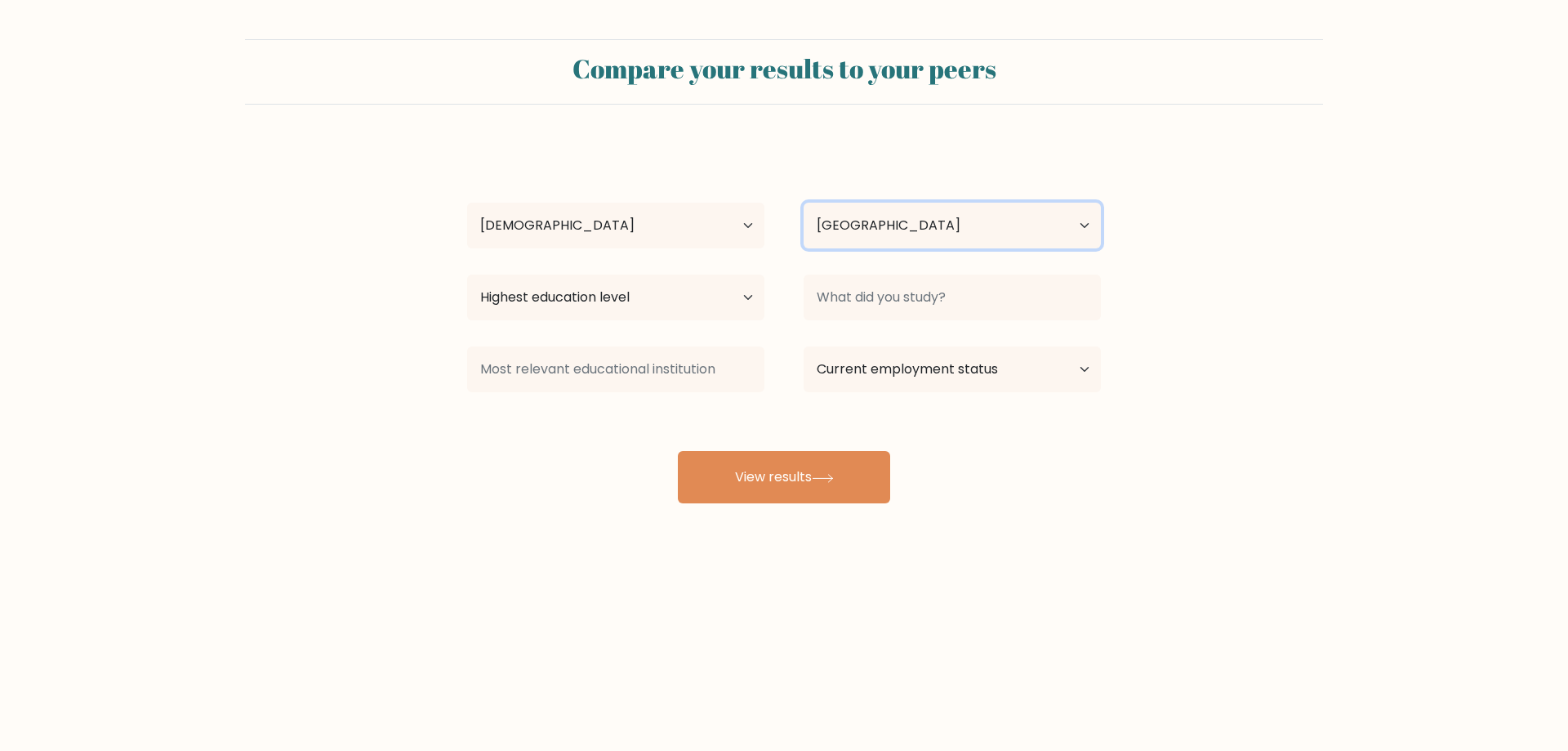
click at [914, 226] on select "Country [GEOGRAPHIC_DATA] [GEOGRAPHIC_DATA] [GEOGRAPHIC_DATA] [US_STATE] [GEOGR…" at bounding box center [952, 225] width 297 height 46
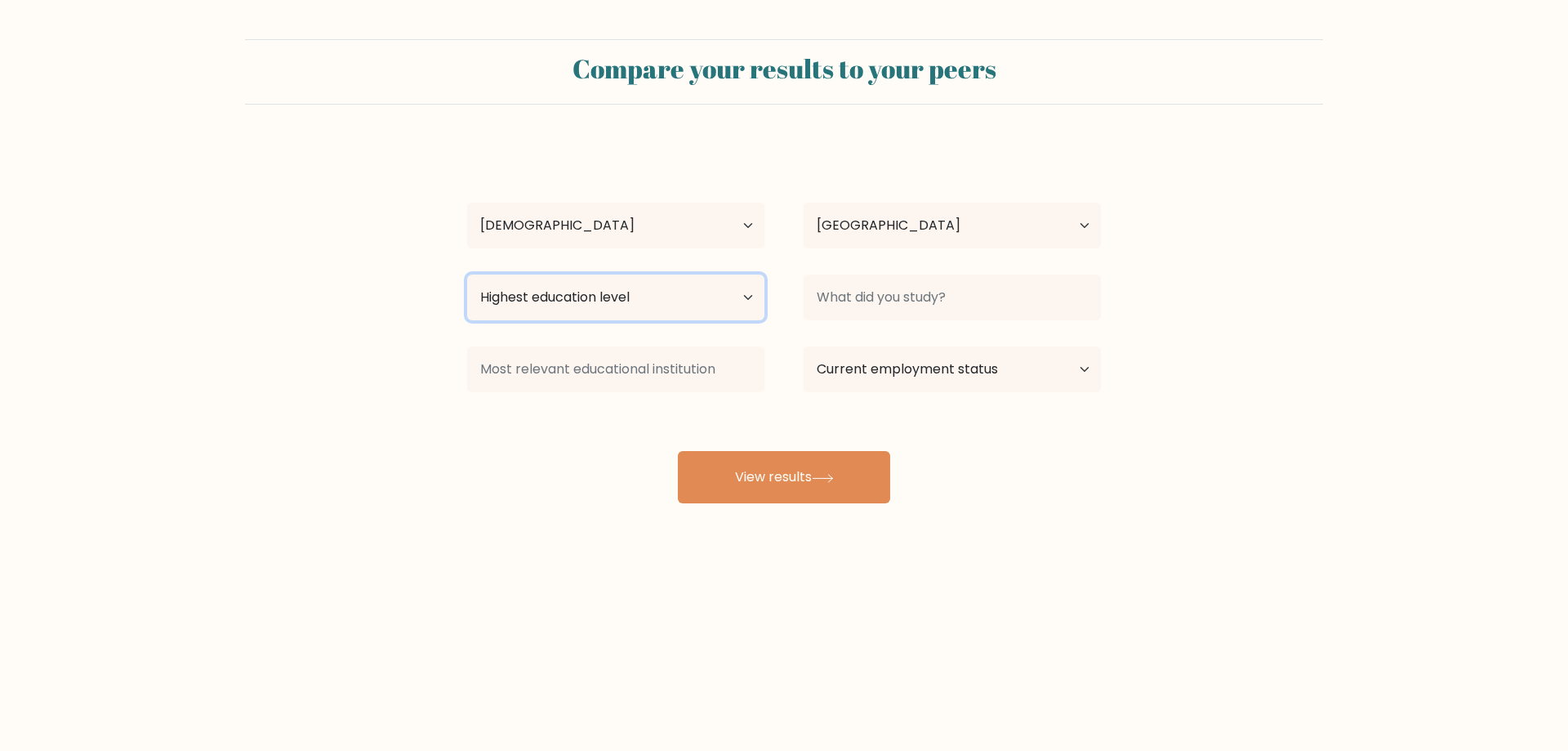
click at [640, 304] on select "Highest education level No schooling Primary Lower Secondary Upper Secondary Oc…" at bounding box center [615, 297] width 297 height 46
click at [629, 289] on select "Highest education level No schooling Primary Lower Secondary Upper Secondary Oc…" at bounding box center [615, 297] width 297 height 46
select select "bachelors_degree"
click at [467, 275] on select "Highest education level No schooling Primary Lower Secondary Upper Secondary Oc…" at bounding box center [615, 297] width 297 height 46
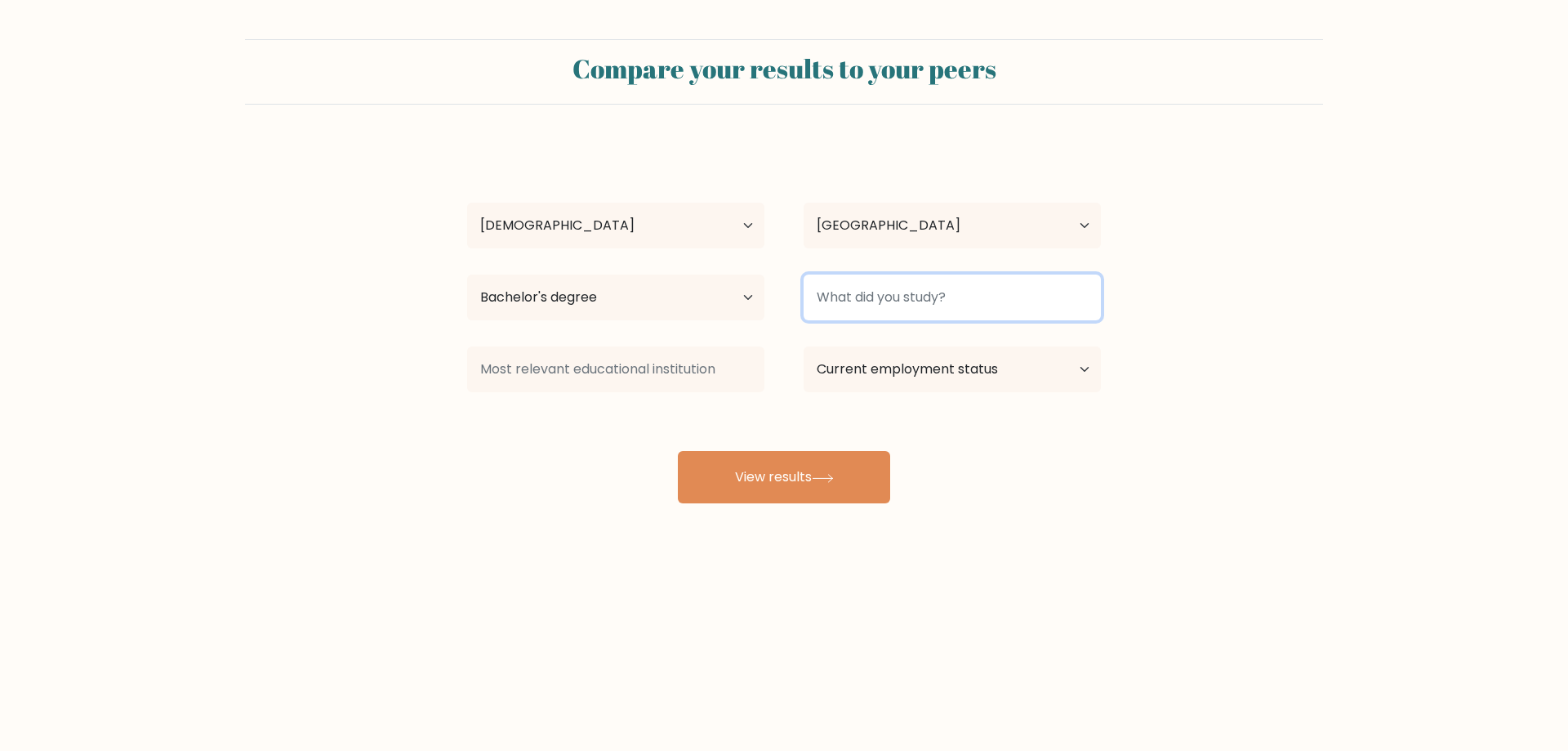
click at [881, 290] on input at bounding box center [952, 297] width 297 height 46
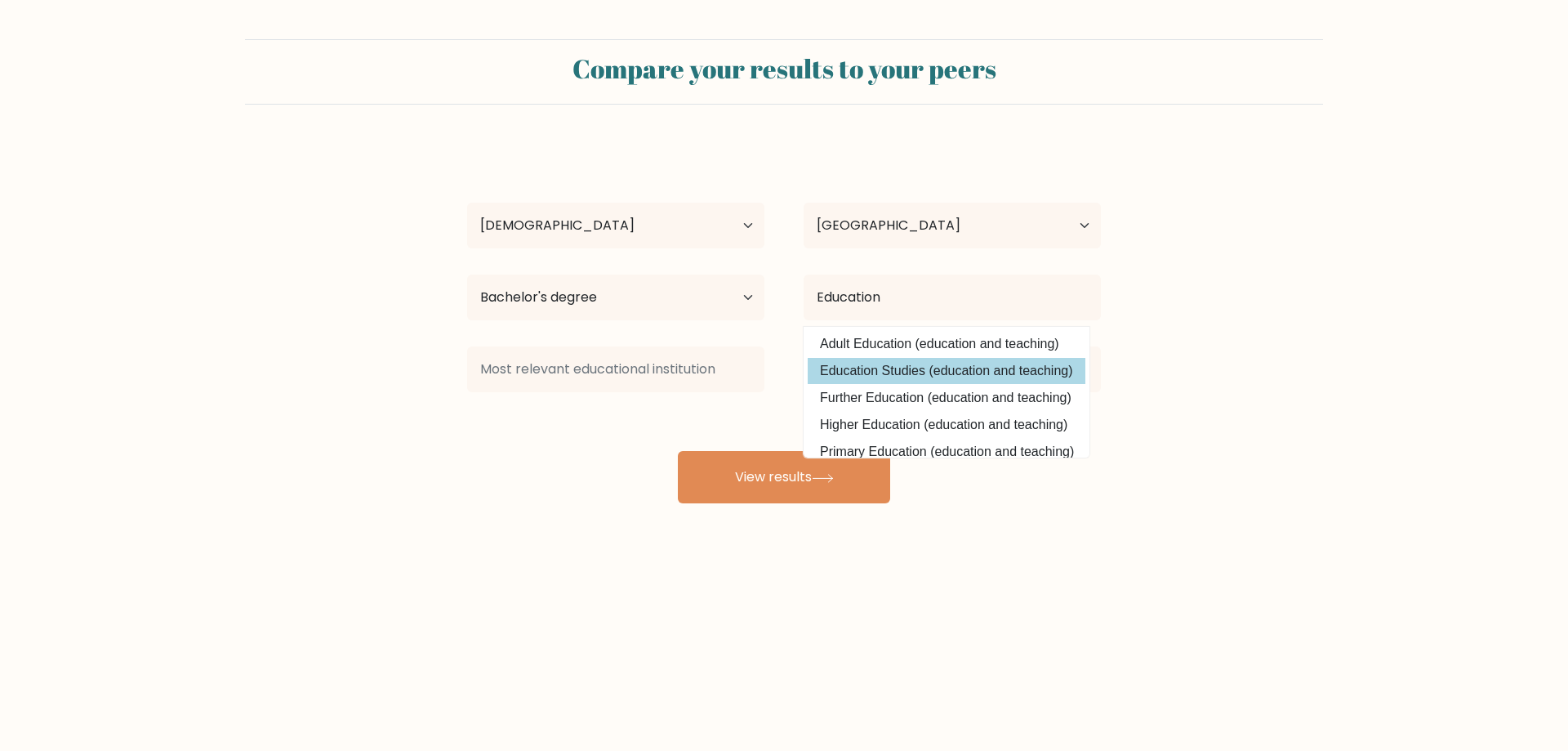
click at [1051, 369] on option "Education Studies (education and teaching)" at bounding box center [947, 371] width 277 height 26
type input "Education Studies"
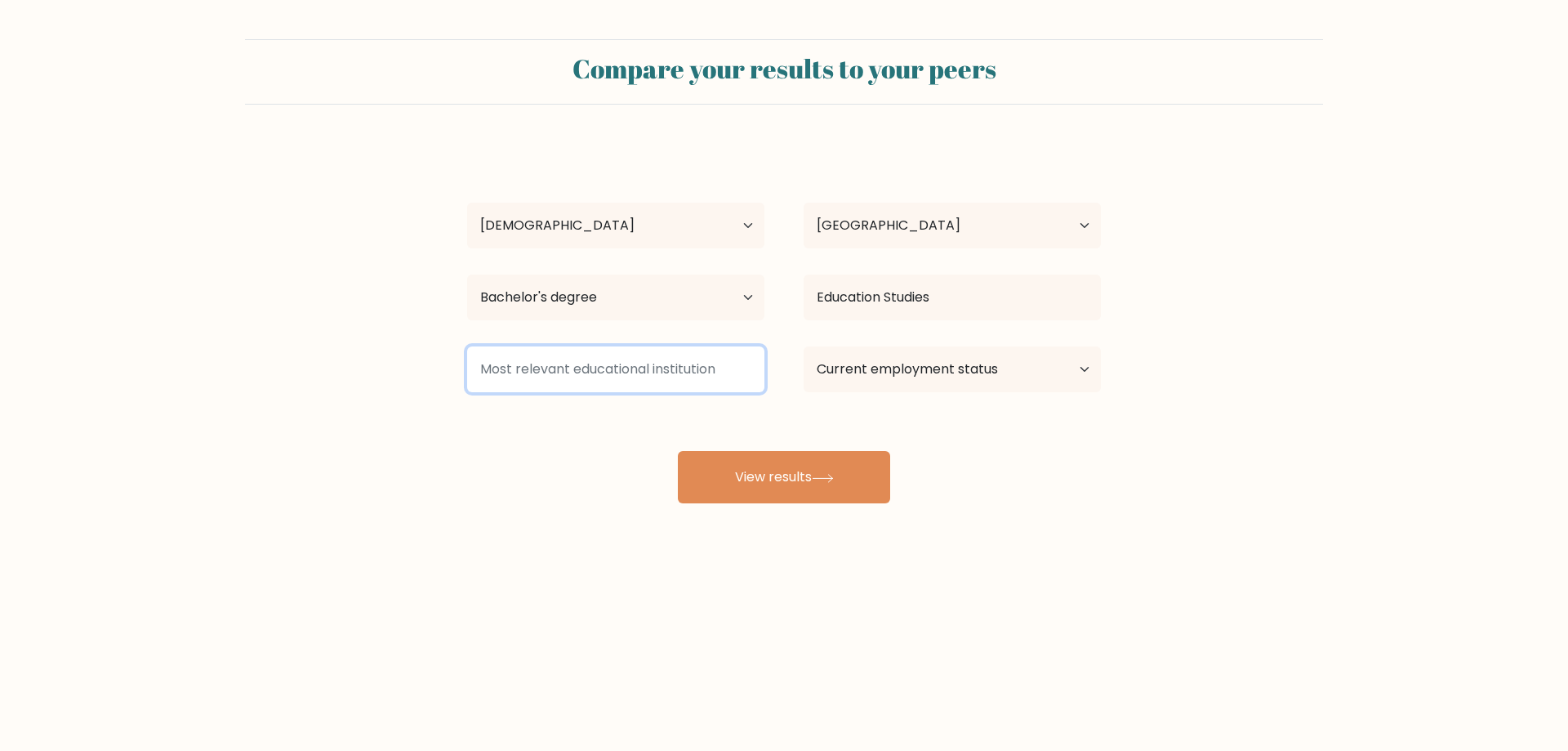
click at [615, 362] on input at bounding box center [615, 369] width 297 height 46
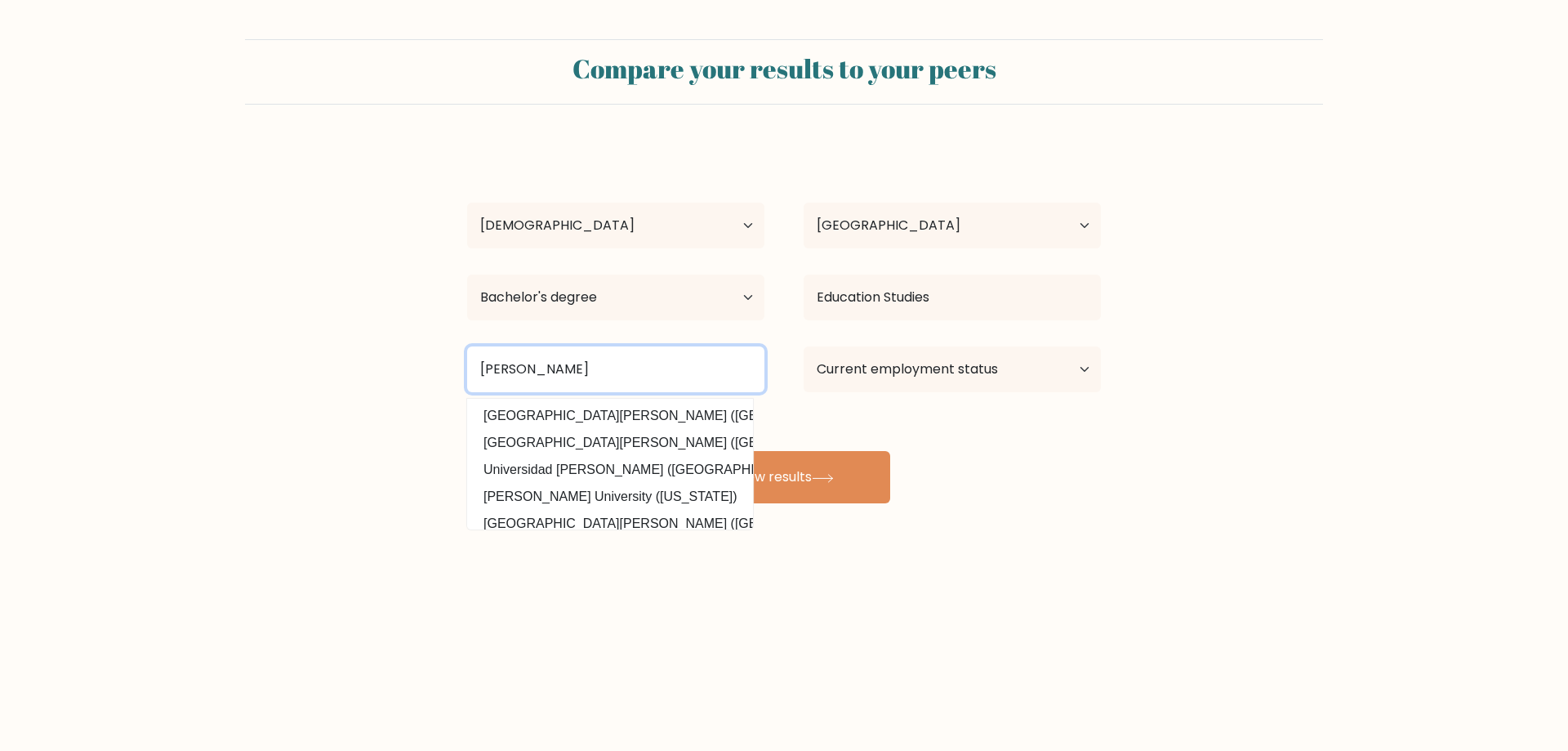
drag, startPoint x: 659, startPoint y: 365, endPoint x: 462, endPoint y: 384, distance: 197.9
click at [462, 384] on div "[PERSON_NAME] [GEOGRAPHIC_DATA][PERSON_NAME] ([GEOGRAPHIC_DATA]) [GEOGRAPHIC_DA…" at bounding box center [615, 369] width 336 height 59
type input "[PERSON_NAME]"
click at [1182, 427] on form "Compare your results to your peers [PERSON_NAME] Age Under [DEMOGRAPHIC_DATA] […" at bounding box center [784, 271] width 1568 height 464
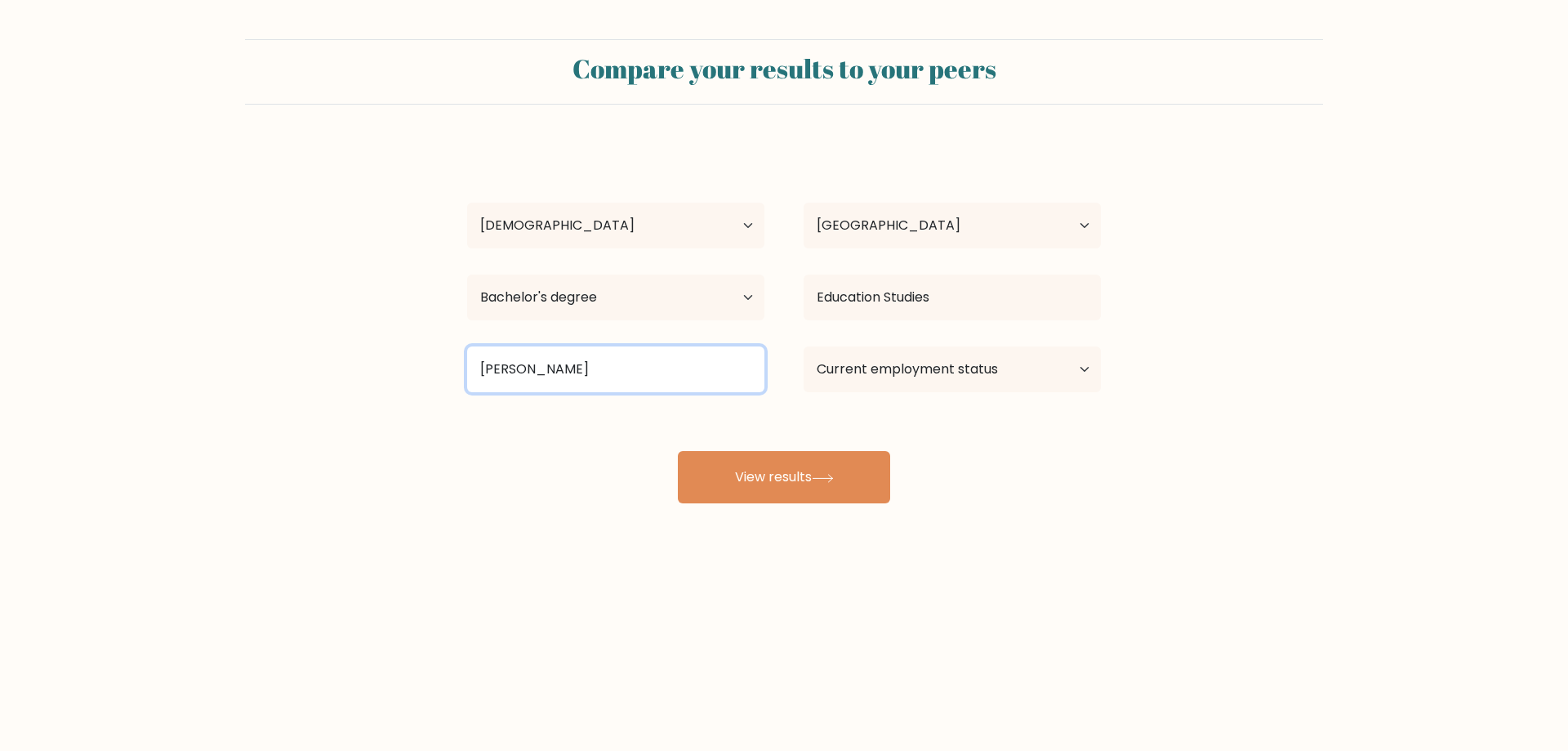
drag, startPoint x: 640, startPoint y: 357, endPoint x: 435, endPoint y: 367, distance: 205.2
click at [435, 367] on form "Compare your results to your peers [PERSON_NAME] Age Under [DEMOGRAPHIC_DATA] […" at bounding box center [784, 271] width 1568 height 464
click at [605, 362] on input at bounding box center [615, 369] width 297 height 46
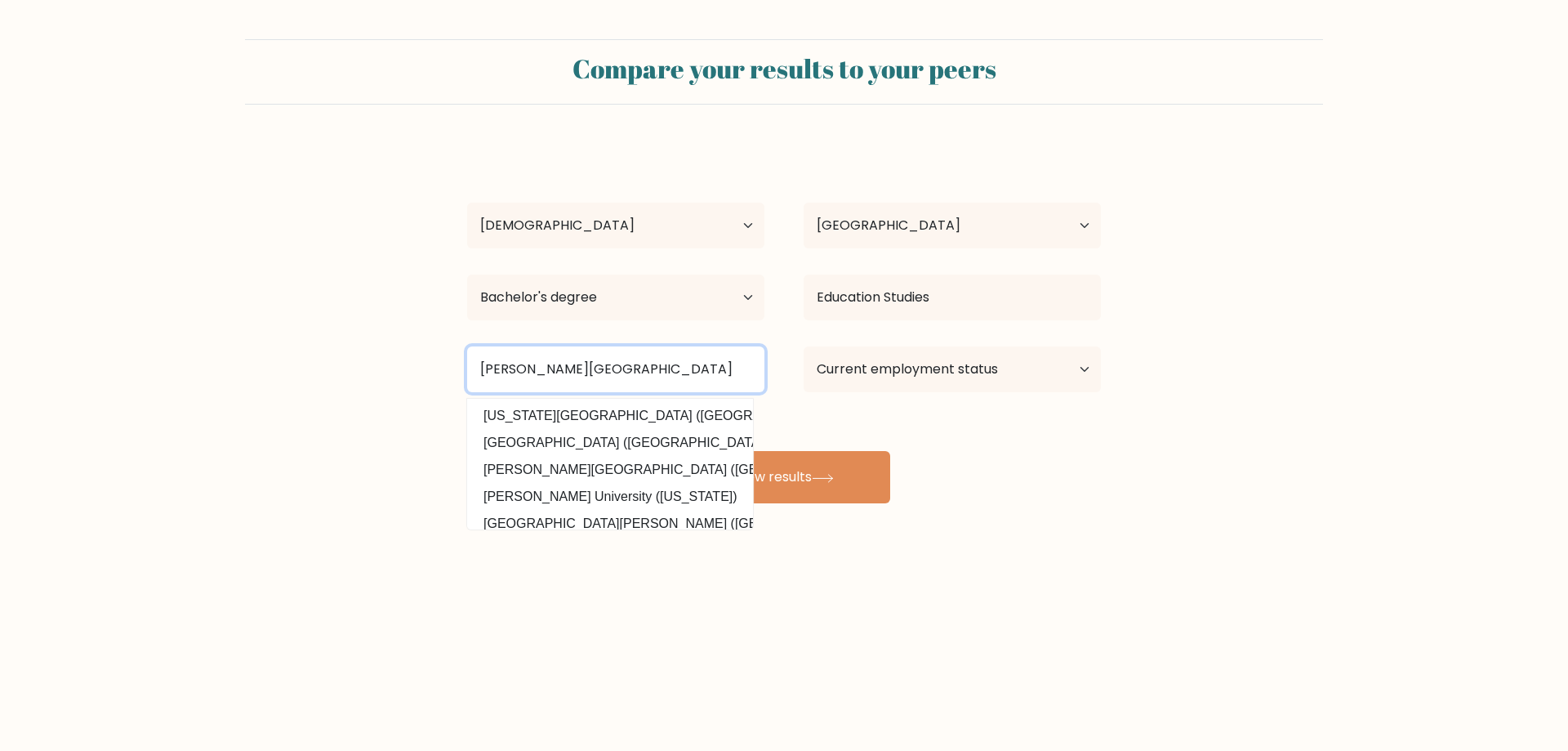
type input "[PERSON_NAME][GEOGRAPHIC_DATA]"
click at [893, 358] on select "Current employment status Employed Student Retired Other / prefer not to answer" at bounding box center [952, 369] width 297 height 46
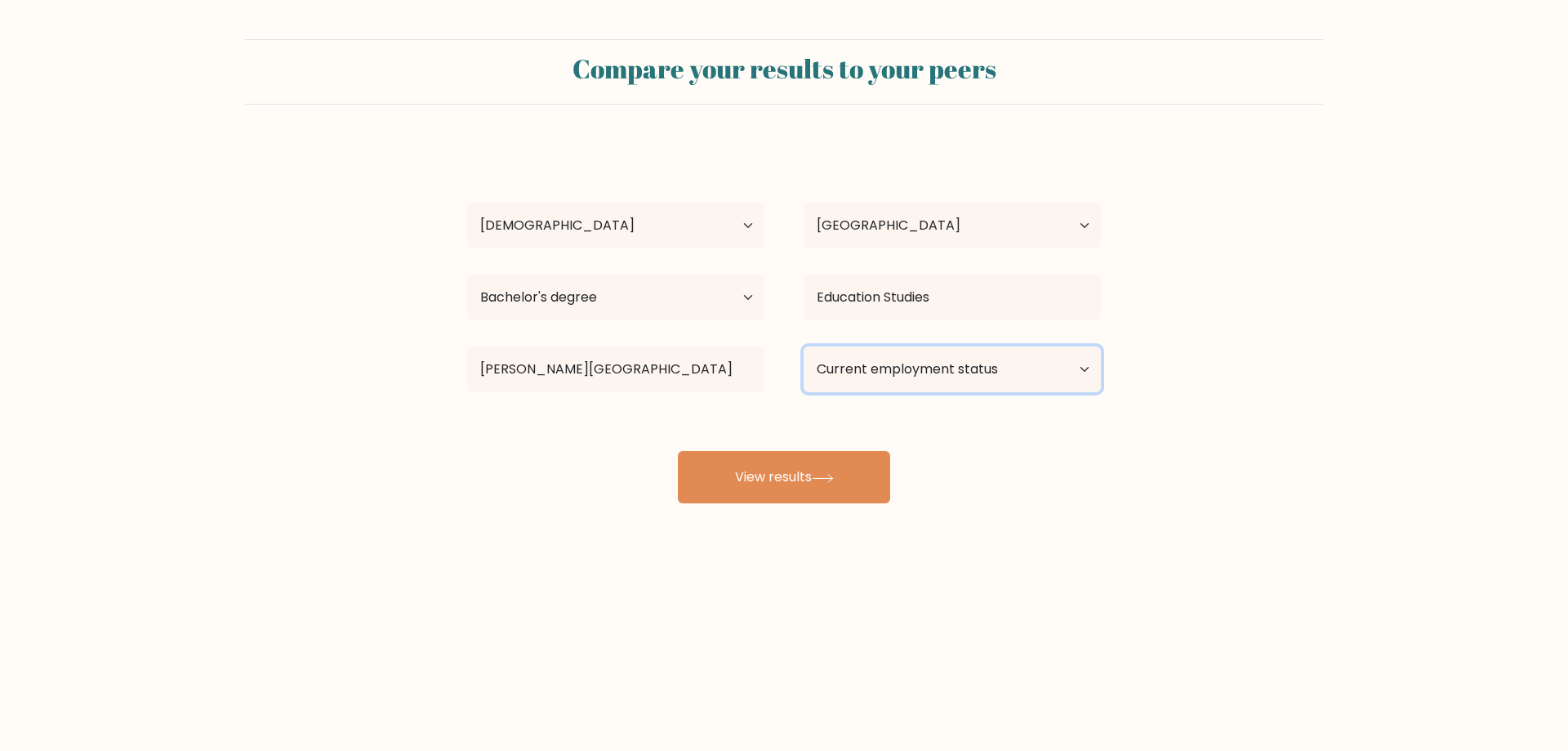
select select "other"
click at [804, 347] on select "Current employment status Employed Student Retired Other / prefer not to answer" at bounding box center [952, 369] width 297 height 46
click at [820, 483] on button "View results" at bounding box center [784, 477] width 212 height 52
